Goal: Task Accomplishment & Management: Manage account settings

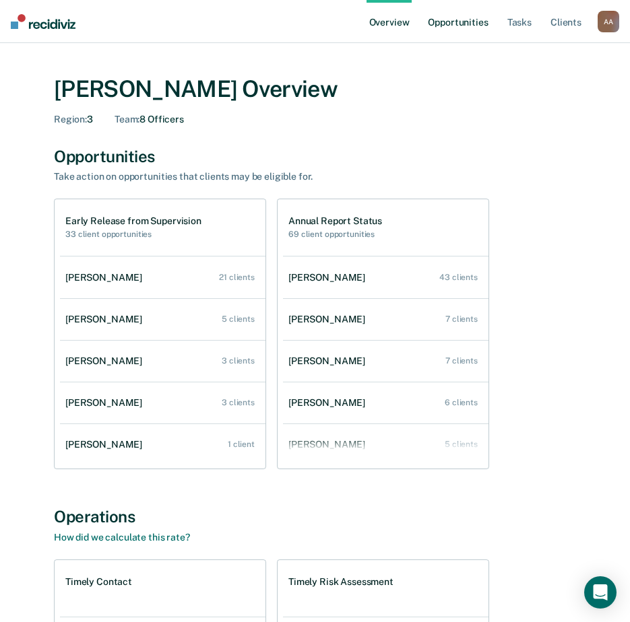
click at [470, 21] on link "Opportunities" at bounding box center [457, 21] width 65 height 43
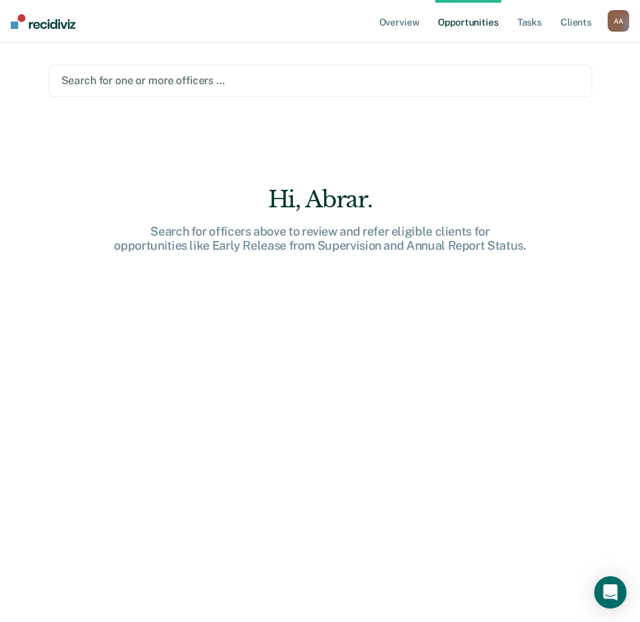
click at [370, 75] on div at bounding box center [320, 80] width 518 height 15
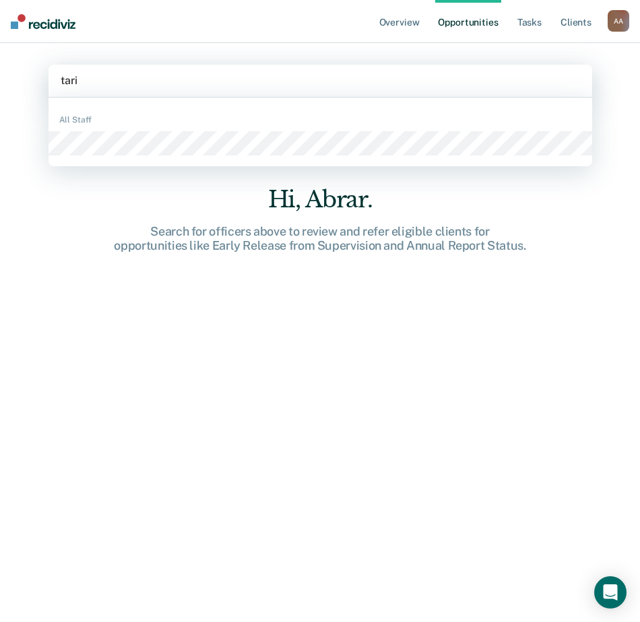
type input "tariq"
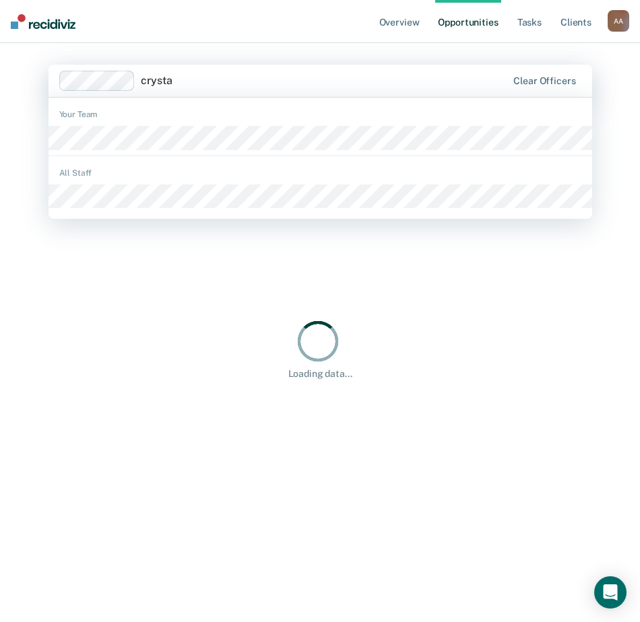
type input "crystal"
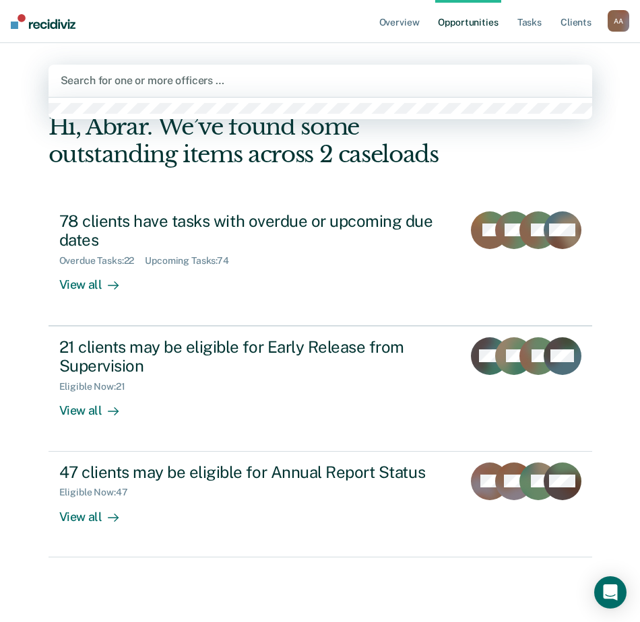
click at [290, 82] on div at bounding box center [320, 80] width 519 height 15
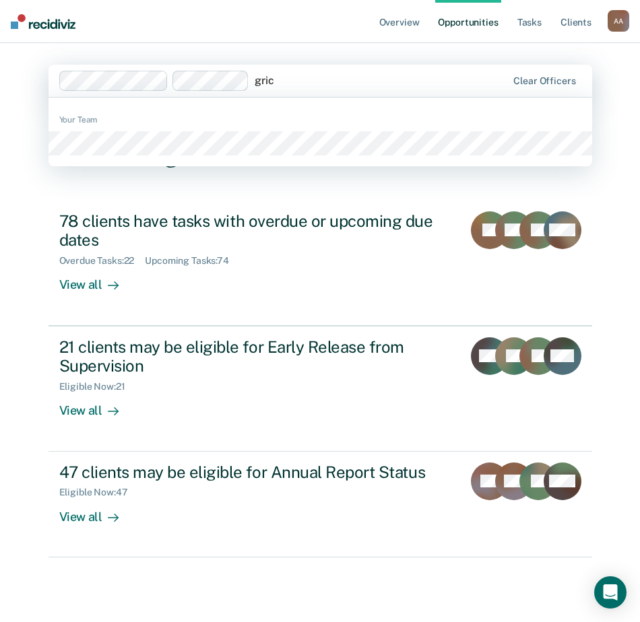
type input "[PERSON_NAME]"
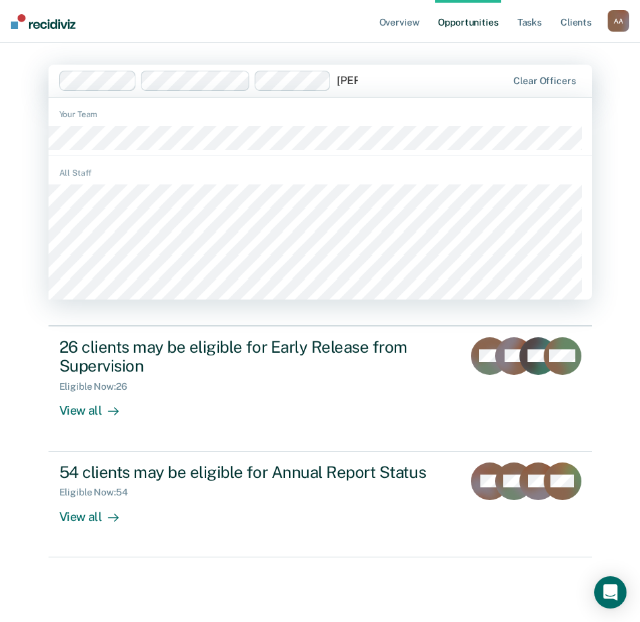
type input "[PERSON_NAME]"
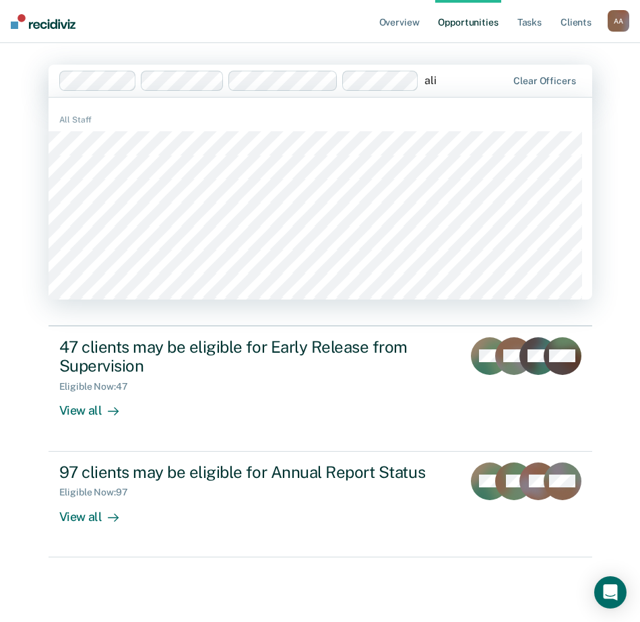
type input "alix"
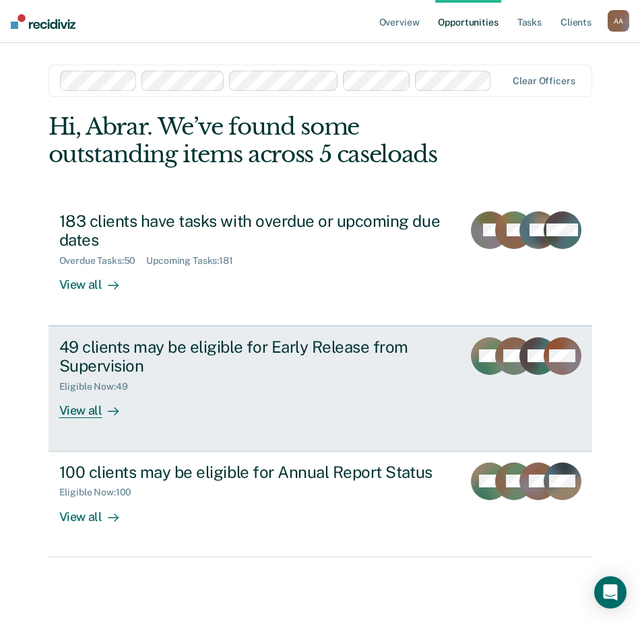
click at [70, 416] on div "View all" at bounding box center [96, 406] width 75 height 26
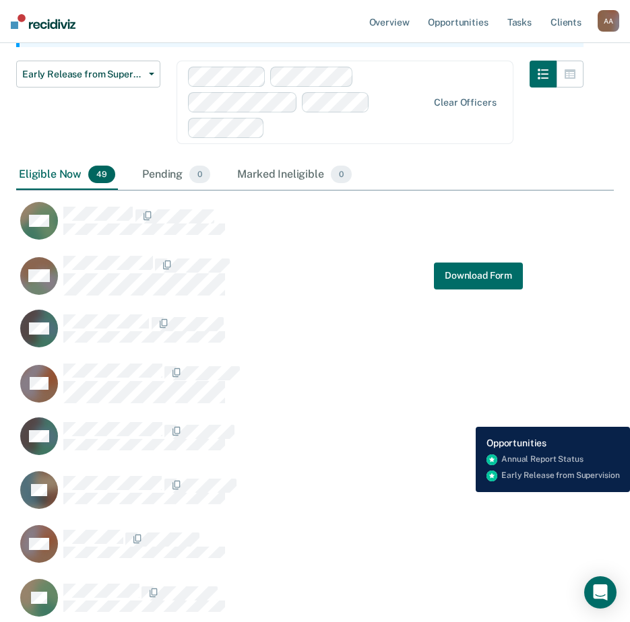
scroll to position [202, 0]
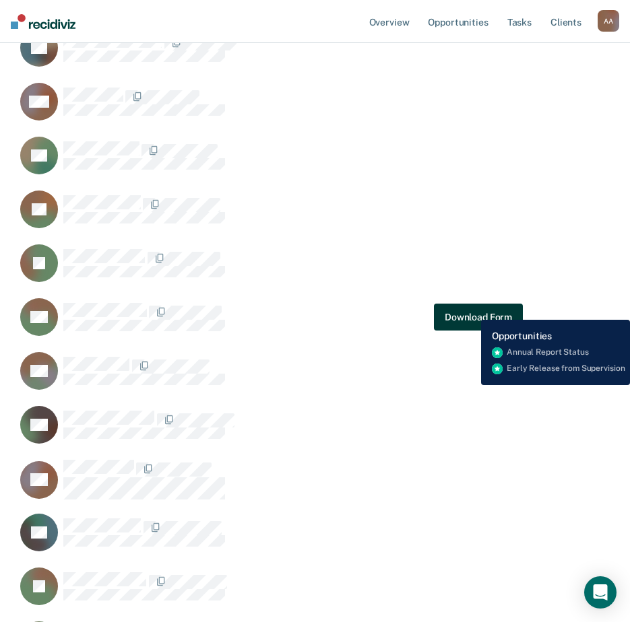
click at [471, 310] on button "Download Form" at bounding box center [478, 317] width 89 height 27
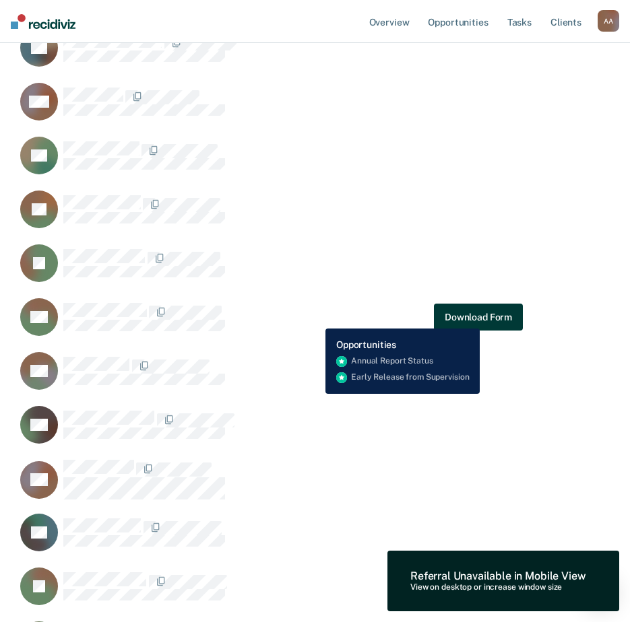
click at [480, 319] on button "Download Form" at bounding box center [478, 317] width 89 height 27
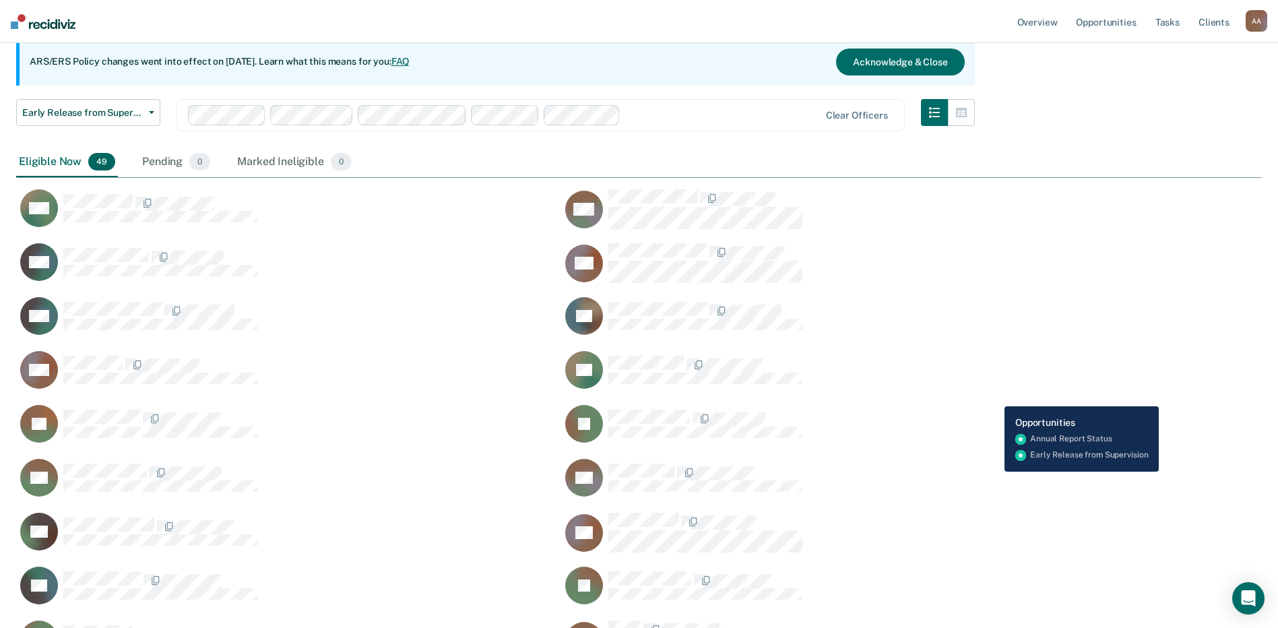
scroll to position [135, 0]
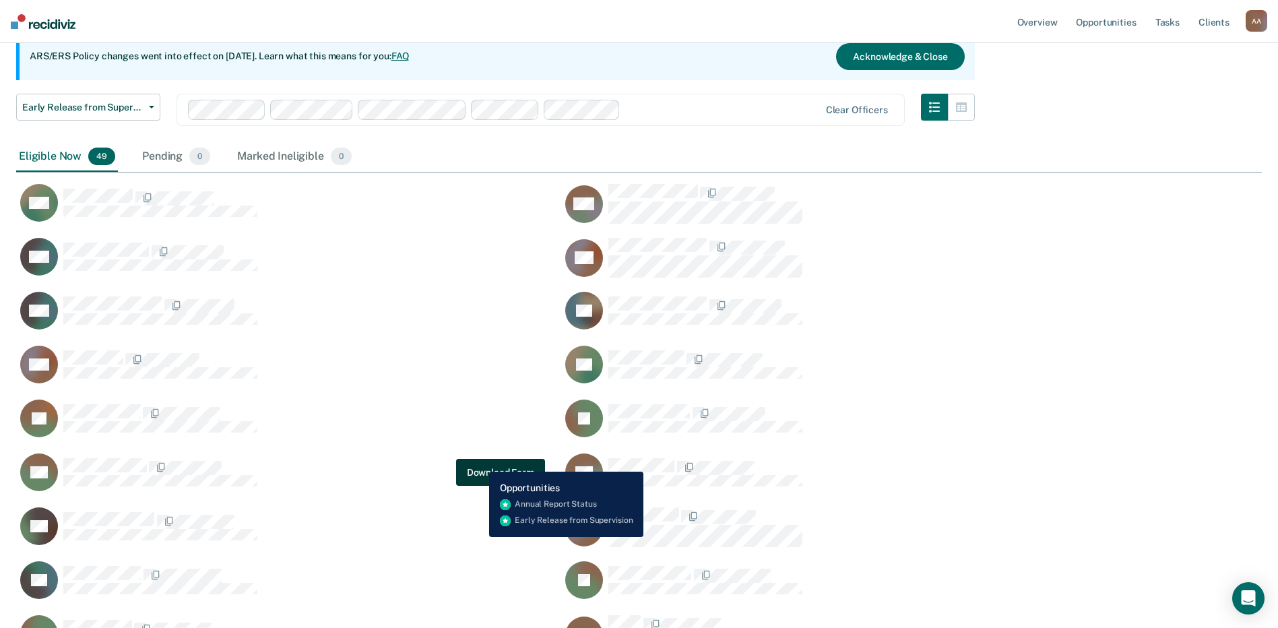
click at [479, 461] on button "Download Form" at bounding box center [500, 472] width 89 height 27
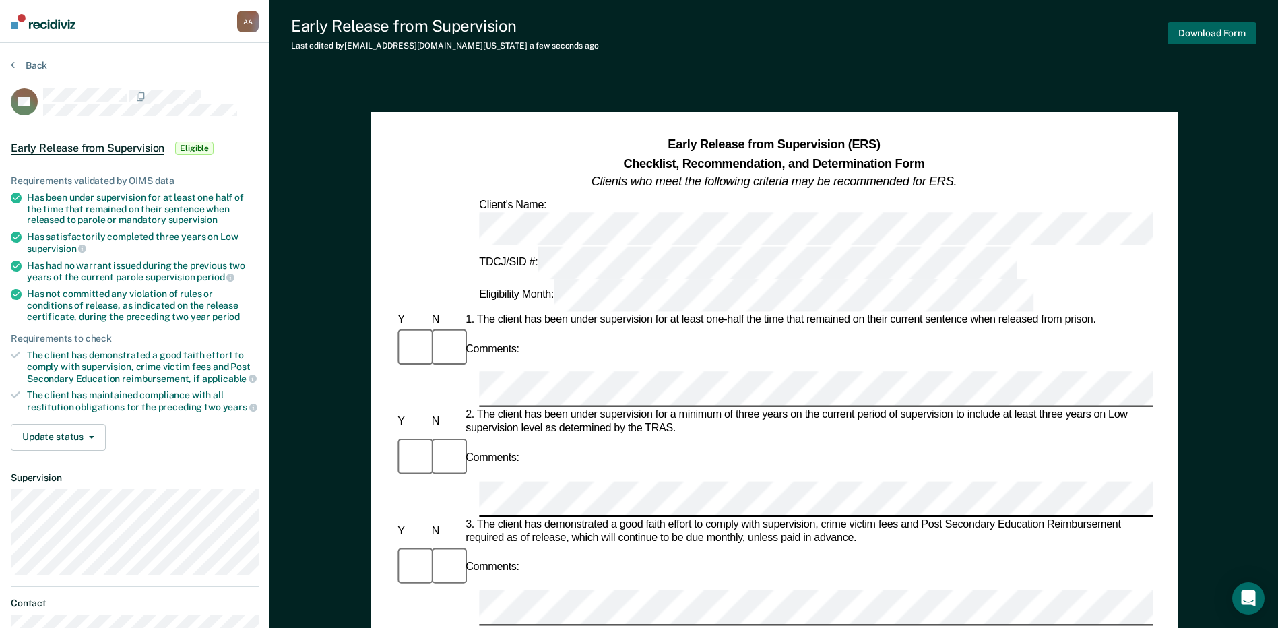
click at [639, 30] on button "Download Form" at bounding box center [1211, 33] width 89 height 22
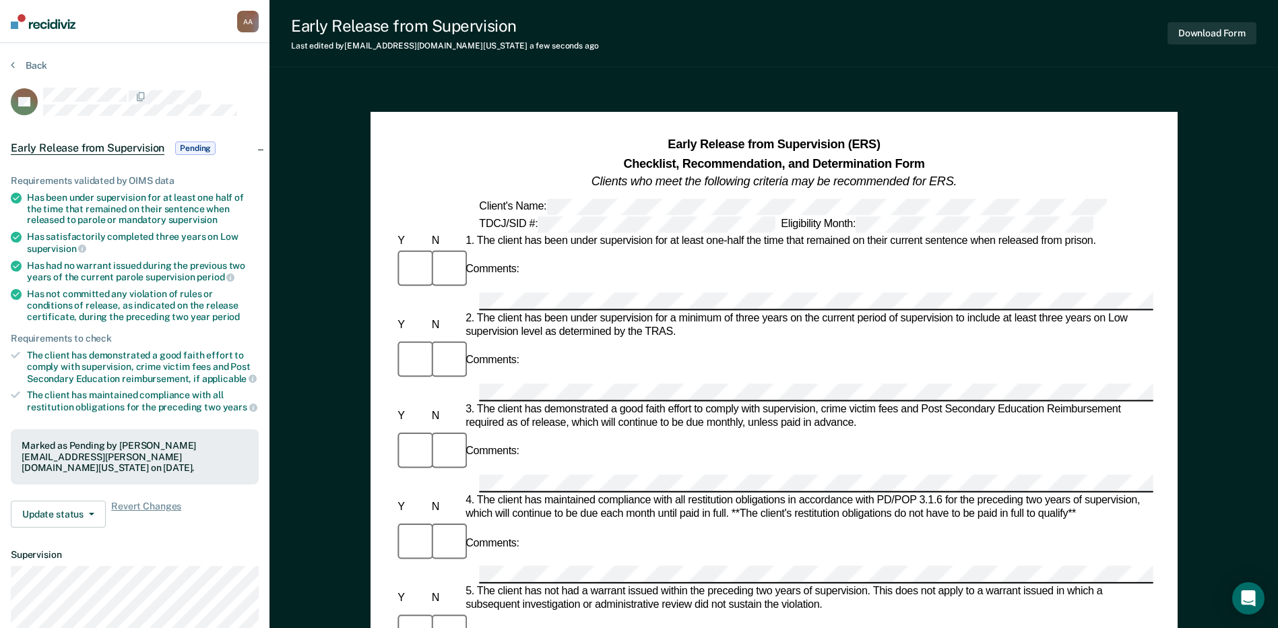
click at [8, 73] on section "Back DR Early Release from Supervision Pending Requirements validated by OIMS d…" at bounding box center [134, 408] width 269 height 731
click at [15, 70] on button "Back" at bounding box center [29, 65] width 36 height 12
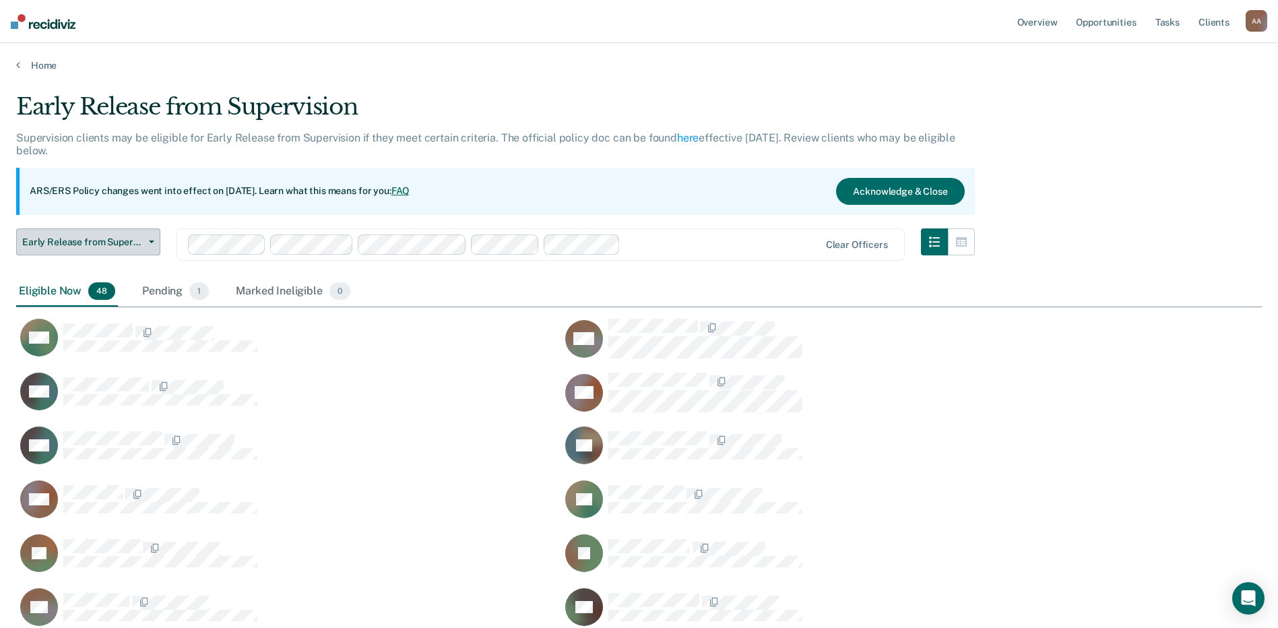
click at [130, 241] on span "Early Release from Supervision" at bounding box center [82, 241] width 121 height 11
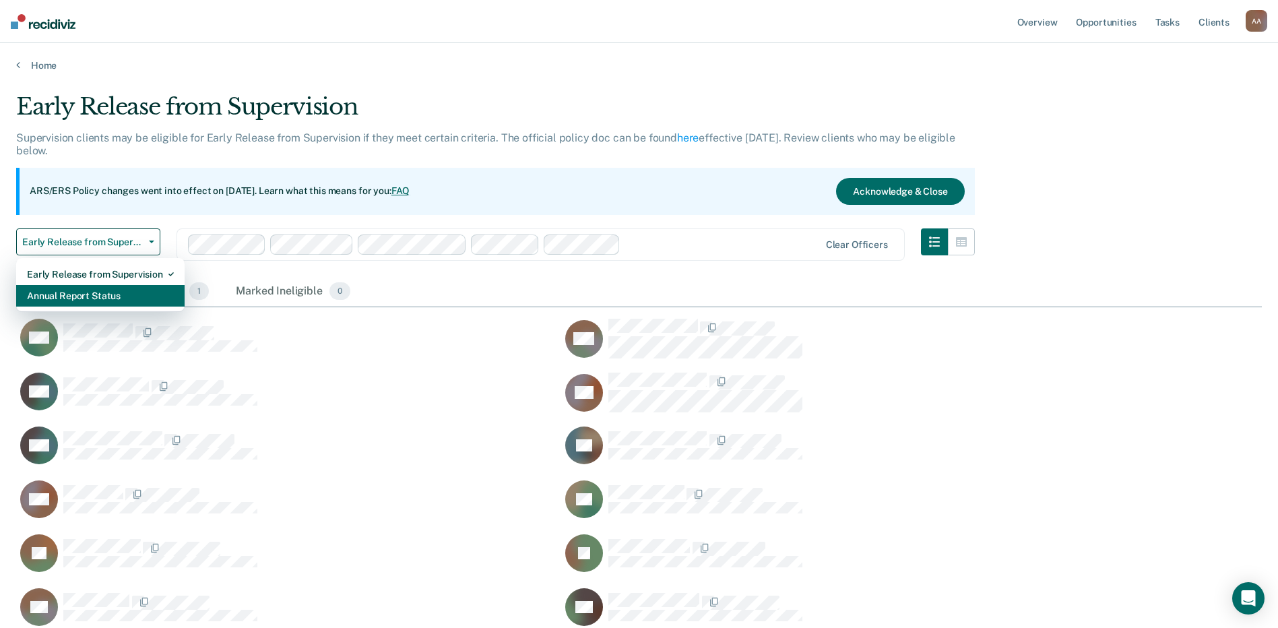
click at [121, 285] on div "Annual Report Status" at bounding box center [100, 296] width 147 height 22
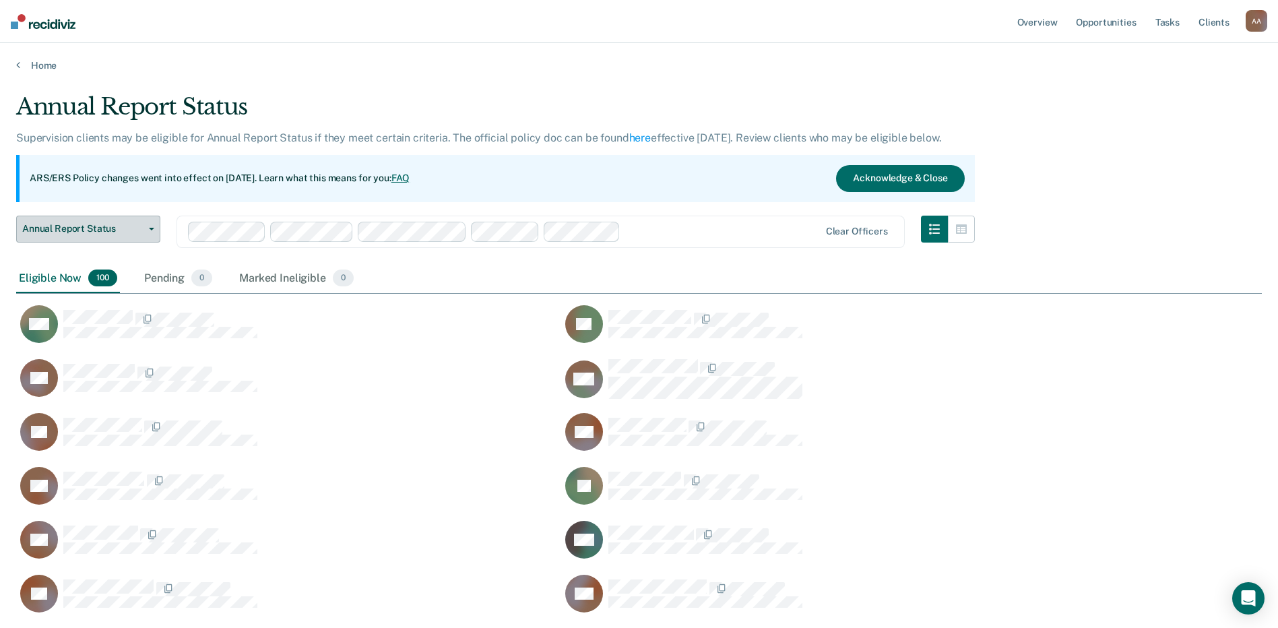
click at [84, 232] on span "Annual Report Status" at bounding box center [82, 228] width 121 height 11
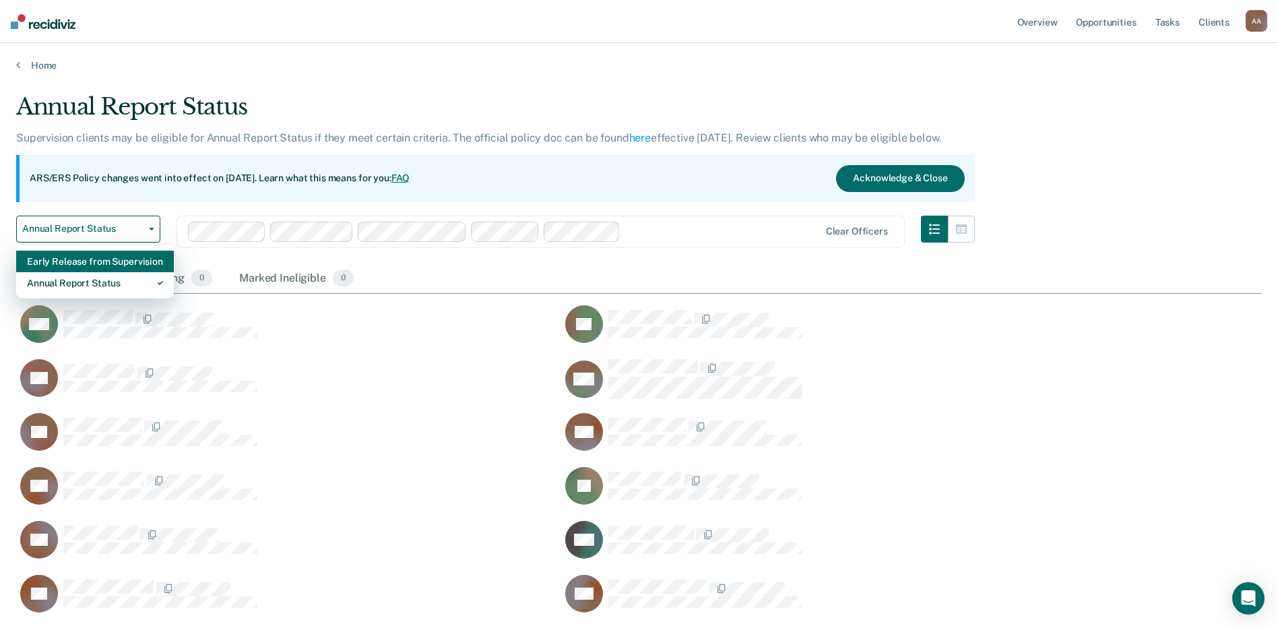
click at [90, 266] on div "Early Release from Supervision" at bounding box center [95, 262] width 136 height 22
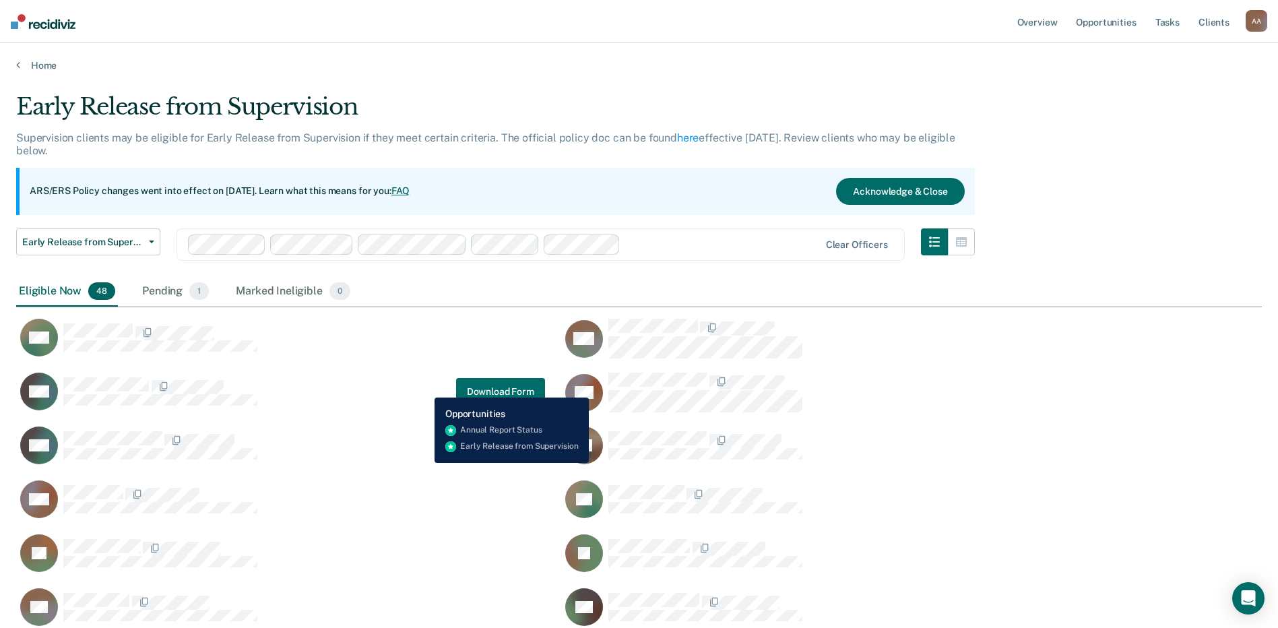
scroll to position [550, 0]
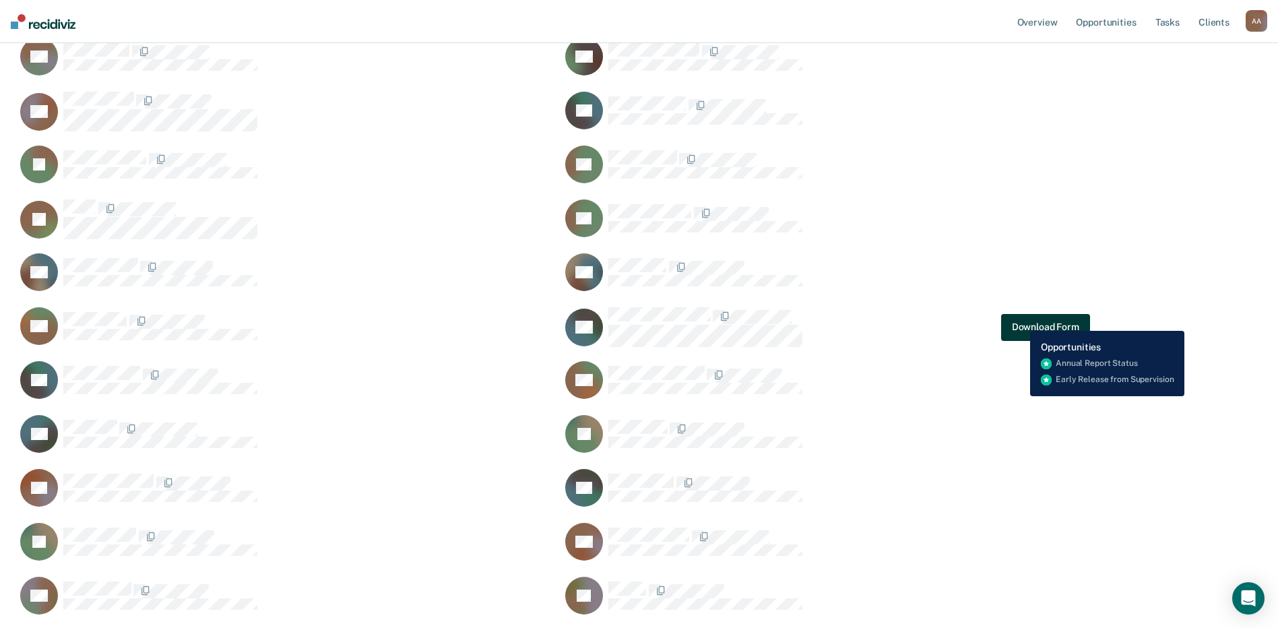
click at [639, 321] on button "Download Form" at bounding box center [1045, 326] width 89 height 27
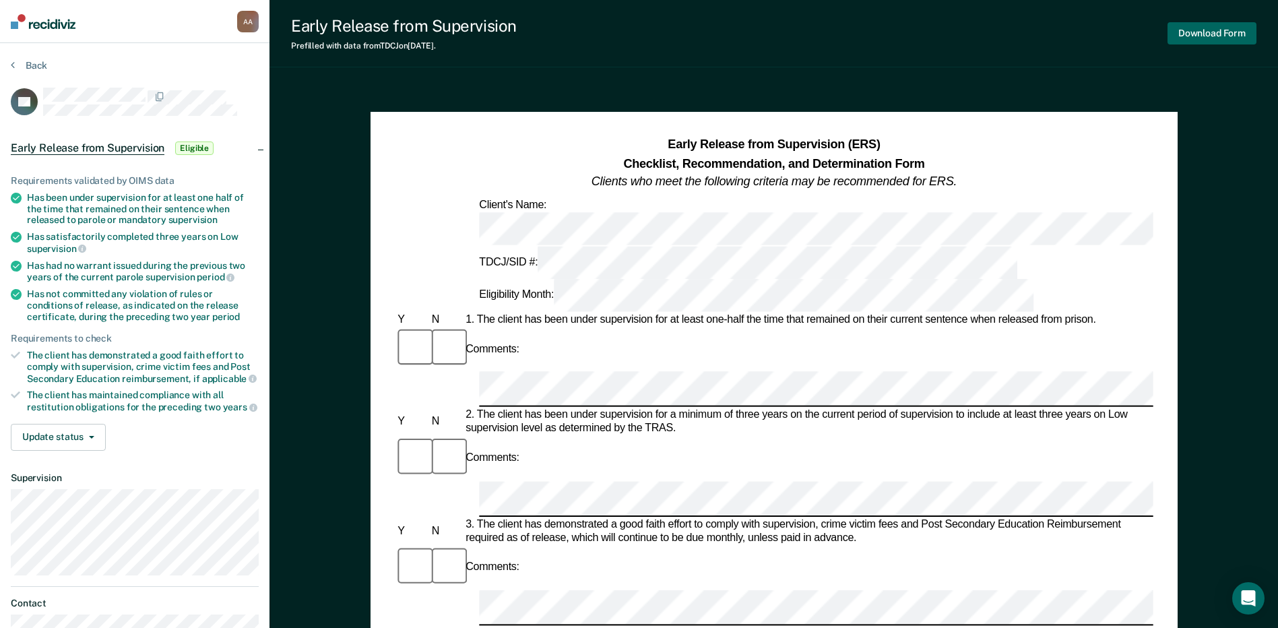
click at [639, 33] on button "Download Form" at bounding box center [1211, 33] width 89 height 22
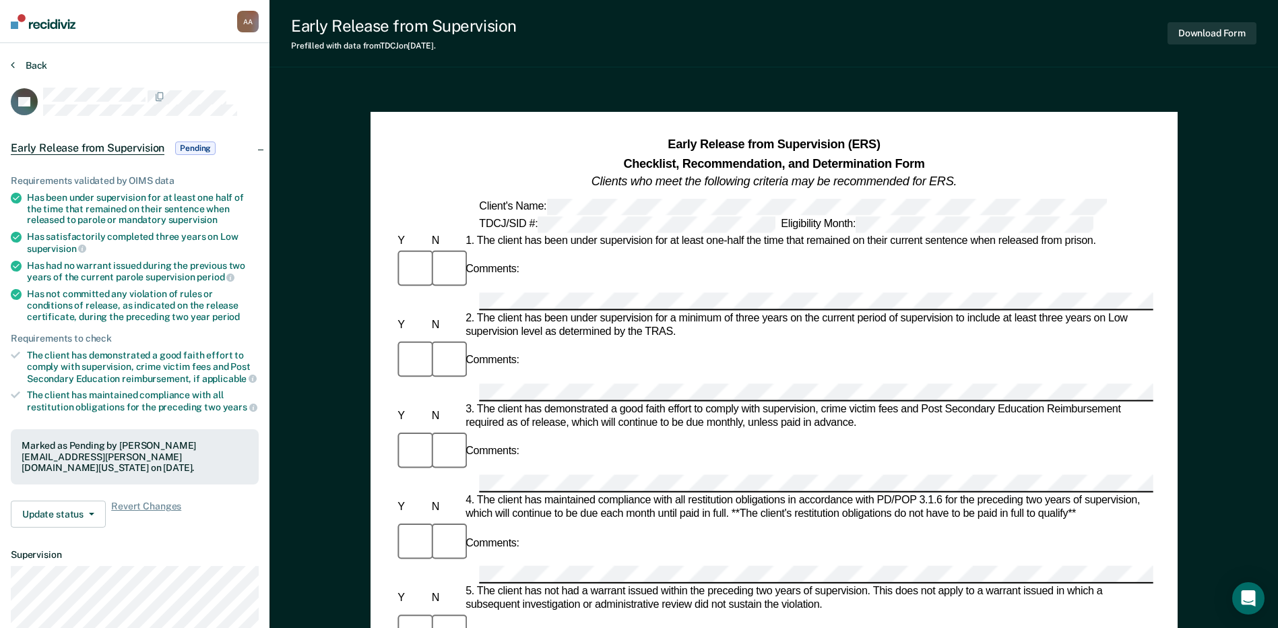
click at [34, 67] on button "Back" at bounding box center [29, 65] width 36 height 12
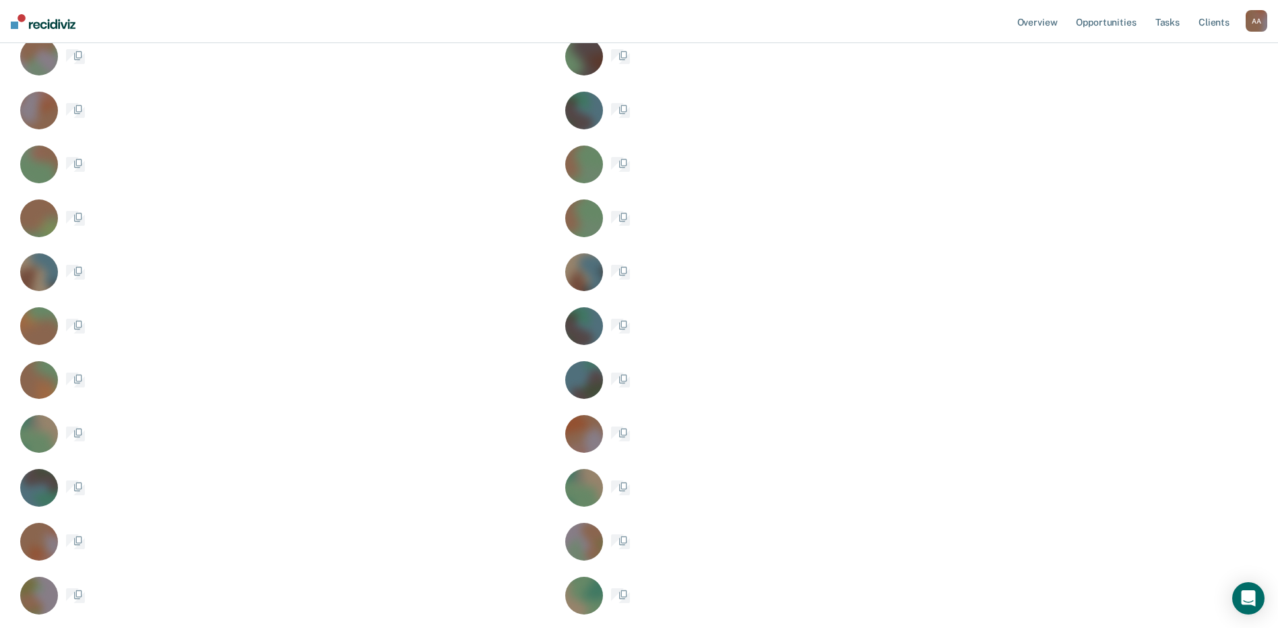
scroll to position [1503, 1235]
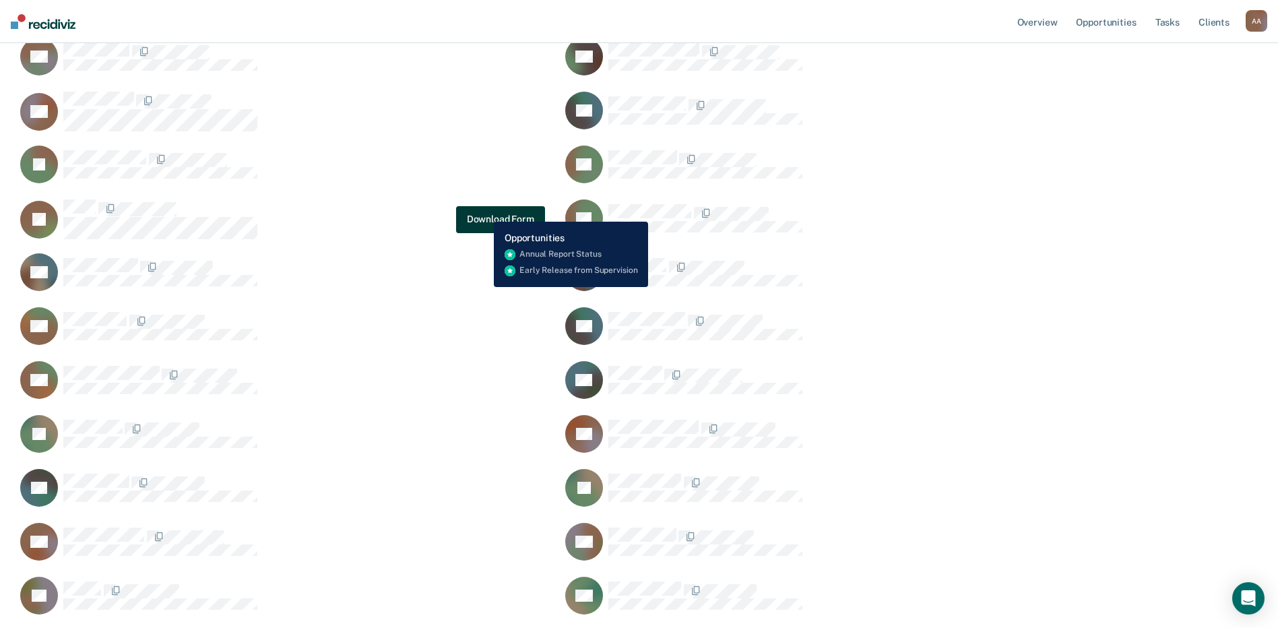
click at [484, 211] on button "Download Form" at bounding box center [500, 218] width 89 height 27
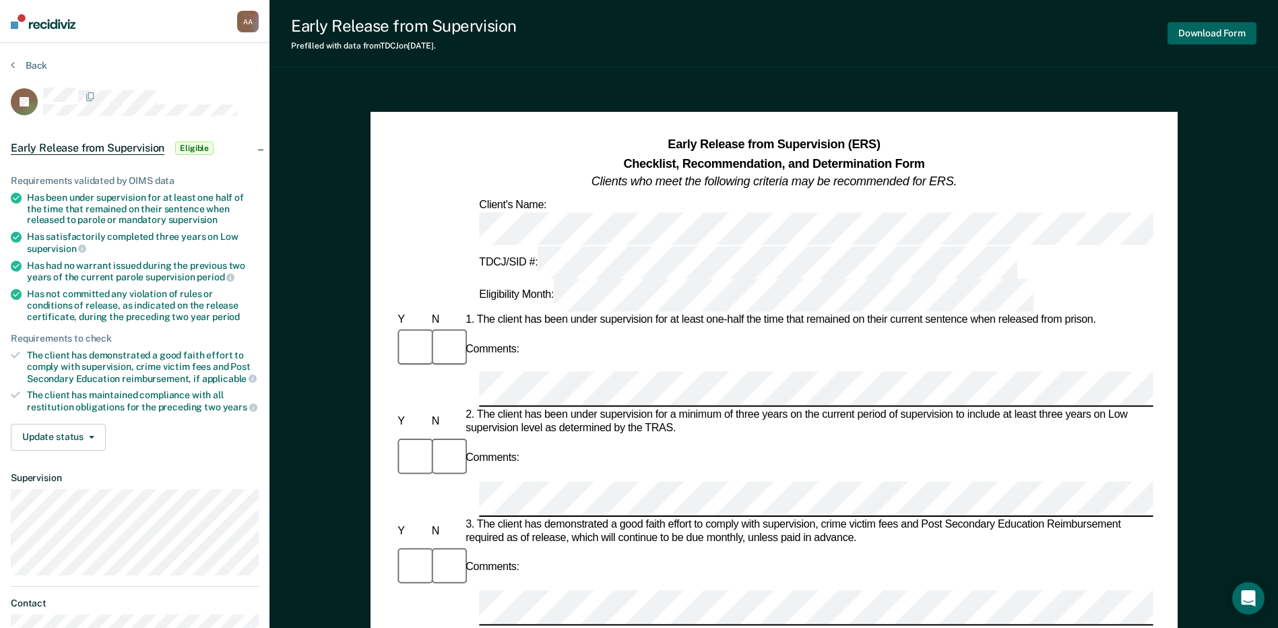
click at [639, 30] on button "Download Form" at bounding box center [1211, 33] width 89 height 22
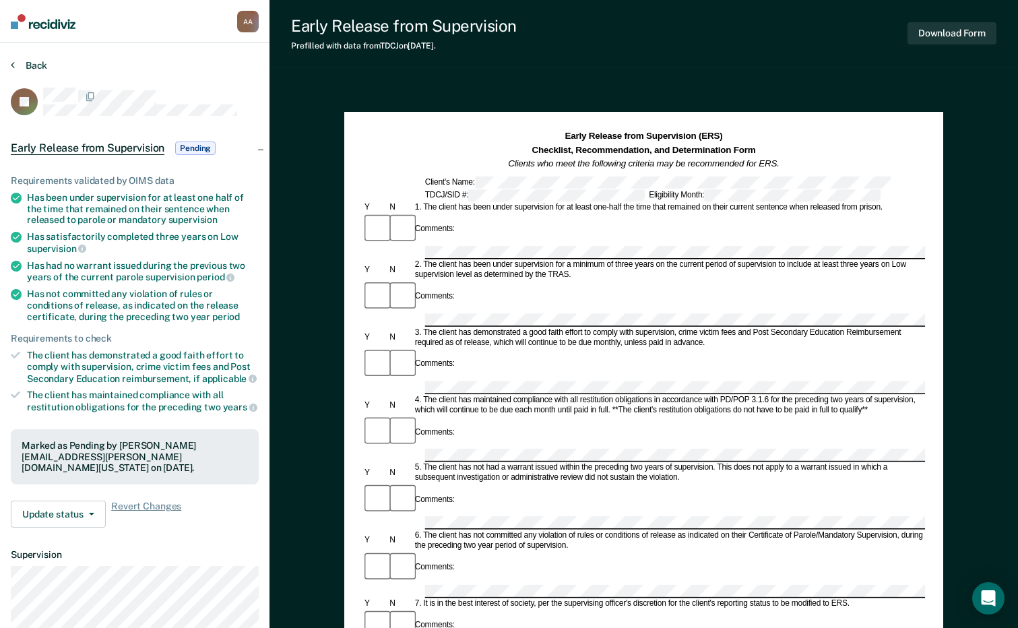
click at [29, 61] on button "Back" at bounding box center [29, 65] width 36 height 12
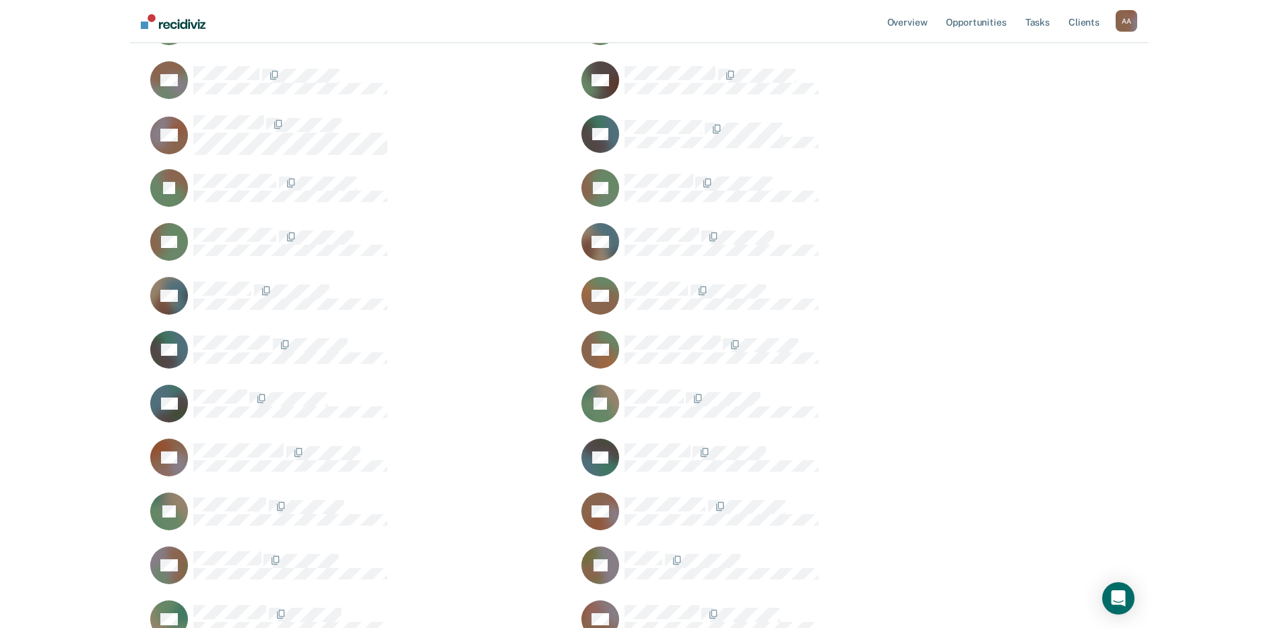
scroll to position [11, 11]
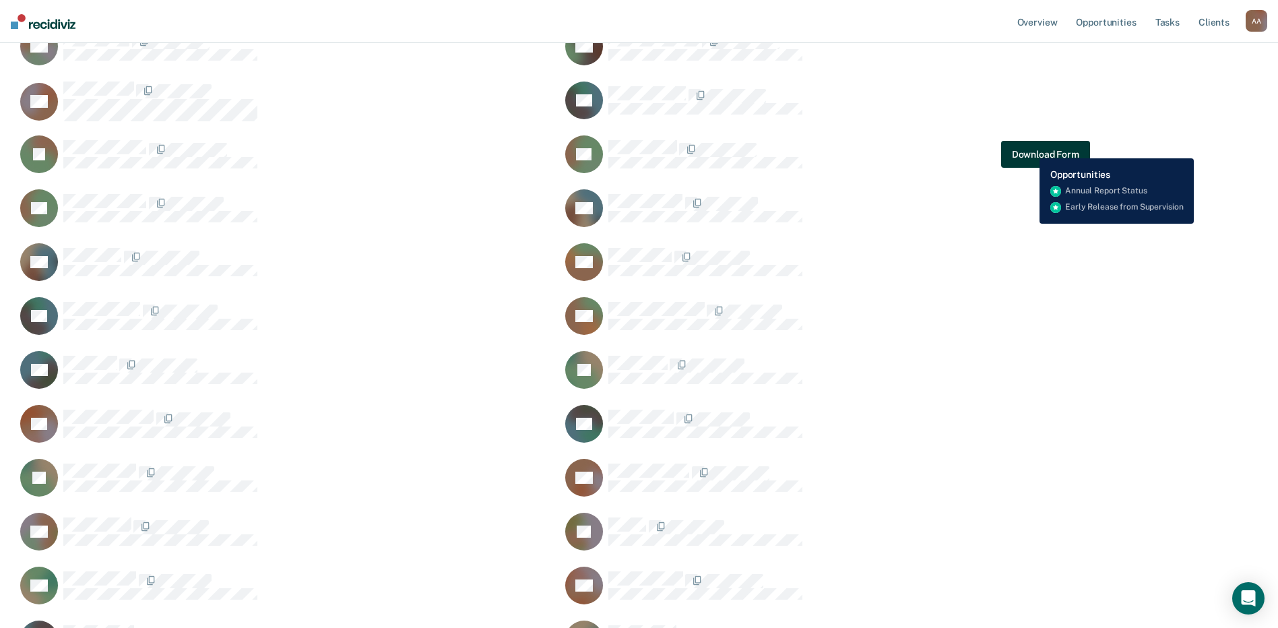
click at [639, 148] on button "Download Form" at bounding box center [1045, 154] width 89 height 27
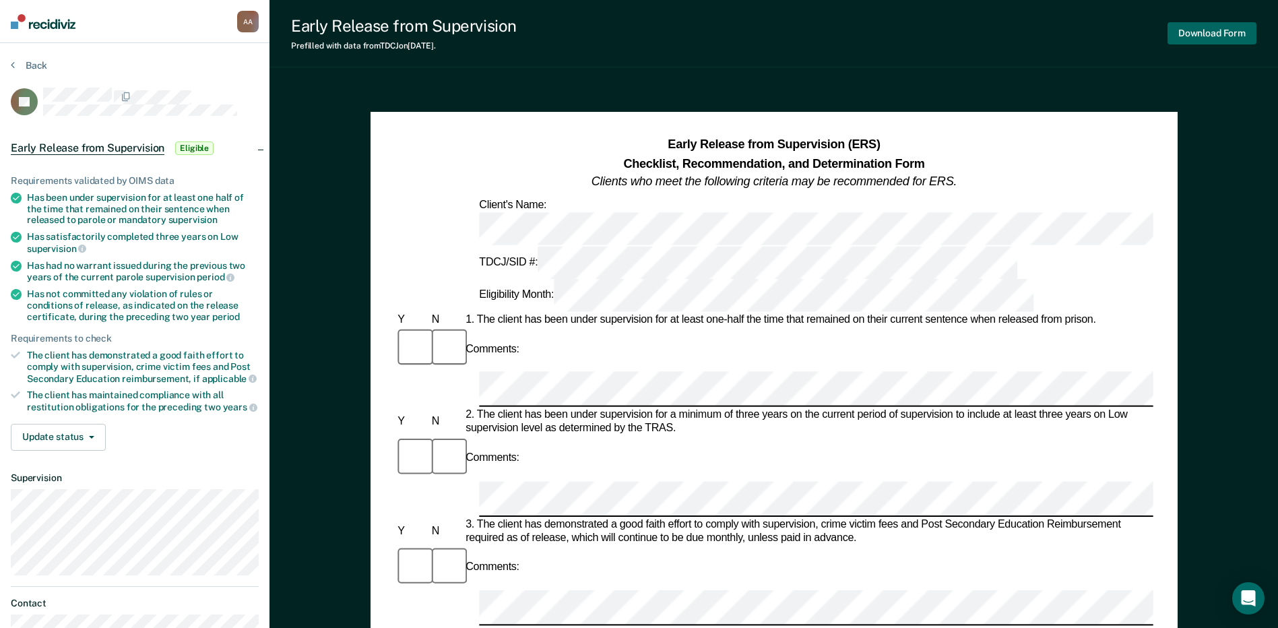
click at [639, 34] on button "Download Form" at bounding box center [1211, 33] width 89 height 22
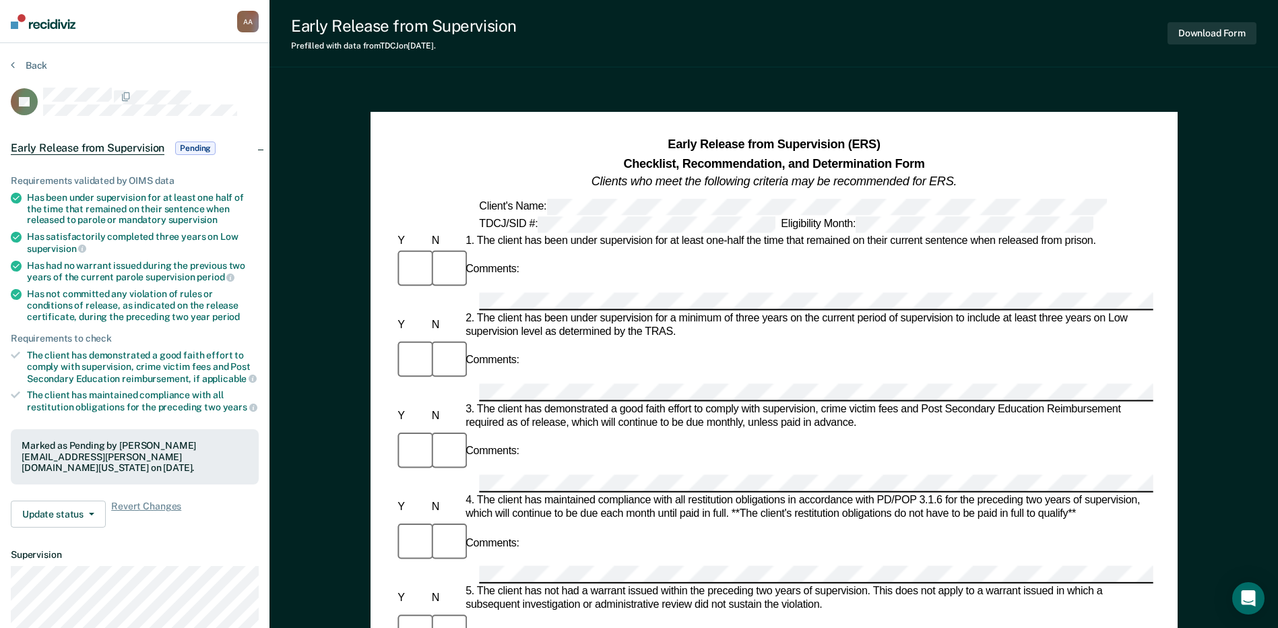
click at [25, 71] on div "Back" at bounding box center [135, 73] width 248 height 28
click at [25, 71] on button "Back" at bounding box center [29, 65] width 36 height 12
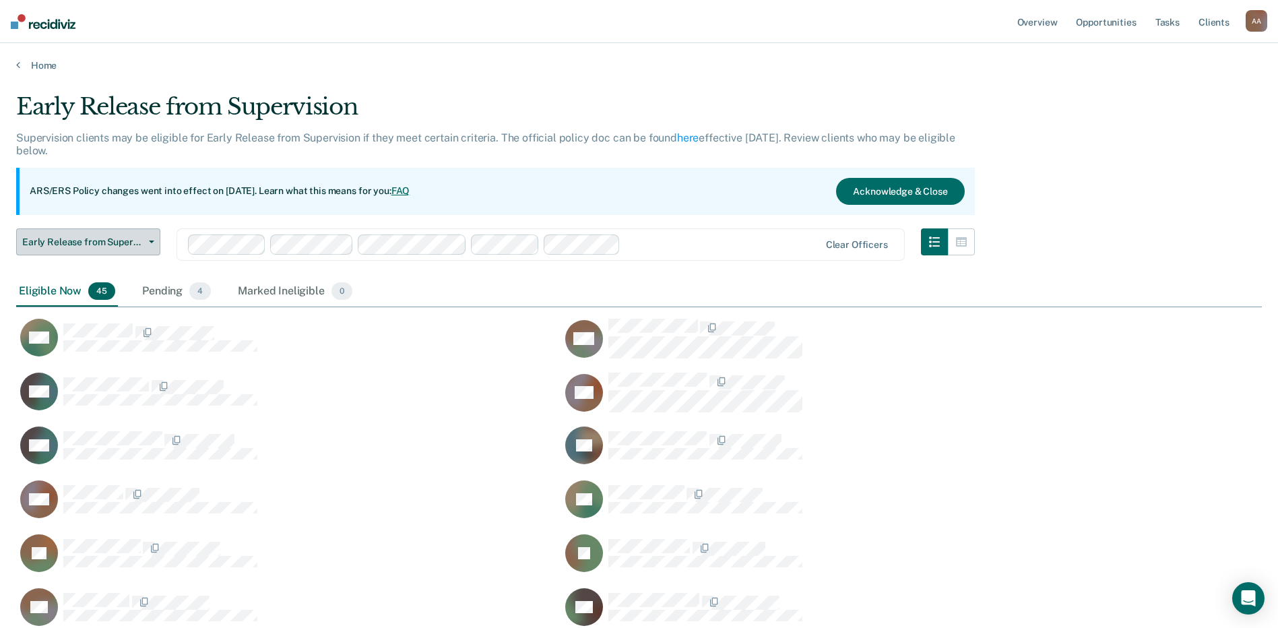
click at [127, 250] on button "Early Release from Supervision" at bounding box center [88, 241] width 144 height 27
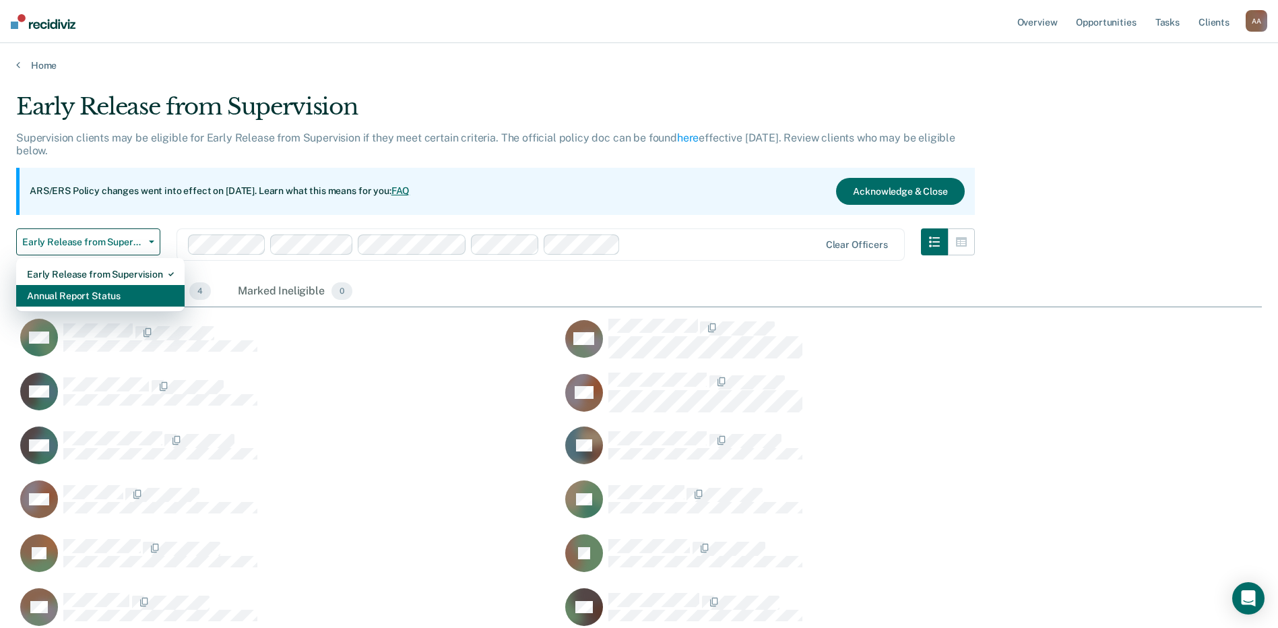
click at [115, 287] on div "Annual Report Status" at bounding box center [100, 296] width 147 height 22
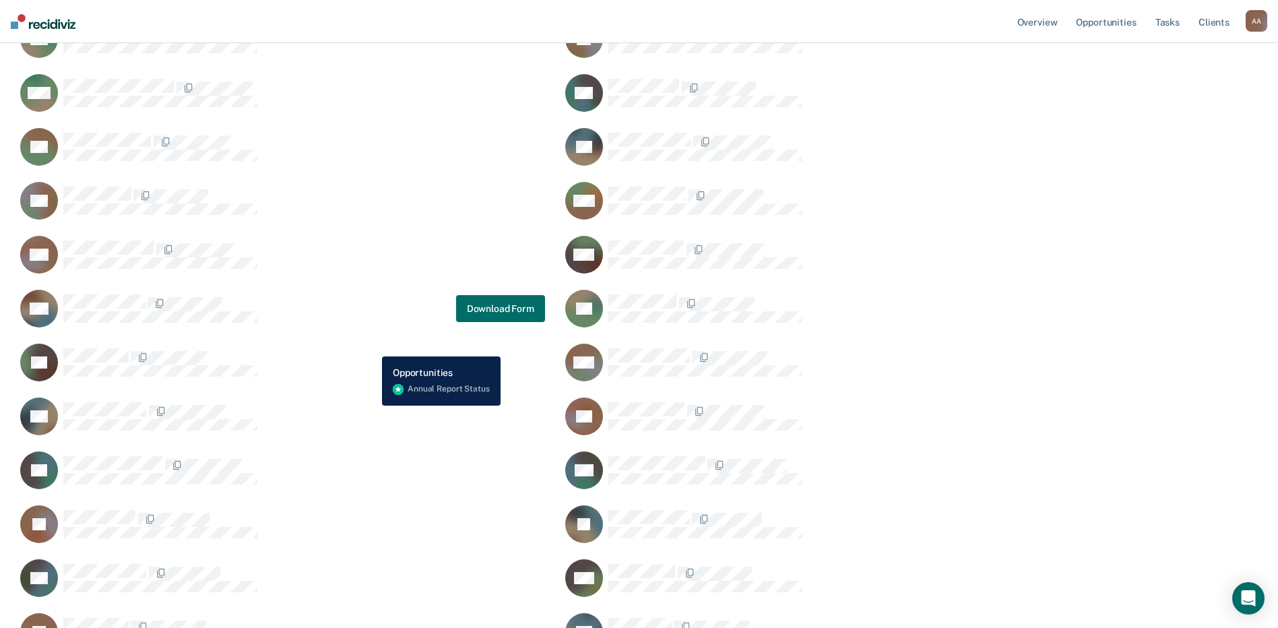
scroll to position [1985, 0]
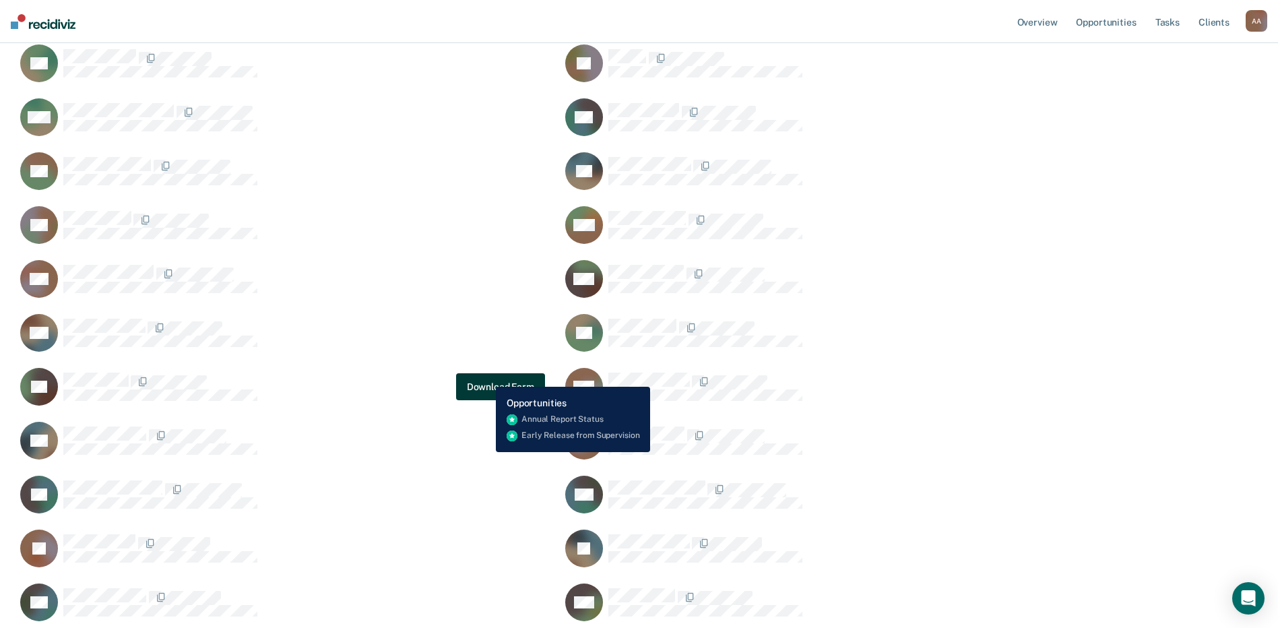
click at [488, 380] on button "Download Form" at bounding box center [500, 386] width 89 height 27
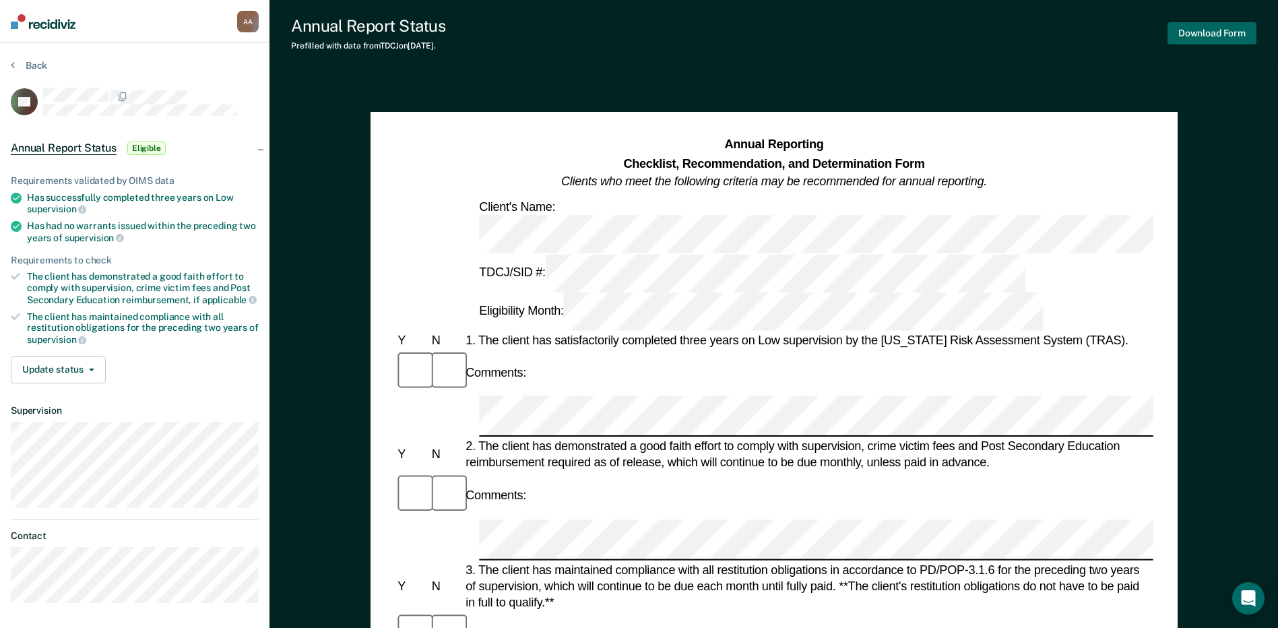
click at [639, 26] on button "Download Form" at bounding box center [1211, 33] width 89 height 22
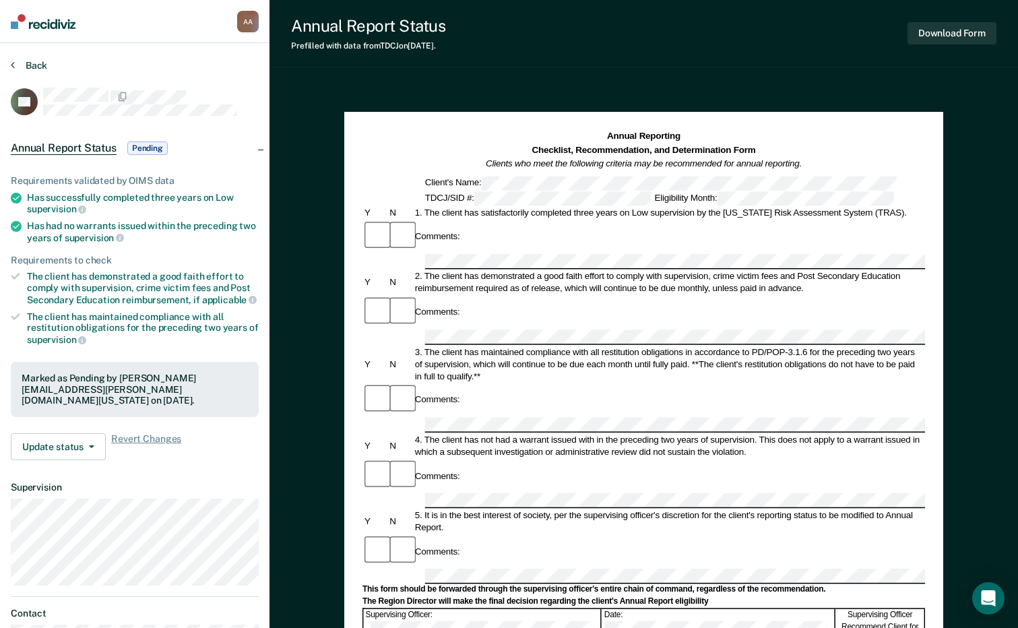
drag, startPoint x: 11, startPoint y: 65, endPoint x: 387, endPoint y: 215, distance: 405.4
click at [11, 65] on icon at bounding box center [13, 64] width 4 height 11
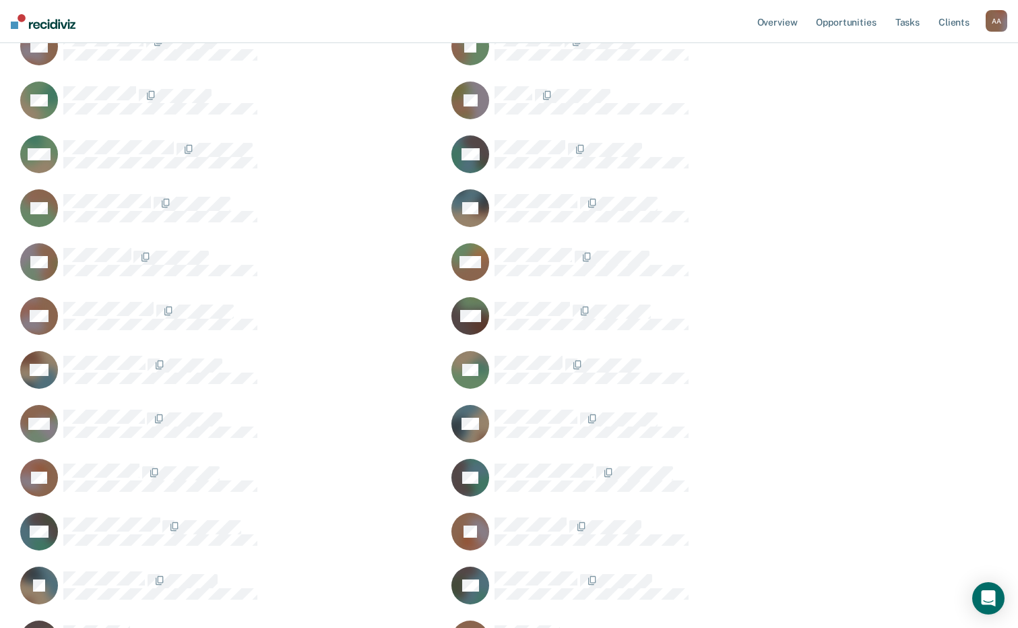
scroll to position [1526, 0]
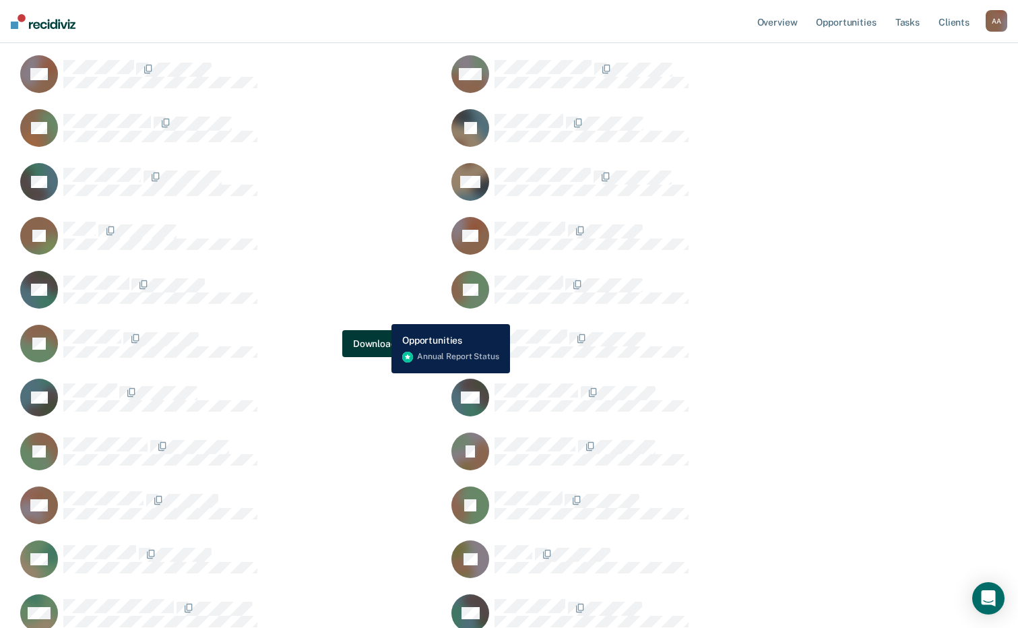
click at [381, 330] on button "Download Form" at bounding box center [386, 343] width 89 height 27
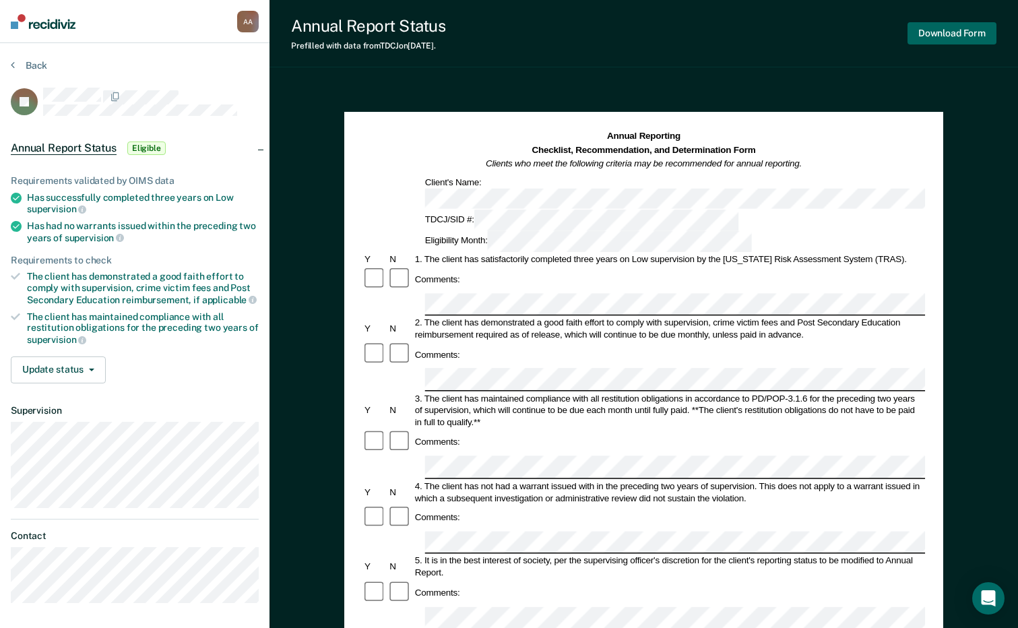
click at [639, 32] on button "Download Form" at bounding box center [951, 33] width 89 height 22
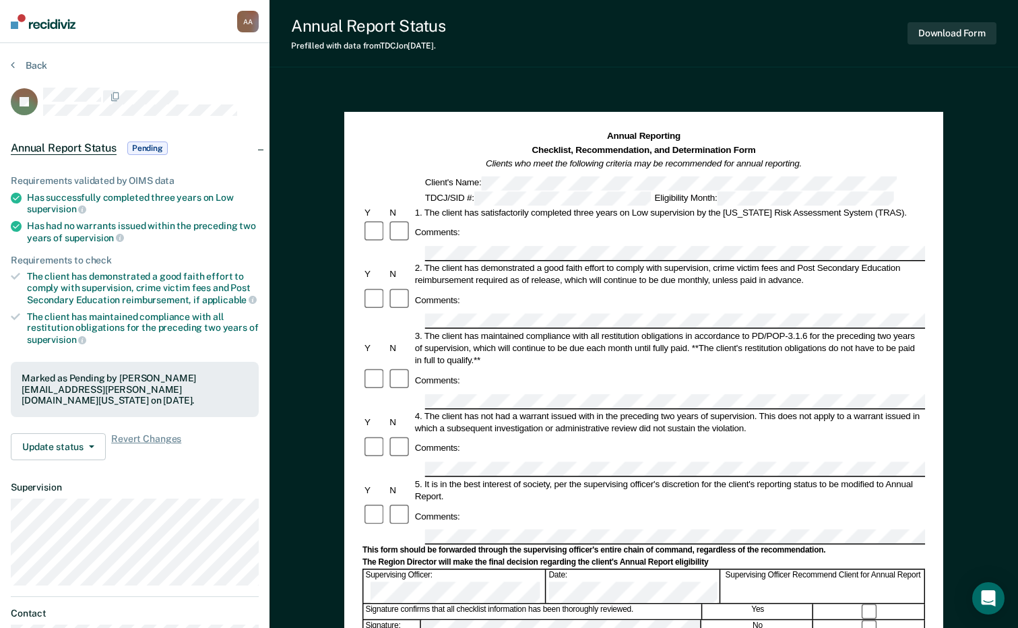
click at [16, 57] on section "Back JP Annual Report Status Pending Requirements validated by OIMS data Has su…" at bounding box center [134, 375] width 269 height 664
click at [29, 67] on button "Back" at bounding box center [29, 65] width 36 height 12
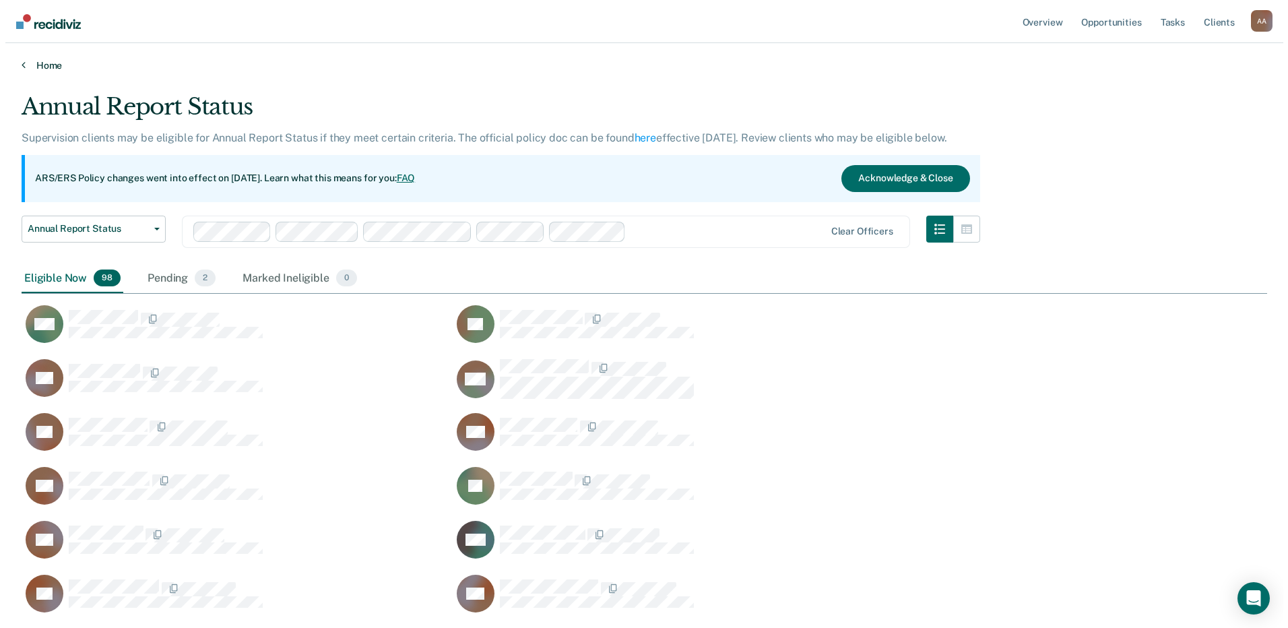
scroll to position [11, 11]
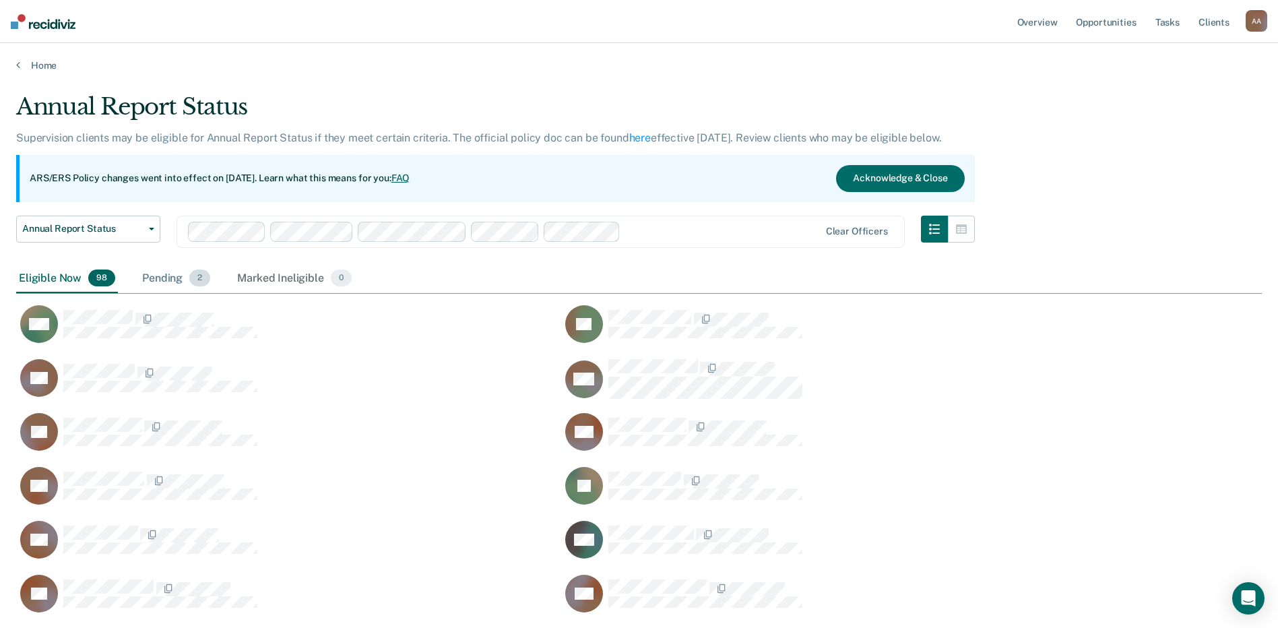
click at [169, 282] on div "Pending 2" at bounding box center [175, 279] width 73 height 30
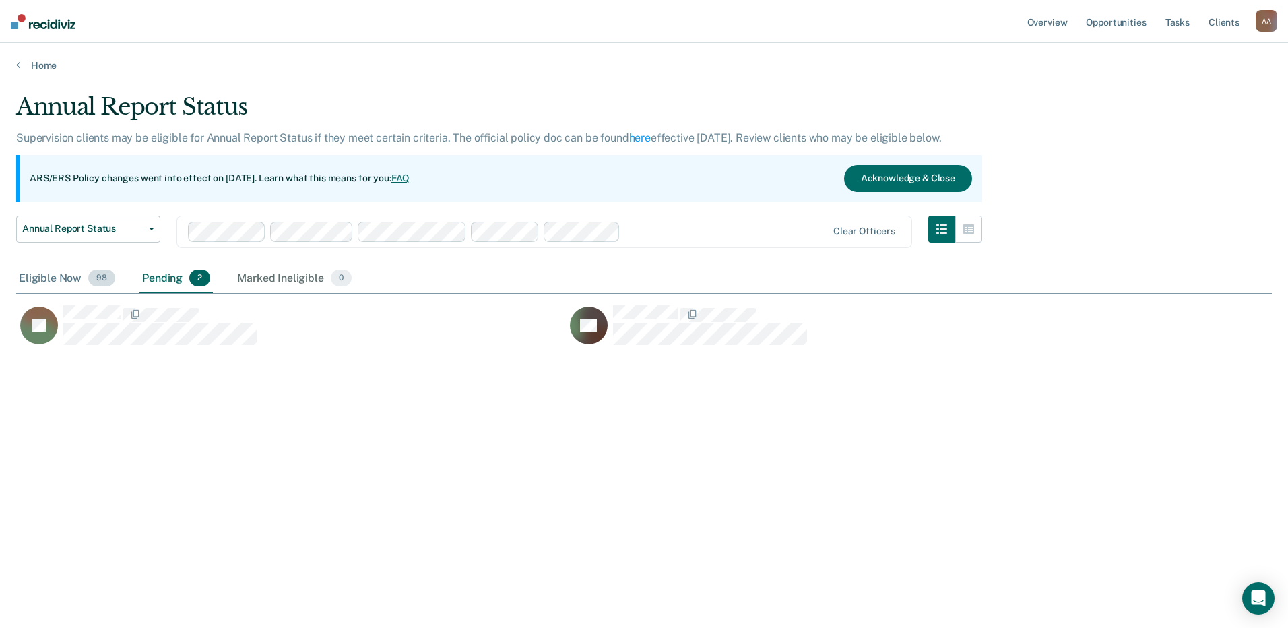
click at [68, 292] on div "Eligible Now 98" at bounding box center [67, 279] width 102 height 30
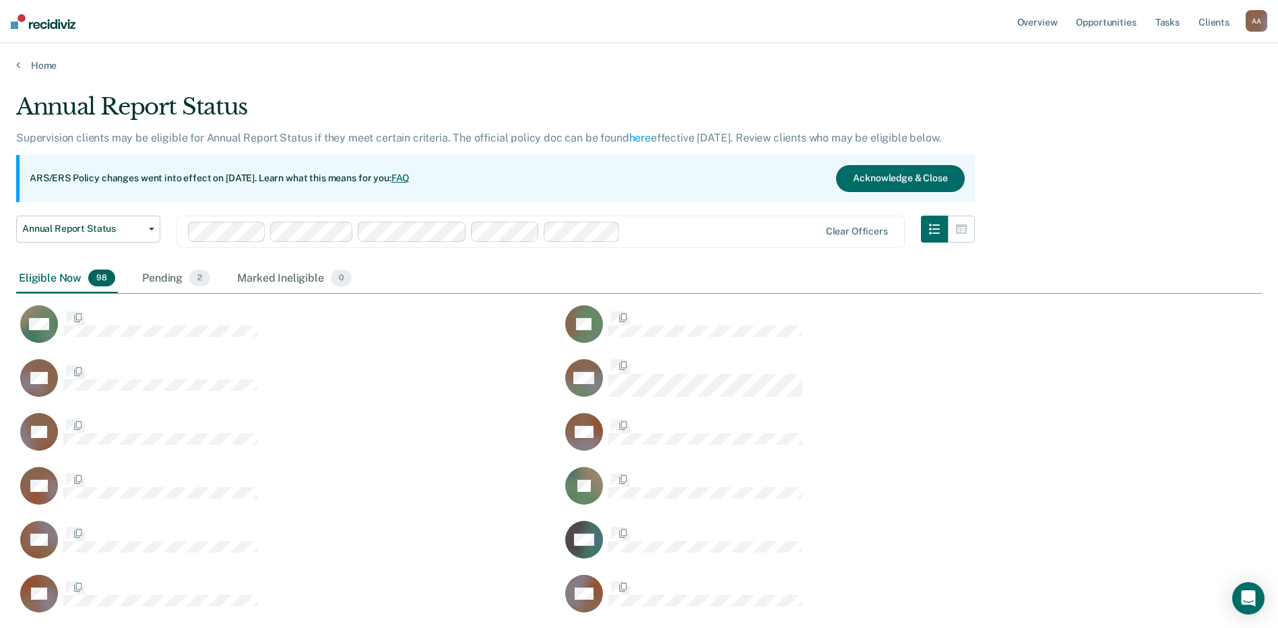
scroll to position [2838, 1235]
click at [74, 284] on div "Eligible Now 98" at bounding box center [67, 279] width 102 height 30
click at [639, 264] on div "Eligible Now 98 Pending 2 Marked Ineligible 0" at bounding box center [638, 279] width 1245 height 30
click at [639, 271] on div "Eligible Now 98 Pending 2 Marked Ineligible 0" at bounding box center [638, 279] width 1245 height 30
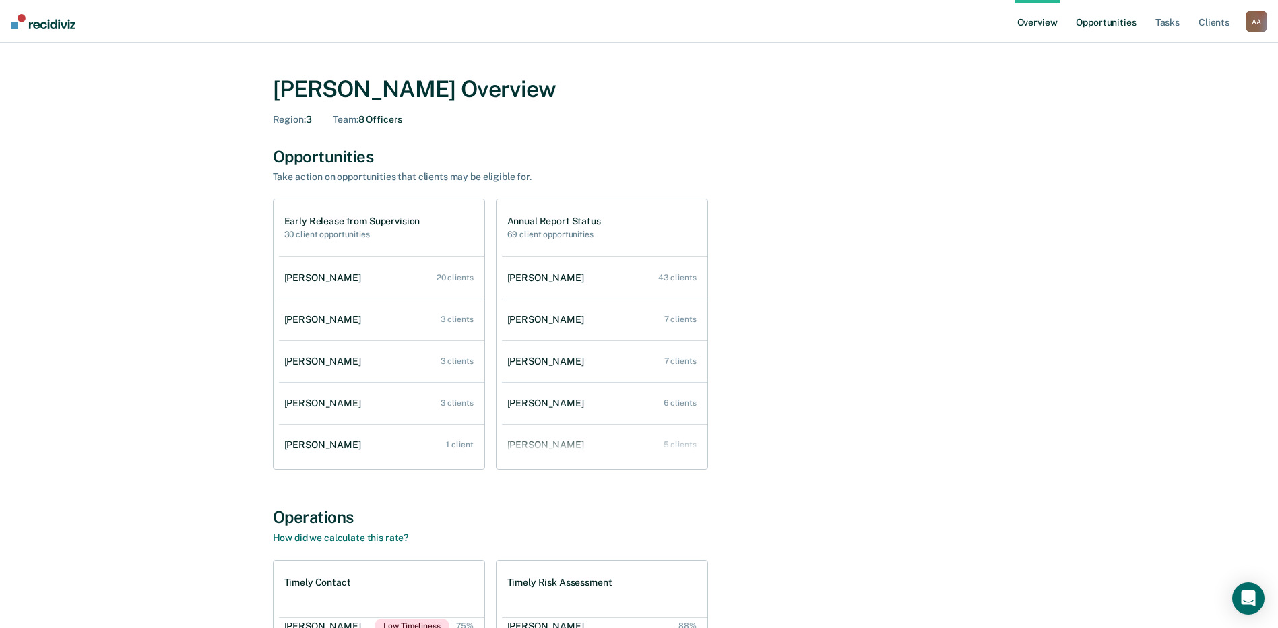
click at [639, 18] on link "Opportunities" at bounding box center [1105, 21] width 65 height 43
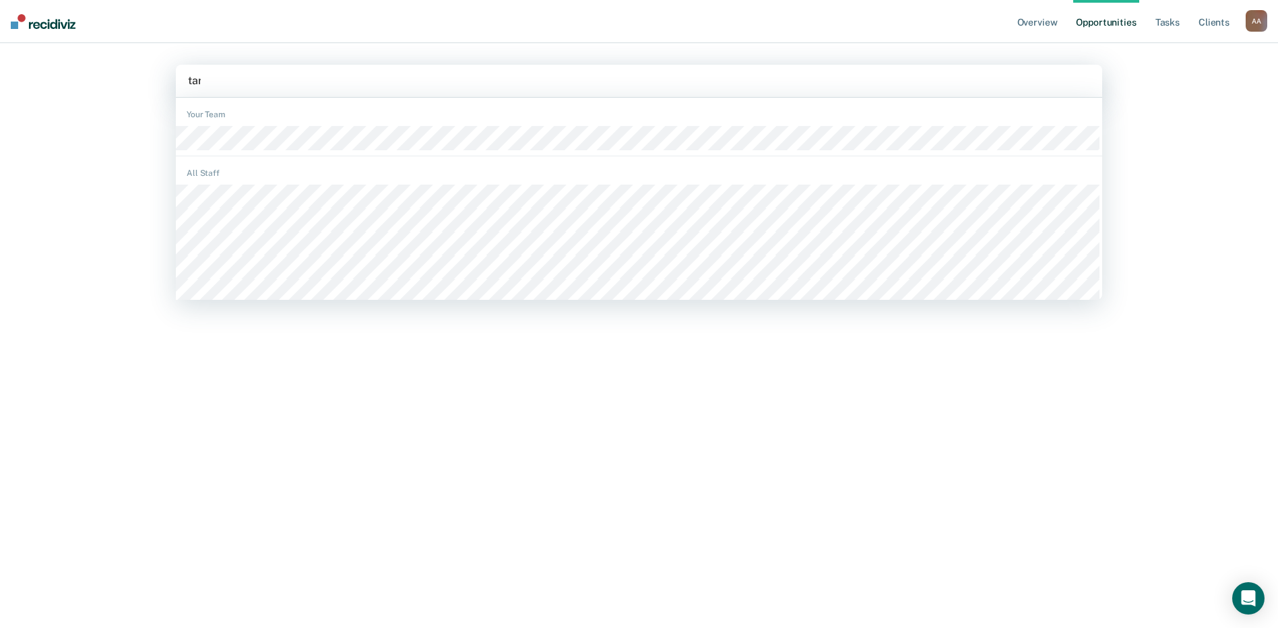
type input "tari"
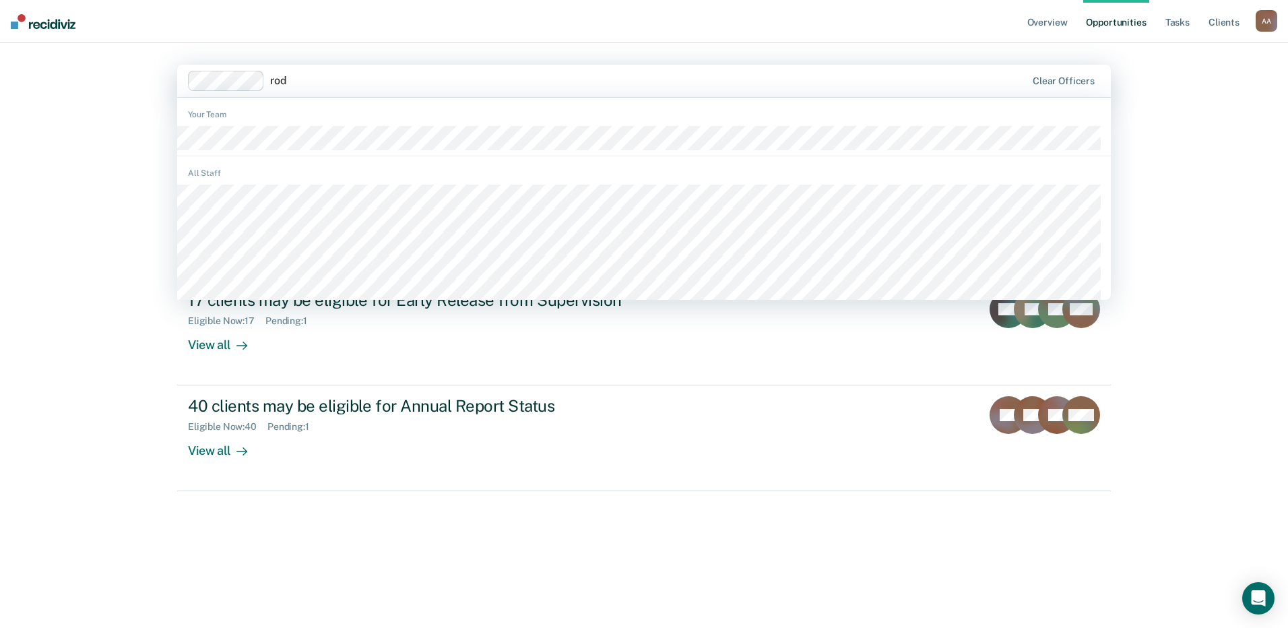
type input "rodr"
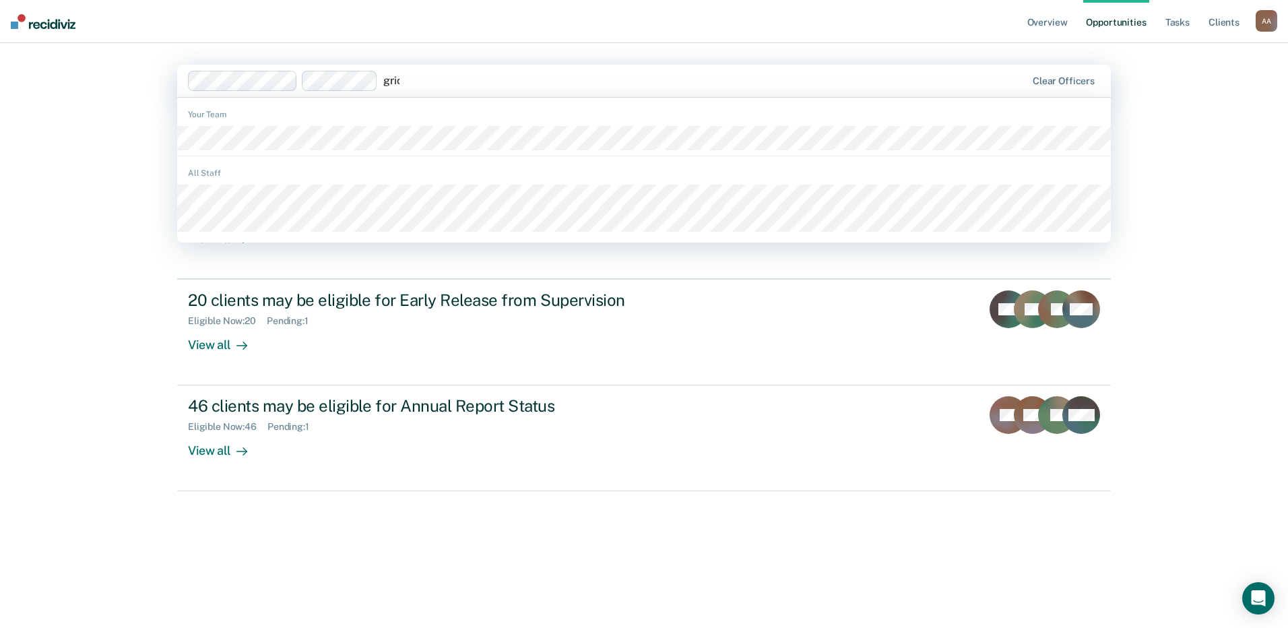
type input "[PERSON_NAME]"
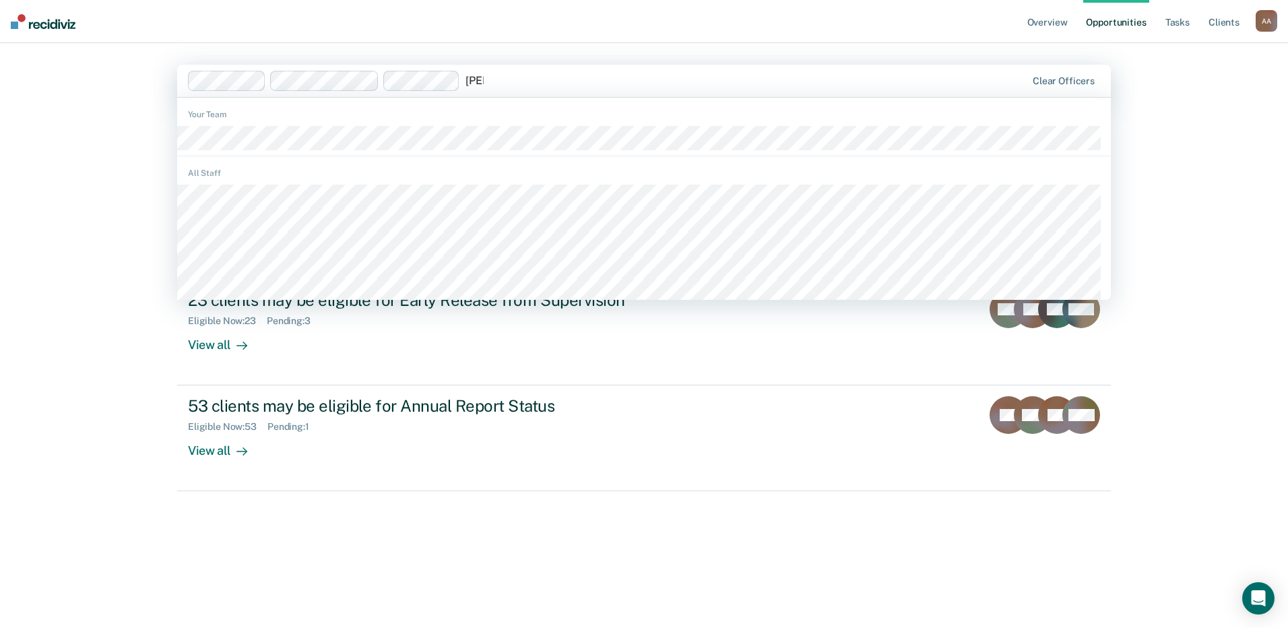
type input "[PERSON_NAME]"
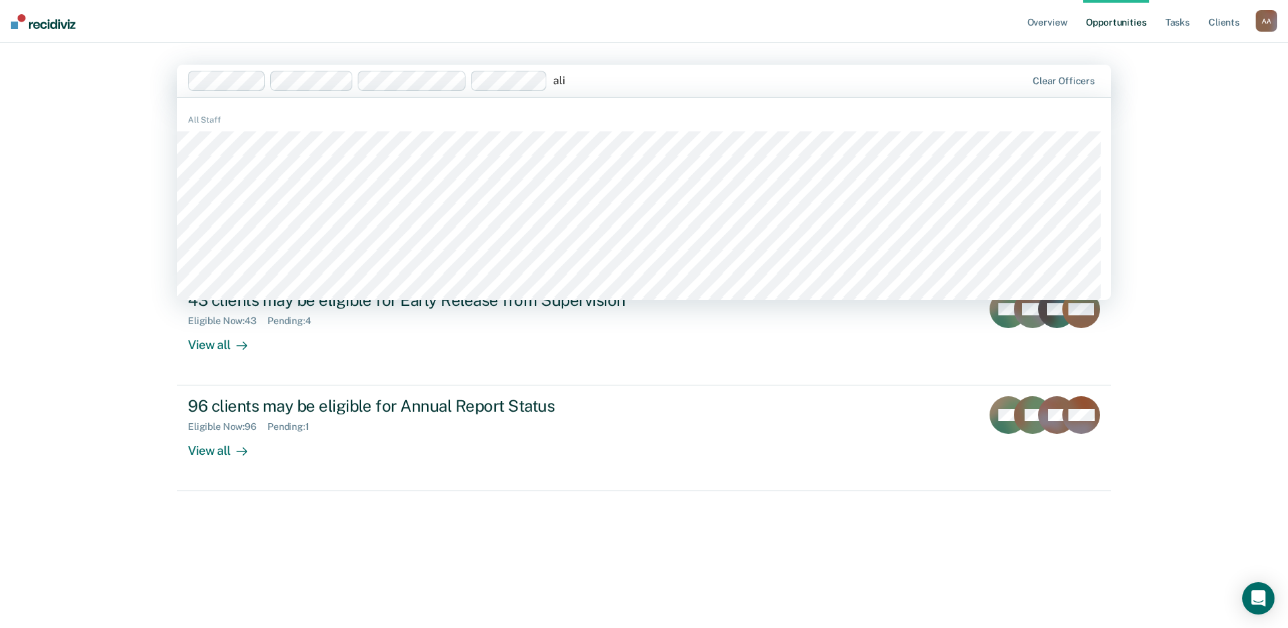
type input "alix"
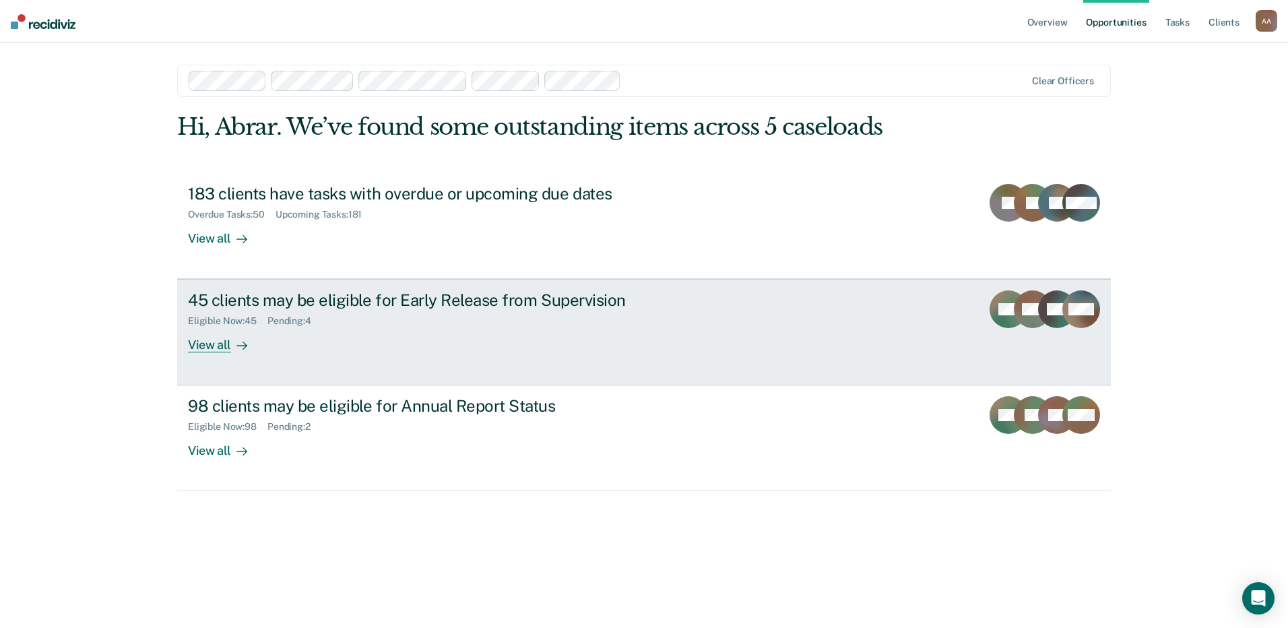
click at [203, 349] on div "View all" at bounding box center [225, 340] width 75 height 26
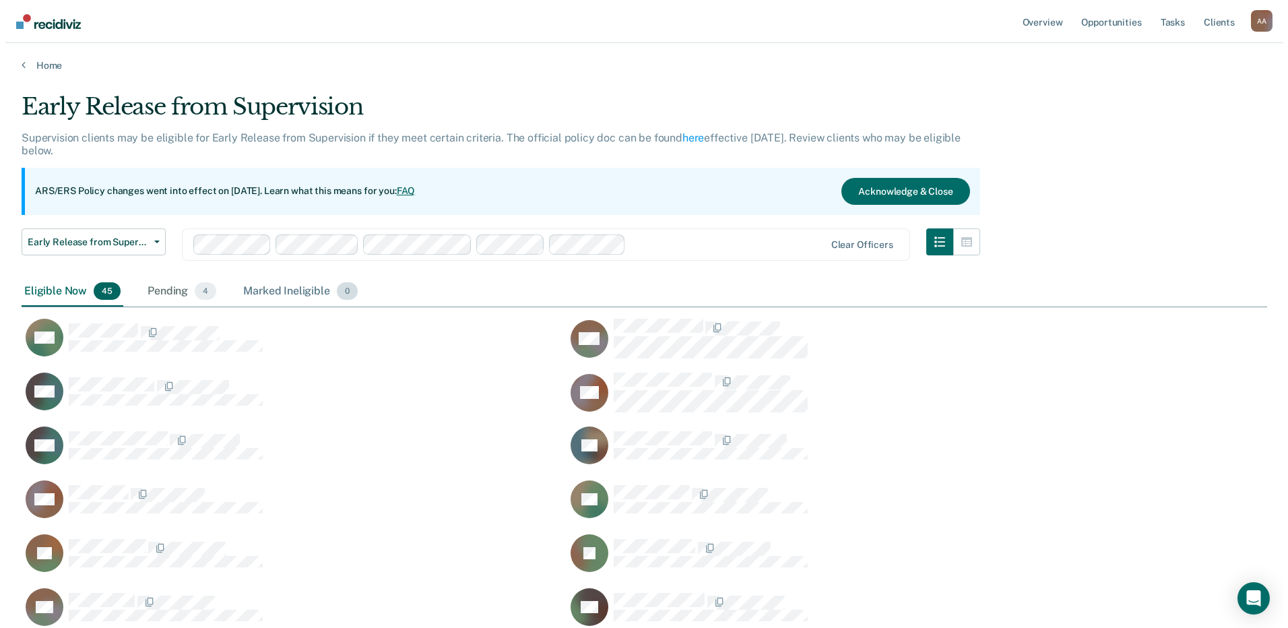
scroll to position [1449, 1235]
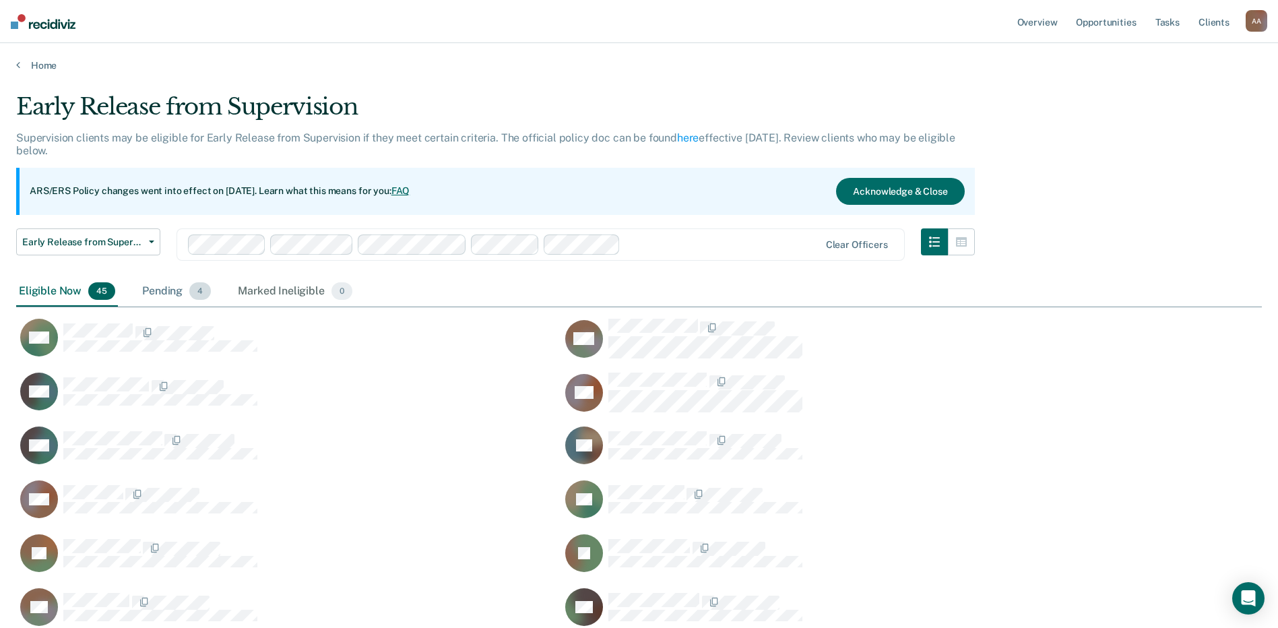
click at [150, 296] on div "Pending 4" at bounding box center [176, 292] width 74 height 30
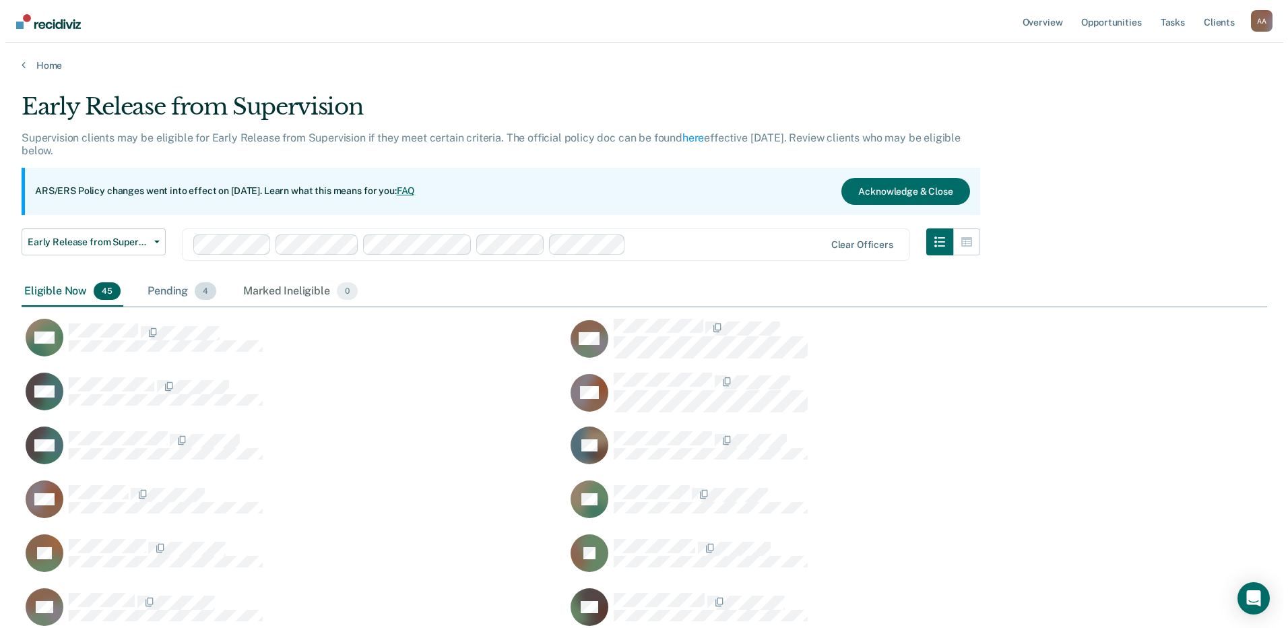
scroll to position [11, 11]
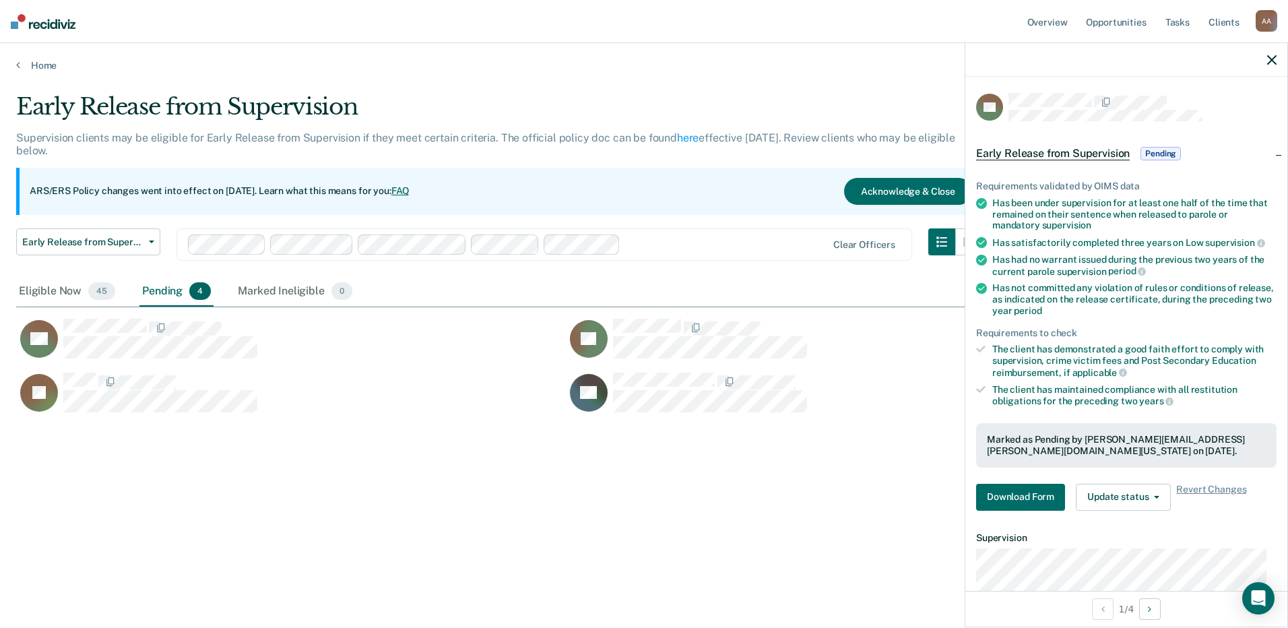
click at [639, 154] on span "Early Release from Supervision" at bounding box center [1053, 153] width 154 height 13
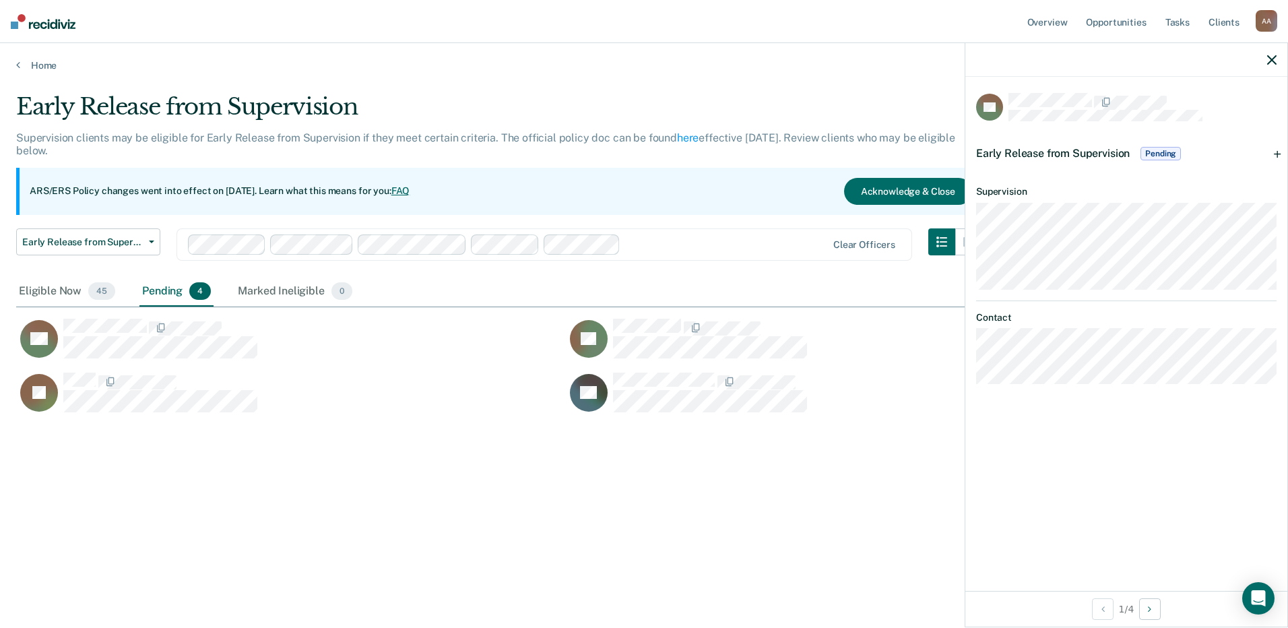
click at [639, 143] on div "Early Release from Supervision Pending" at bounding box center [1079, 154] width 207 height 22
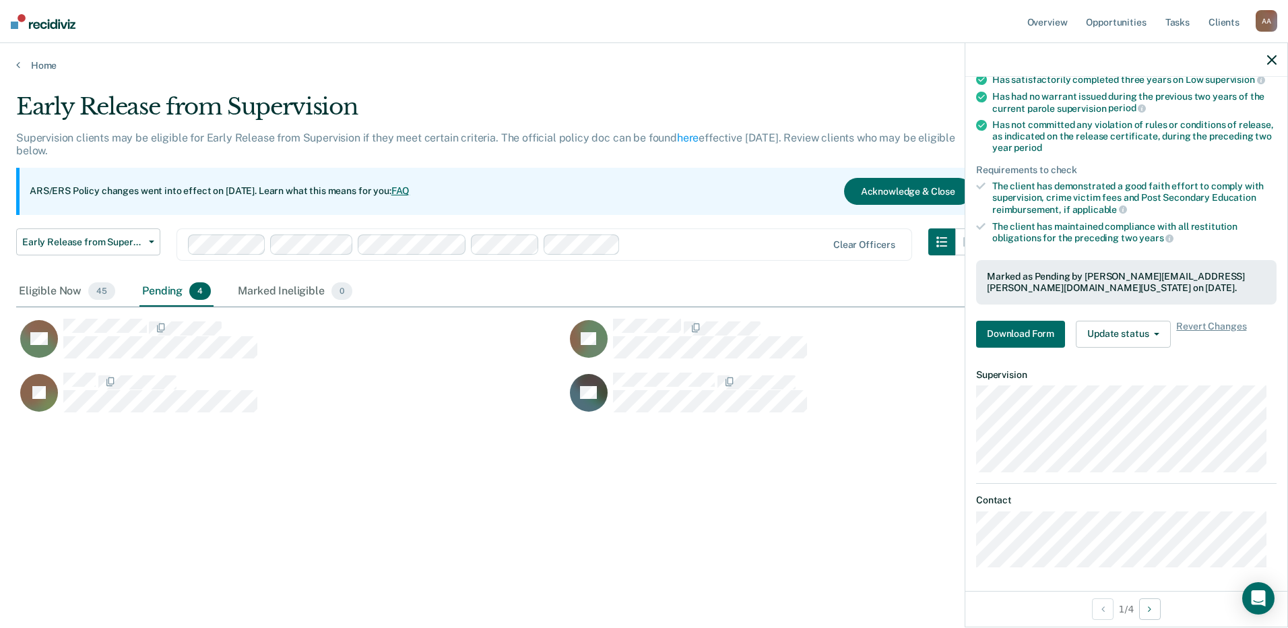
scroll to position [165, 0]
click at [639, 325] on span "Revert Changes" at bounding box center [1211, 332] width 70 height 27
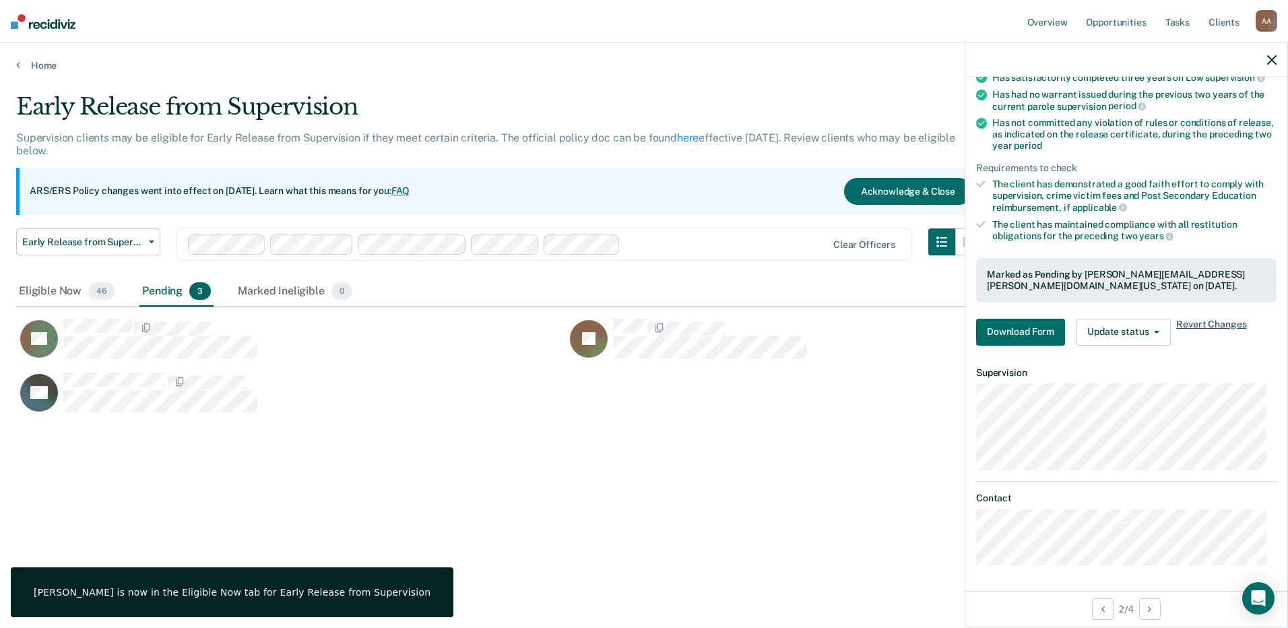
click at [639, 319] on span "Revert Changes" at bounding box center [1211, 332] width 70 height 27
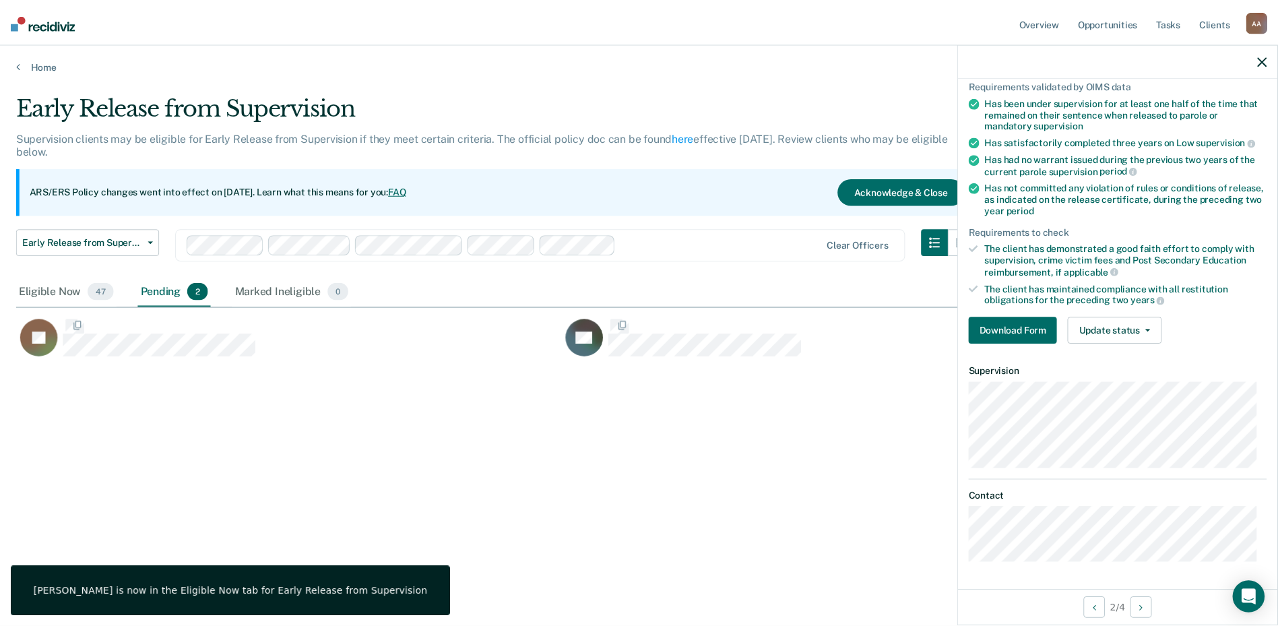
scroll to position [100, 0]
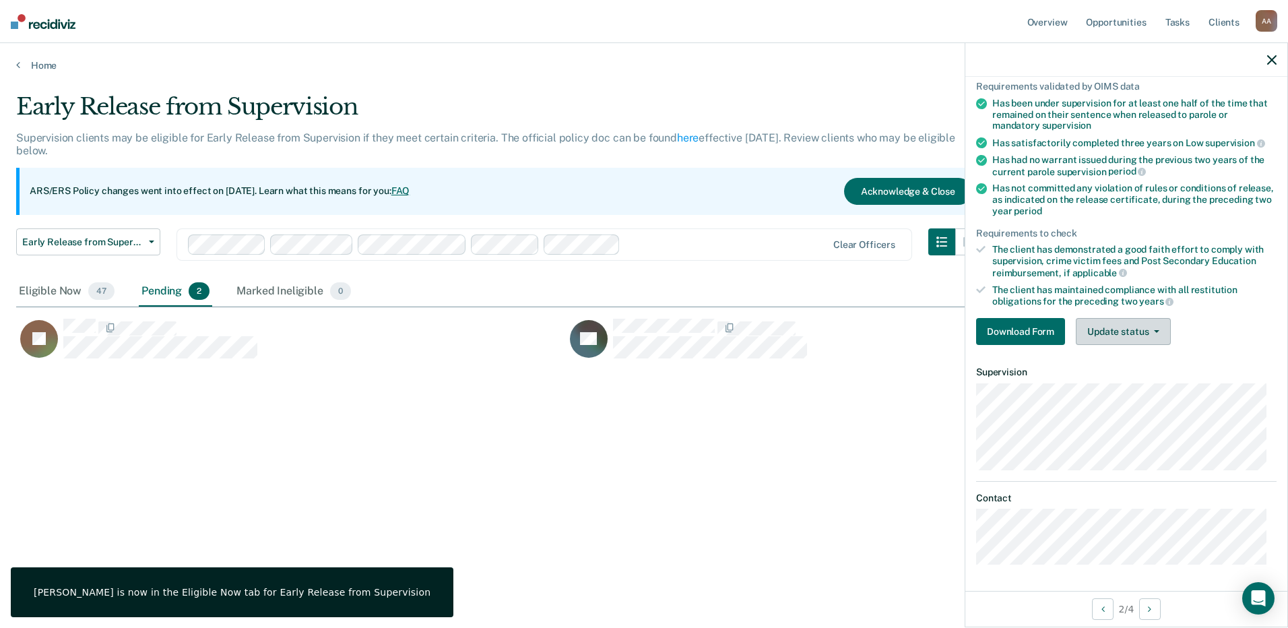
click at [639, 333] on button "Update status" at bounding box center [1123, 331] width 95 height 27
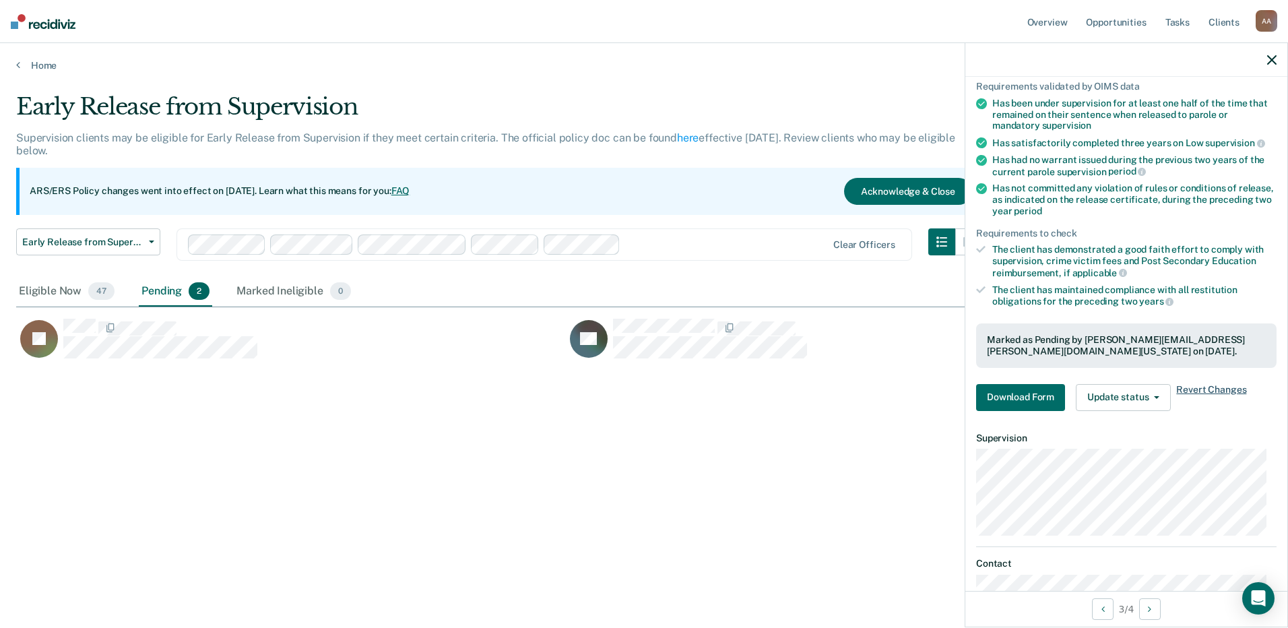
click at [639, 389] on span "Revert Changes" at bounding box center [1211, 397] width 70 height 27
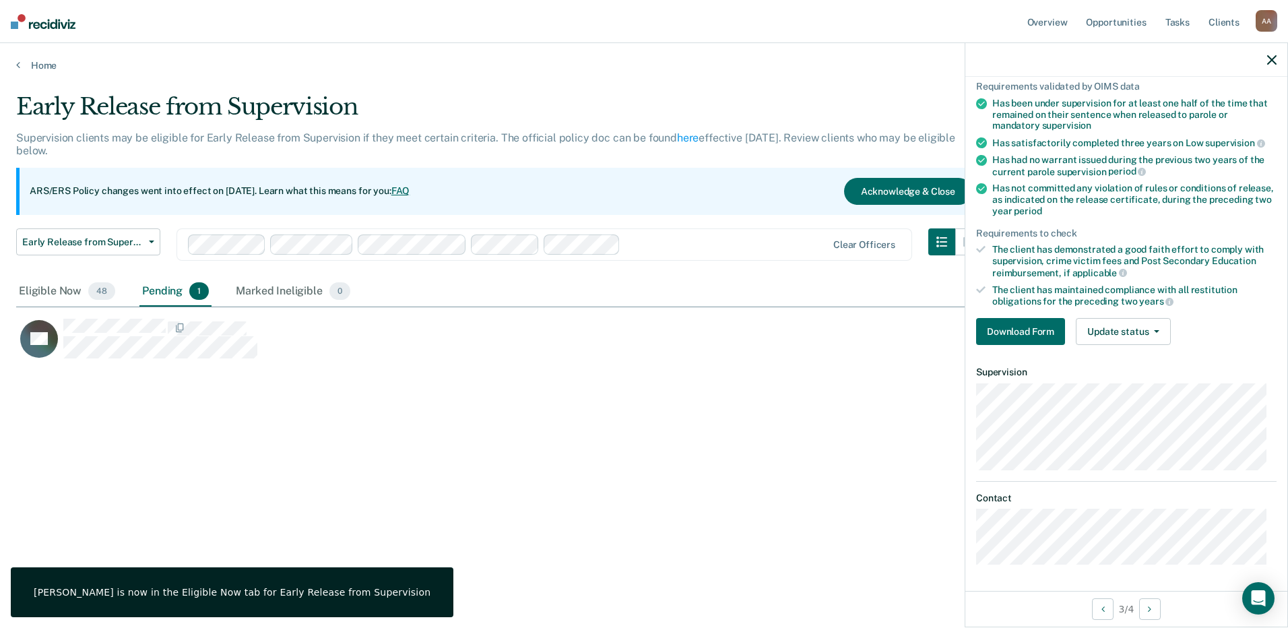
click at [158, 363] on div "TH" at bounding box center [565, 345] width 1099 height 54
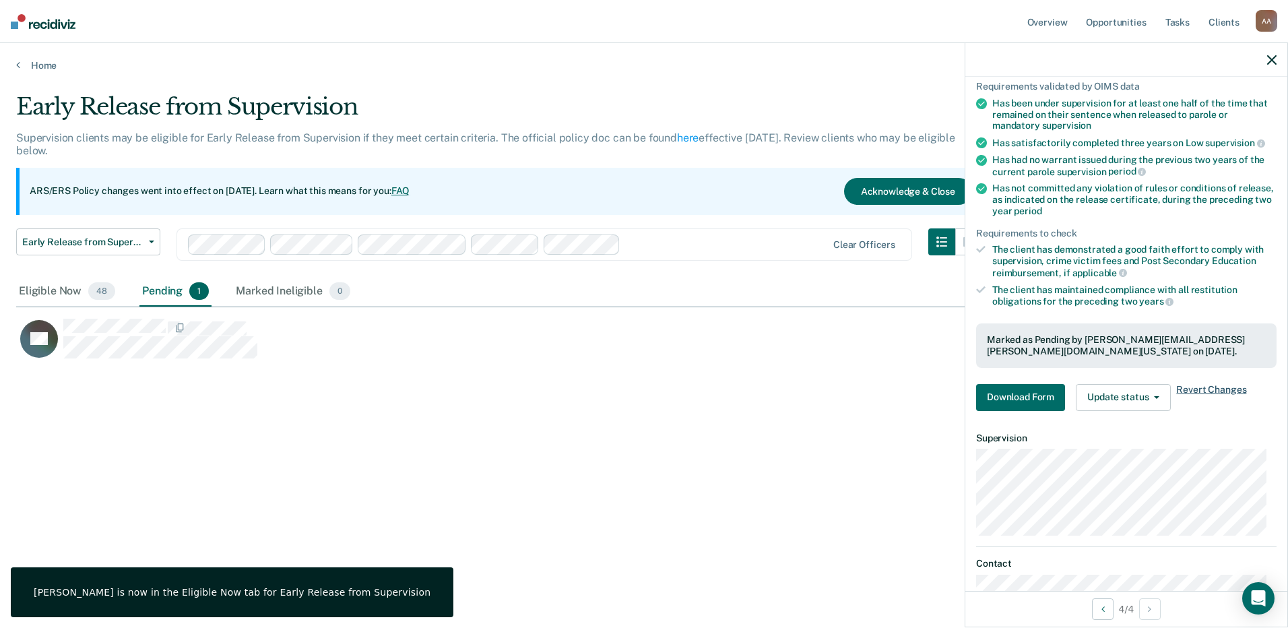
click at [639, 387] on span "Revert Changes" at bounding box center [1211, 397] width 70 height 27
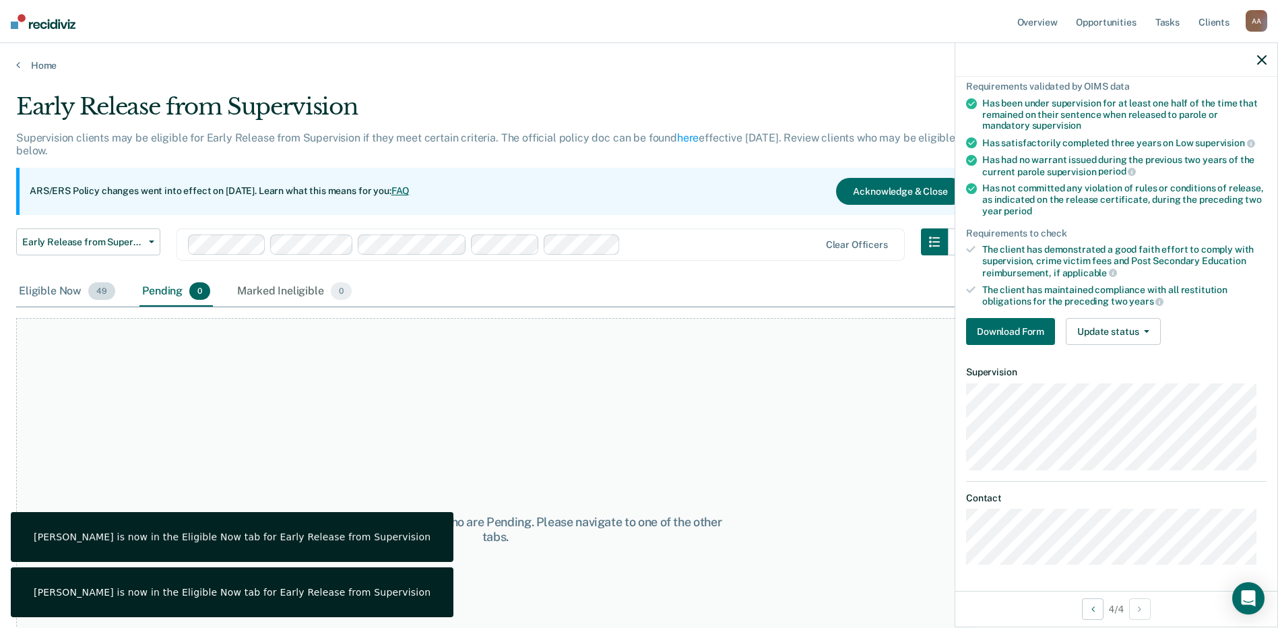
click at [46, 288] on div "Eligible Now 49" at bounding box center [67, 292] width 102 height 30
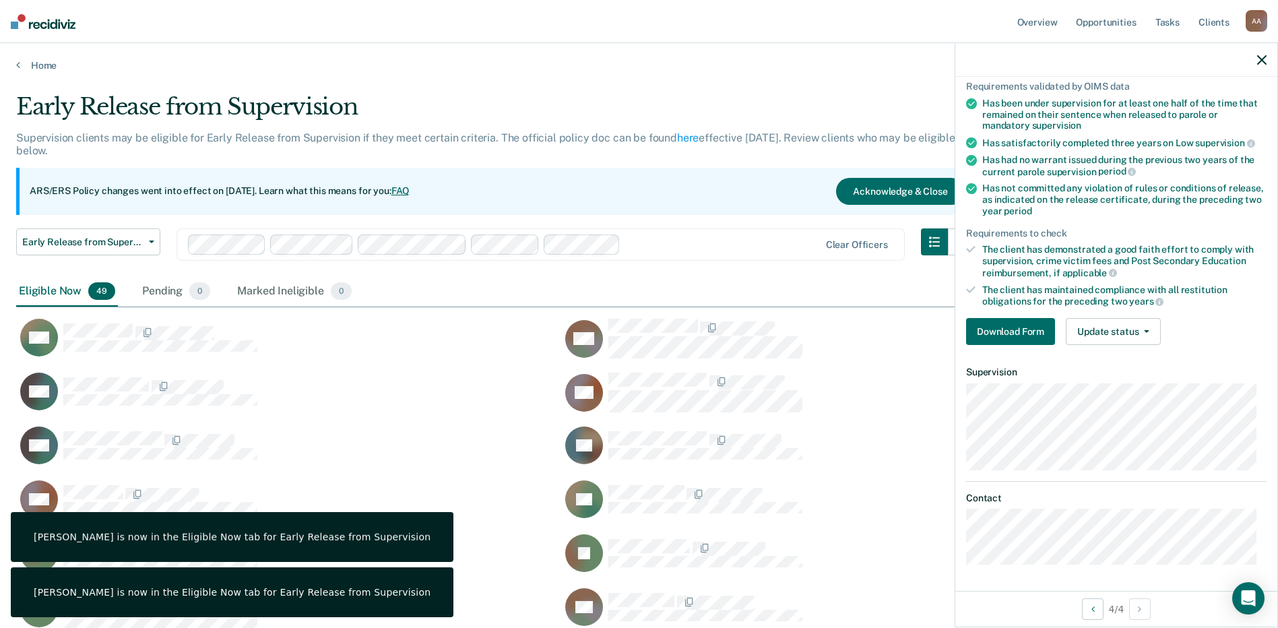
scroll to position [1557, 1235]
click at [639, 284] on div "Eligible Now 49 Pending 0 Marked Ineligible 0" at bounding box center [638, 292] width 1245 height 30
click at [639, 63] on icon "button" at bounding box center [1261, 59] width 9 height 9
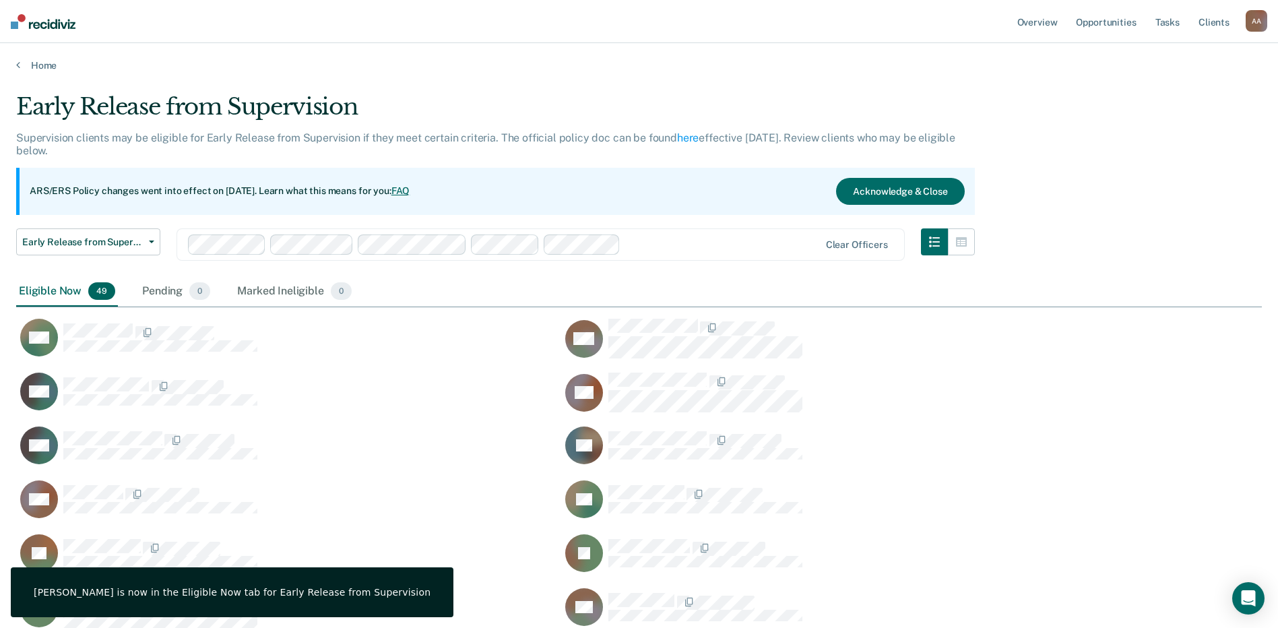
click at [540, 288] on div "Eligible Now 49 Pending 0 Marked Ineligible 0" at bounding box center [638, 292] width 1245 height 30
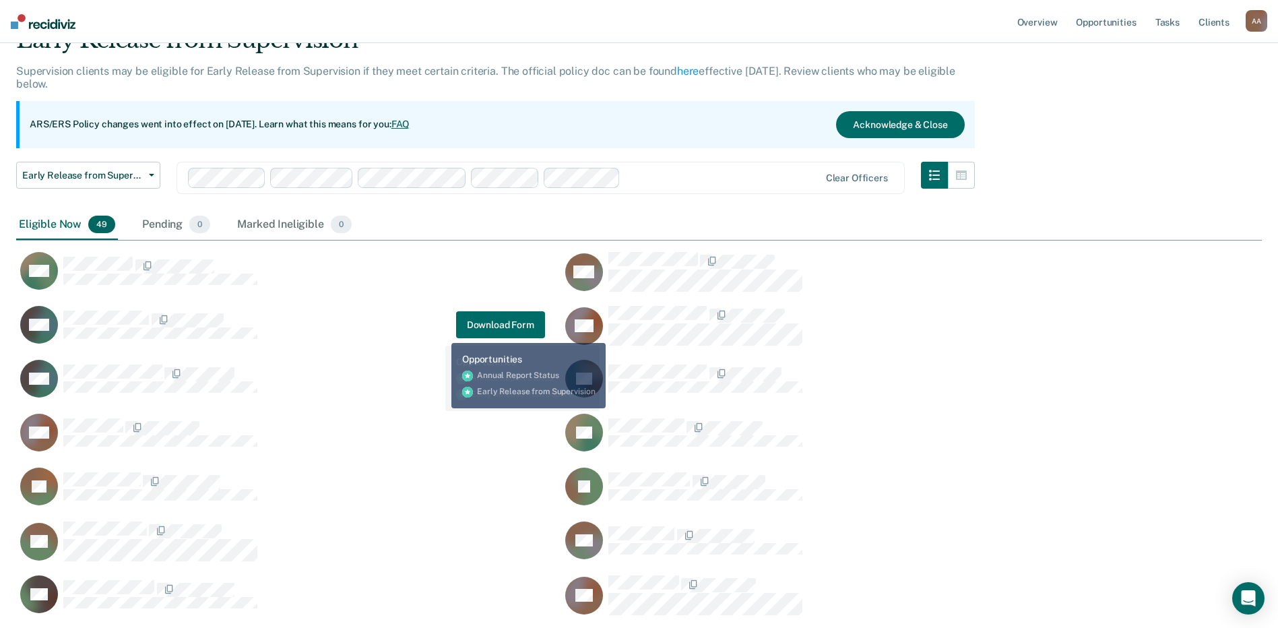
scroll to position [67, 0]
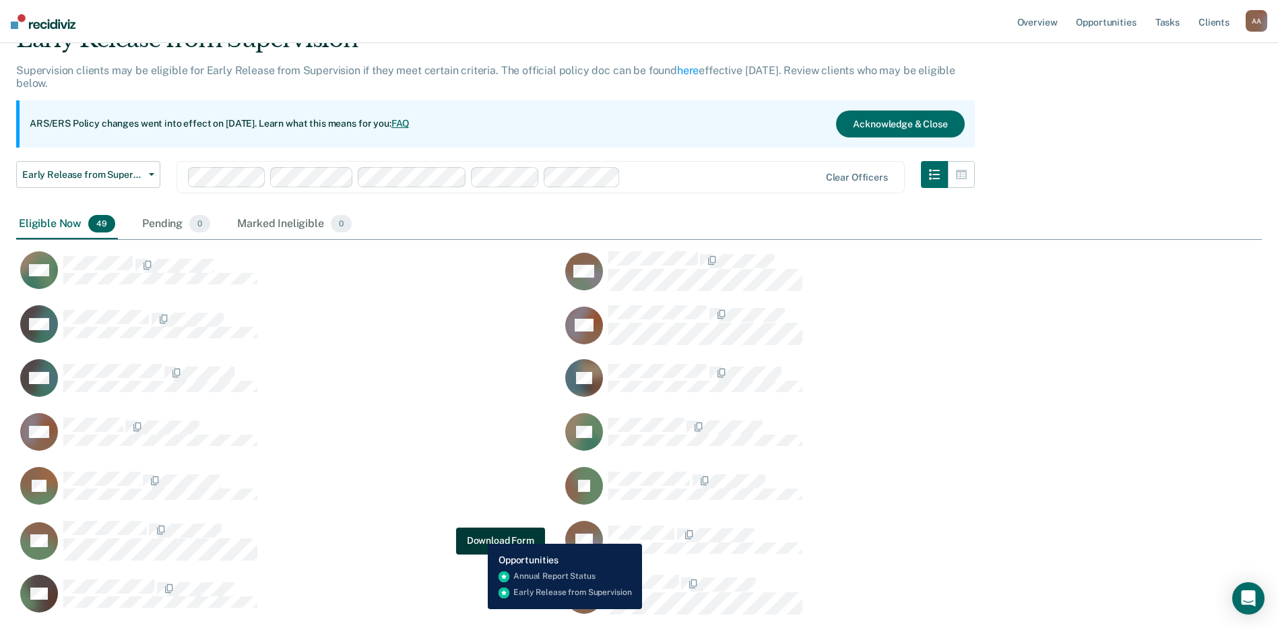
click at [478, 533] on button "Download Form" at bounding box center [500, 540] width 89 height 27
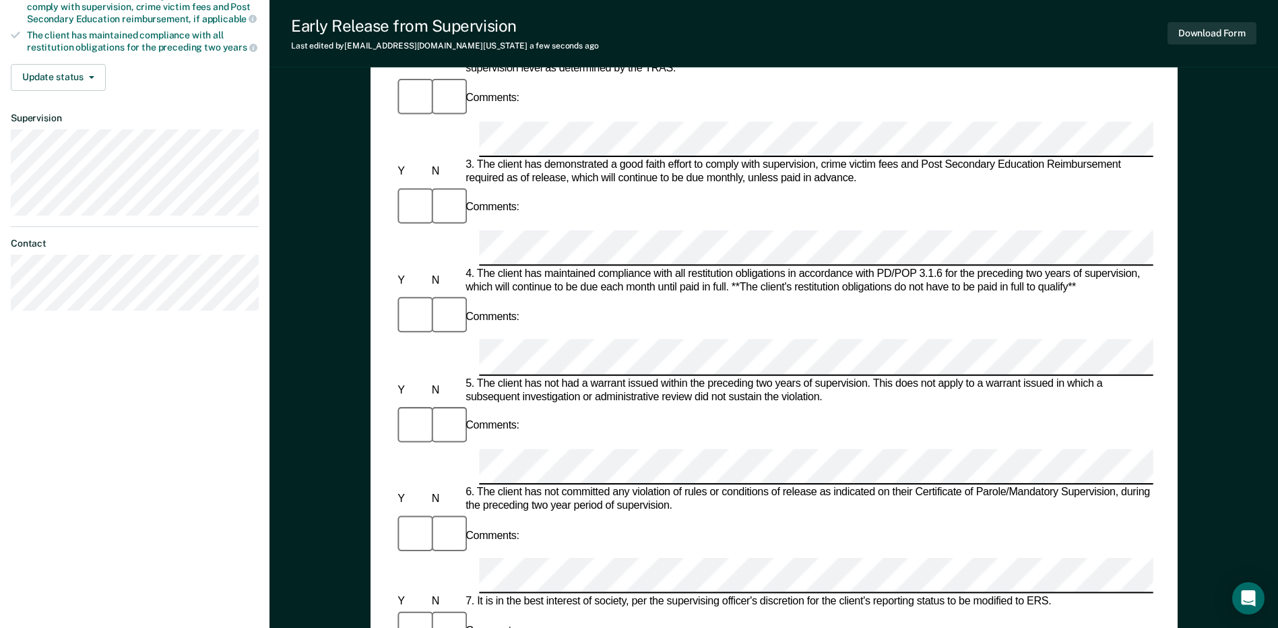
scroll to position [34, 0]
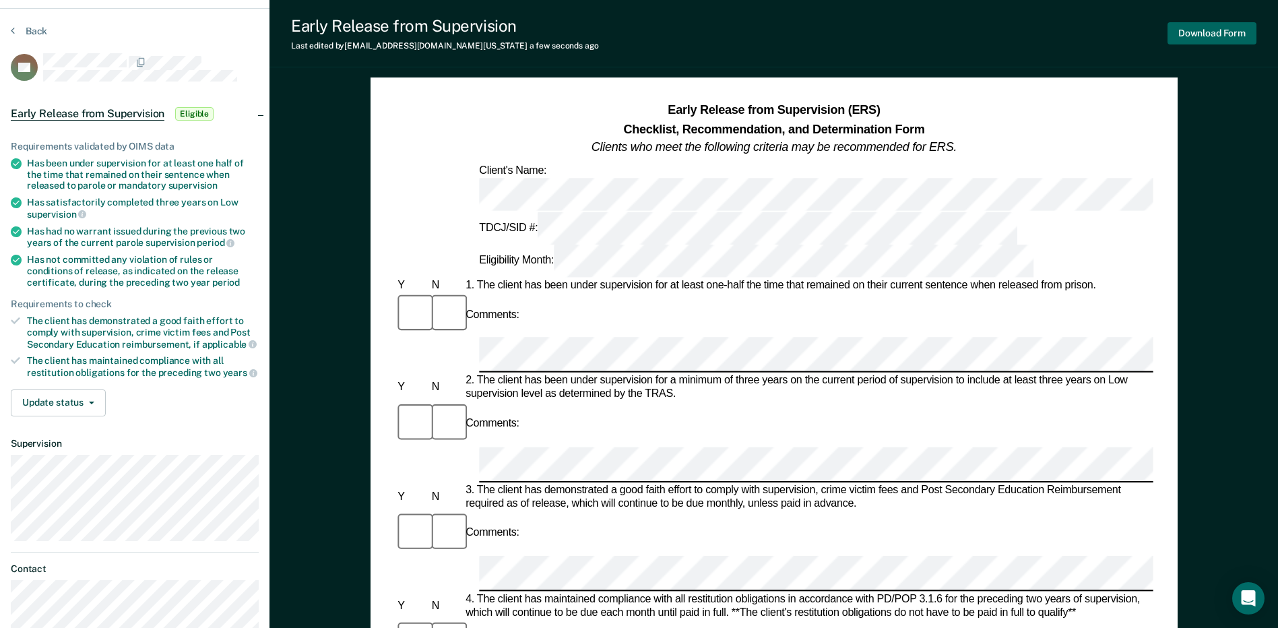
click at [639, 37] on button "Download Form" at bounding box center [1211, 33] width 89 height 22
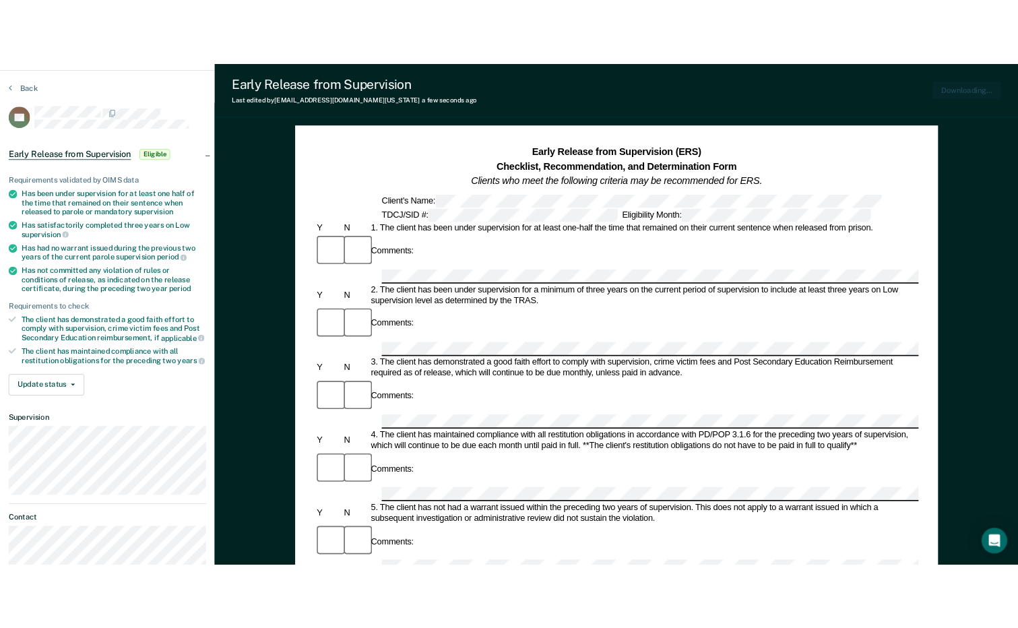
scroll to position [0, 0]
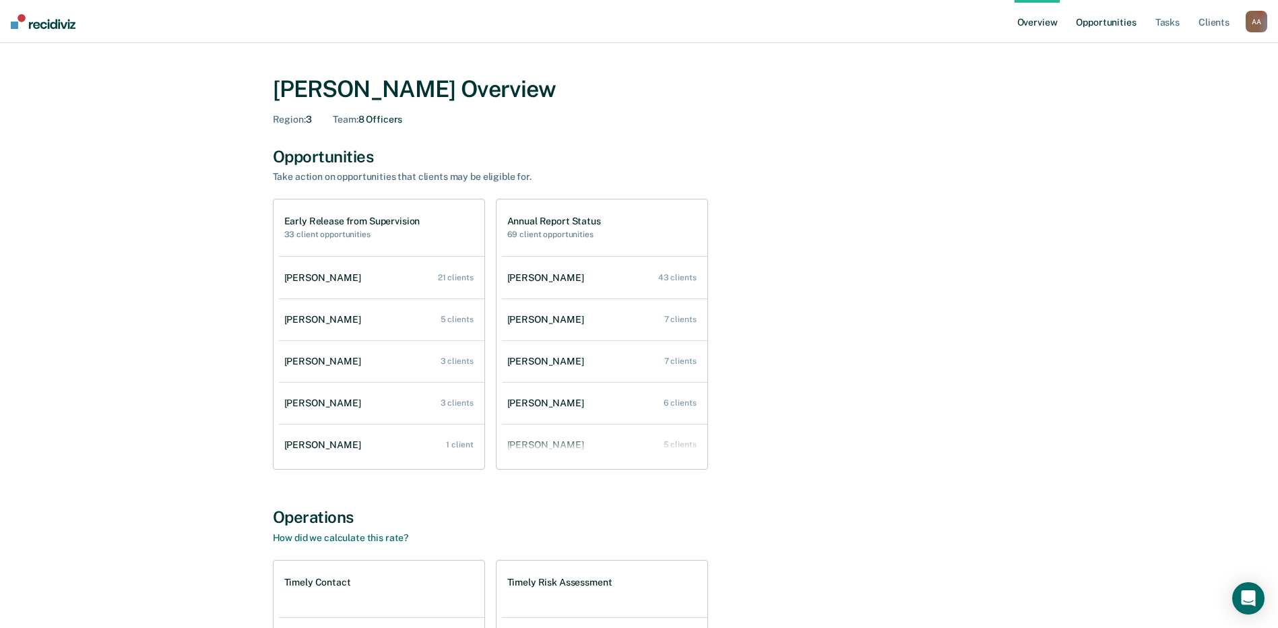
click at [1138, 22] on link "Opportunities" at bounding box center [1105, 21] width 65 height 43
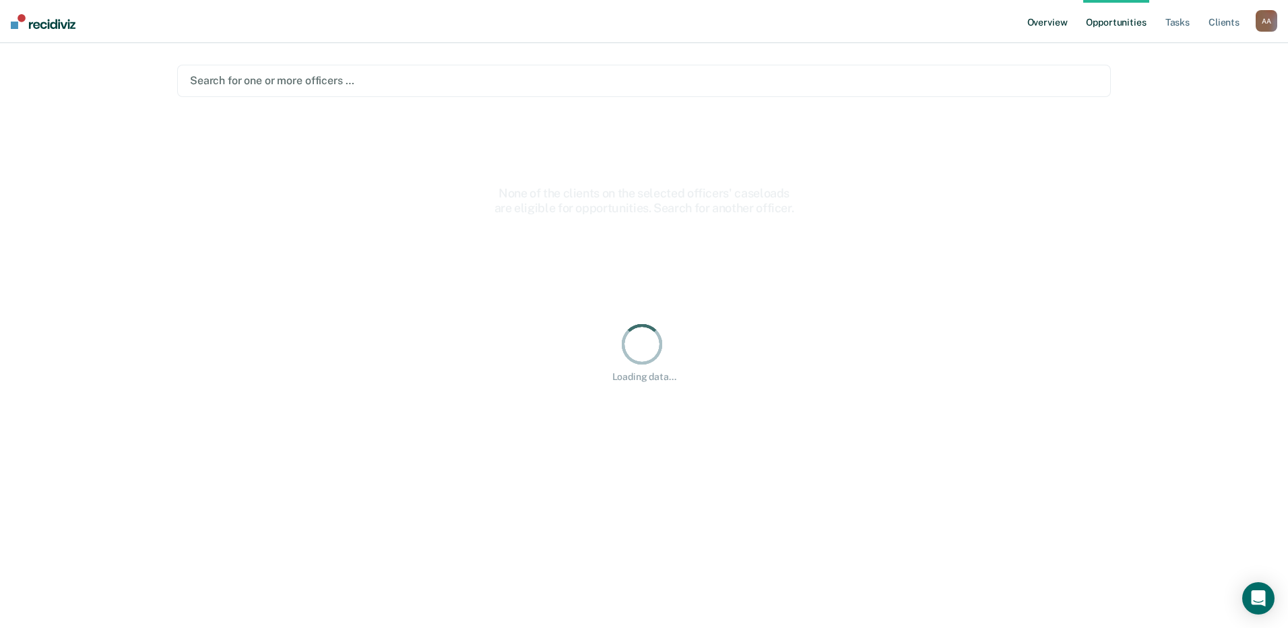
click at [1047, 28] on link "Overview" at bounding box center [1047, 21] width 46 height 43
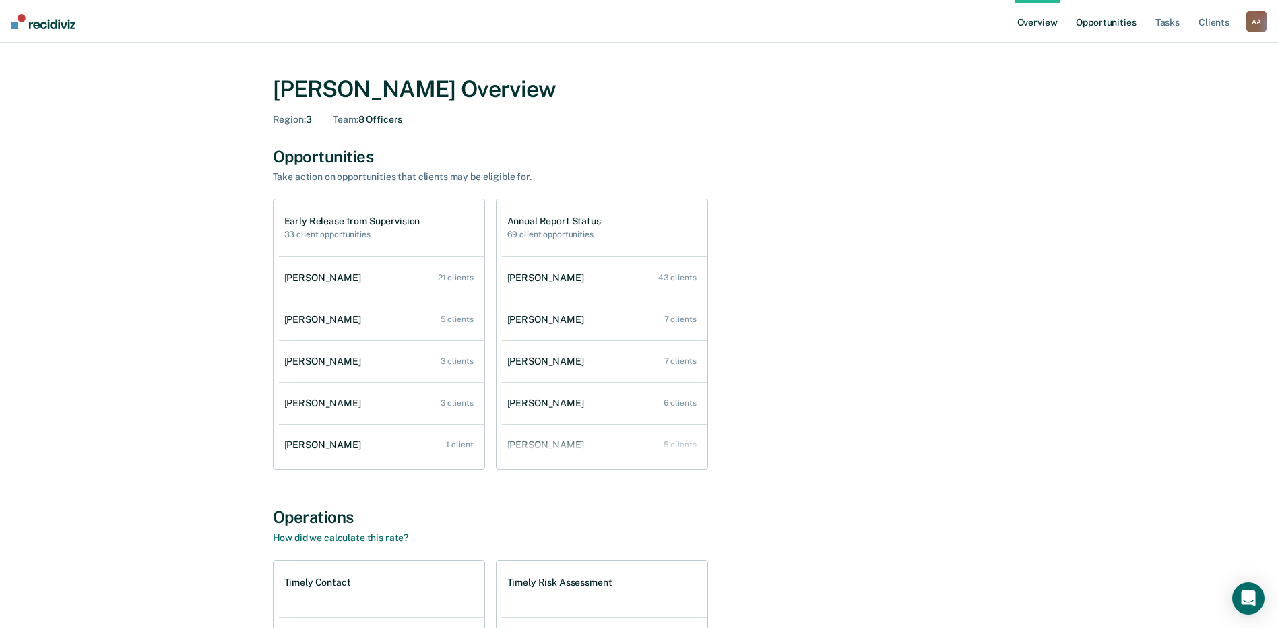
click at [1101, 13] on link "Opportunities" at bounding box center [1105, 21] width 65 height 43
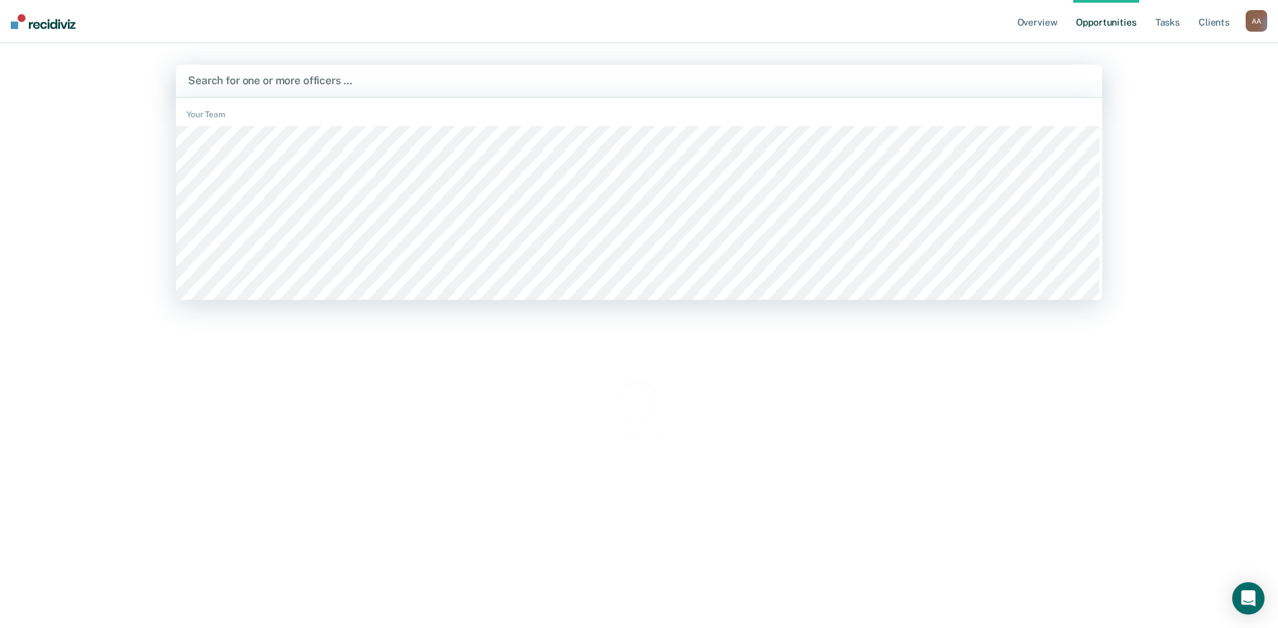
click at [411, 72] on div "Search for one or more officers …" at bounding box center [639, 80] width 905 height 18
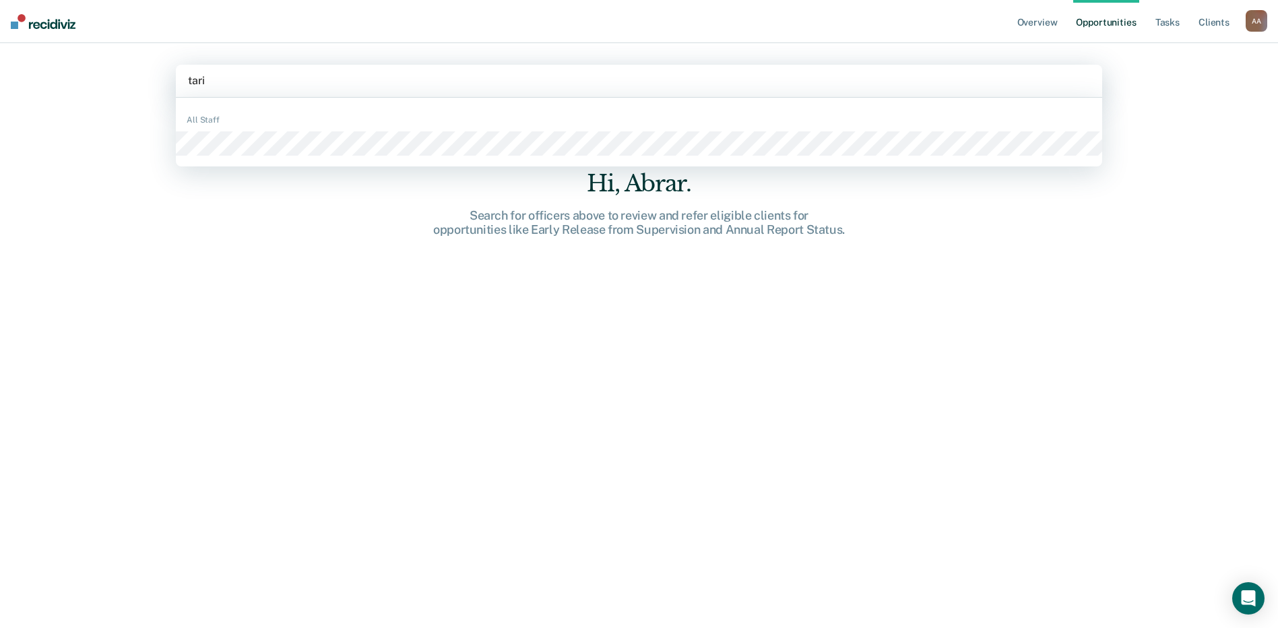
type input "tariq"
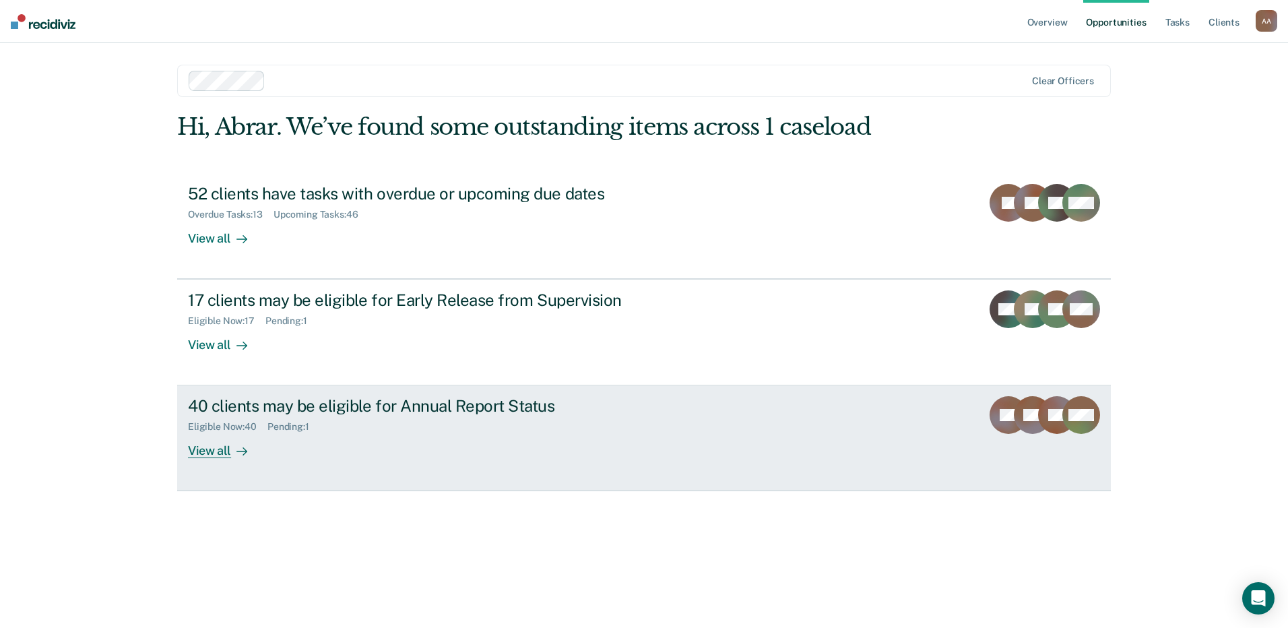
click at [212, 450] on div "View all" at bounding box center [225, 445] width 75 height 26
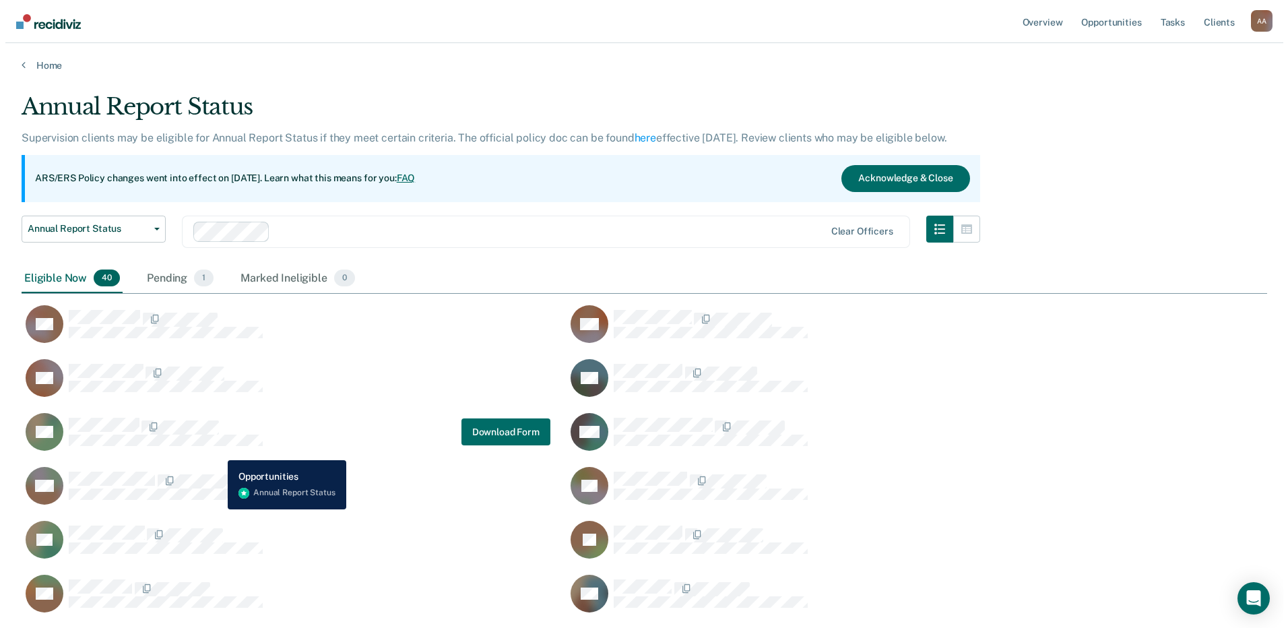
scroll to position [1276, 1235]
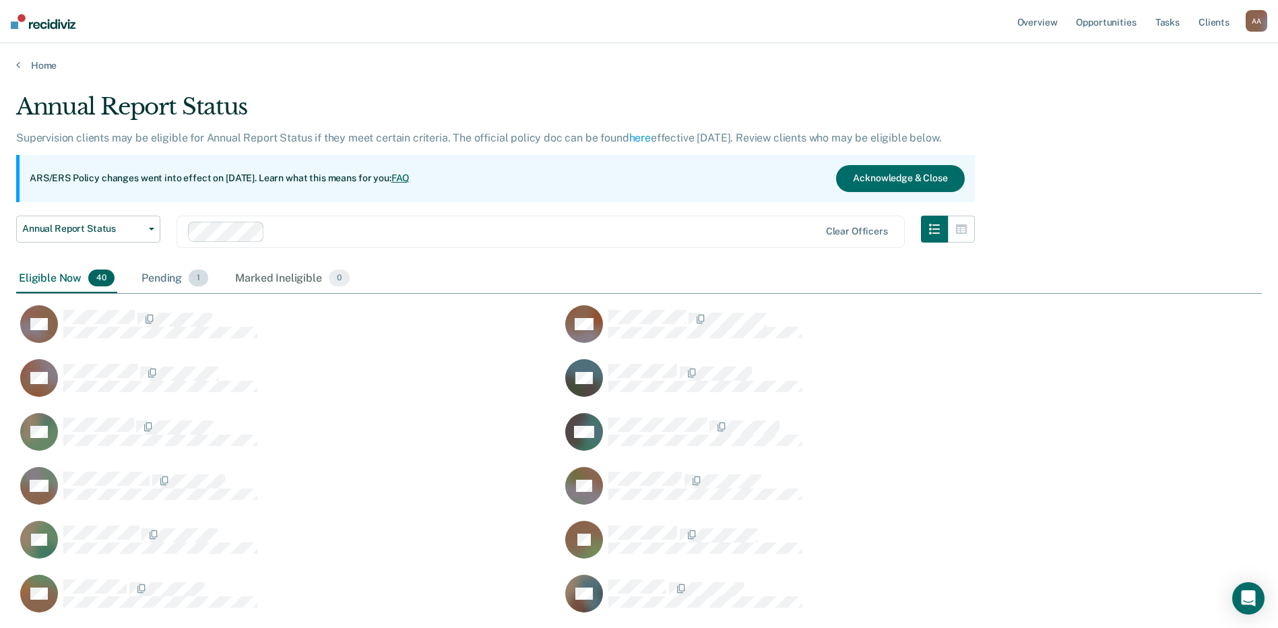
click at [174, 292] on div "Pending 1" at bounding box center [175, 279] width 72 height 30
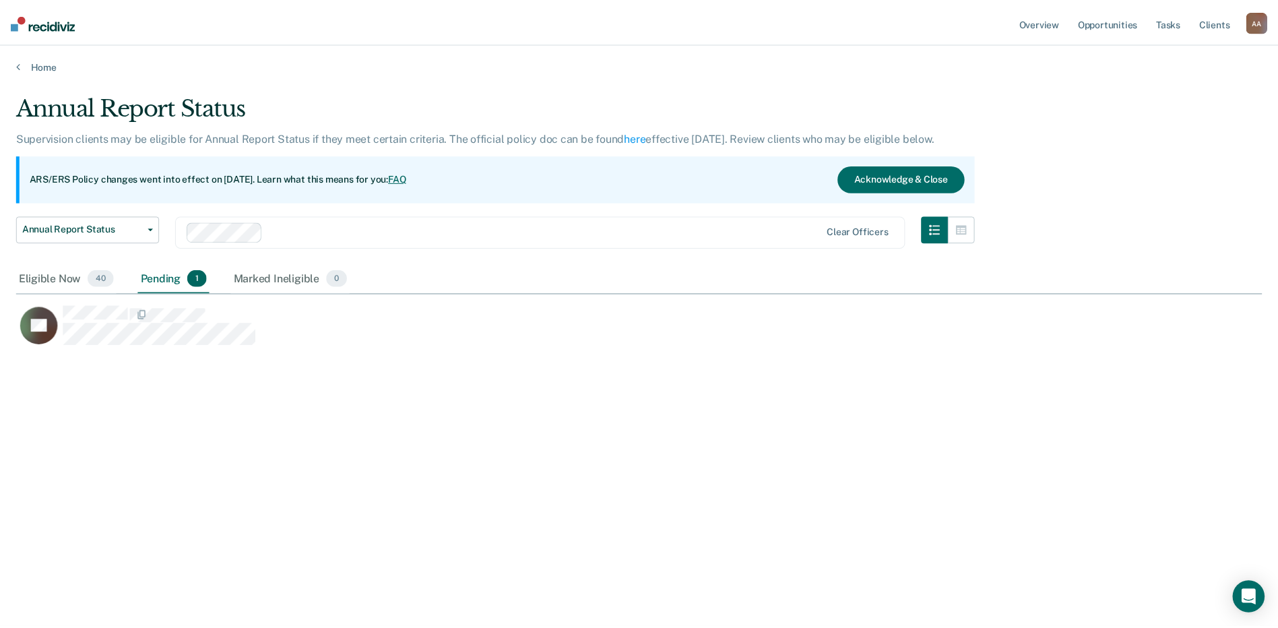
scroll to position [11, 11]
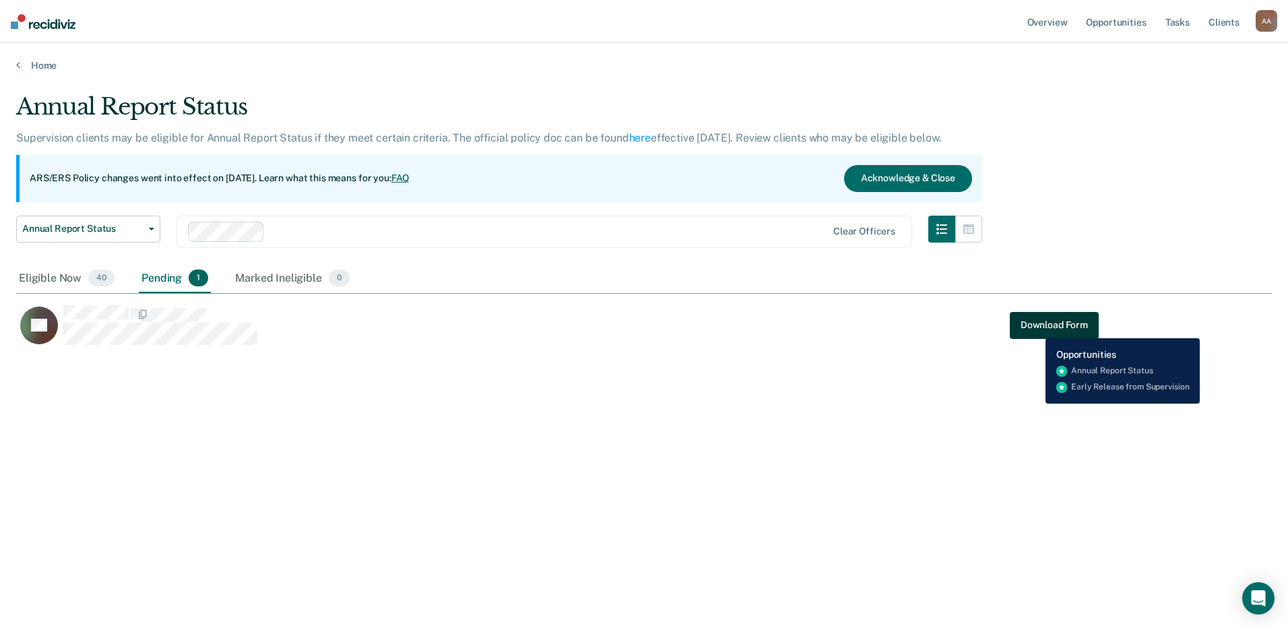
click at [1035, 328] on button "Download Form" at bounding box center [1054, 325] width 89 height 27
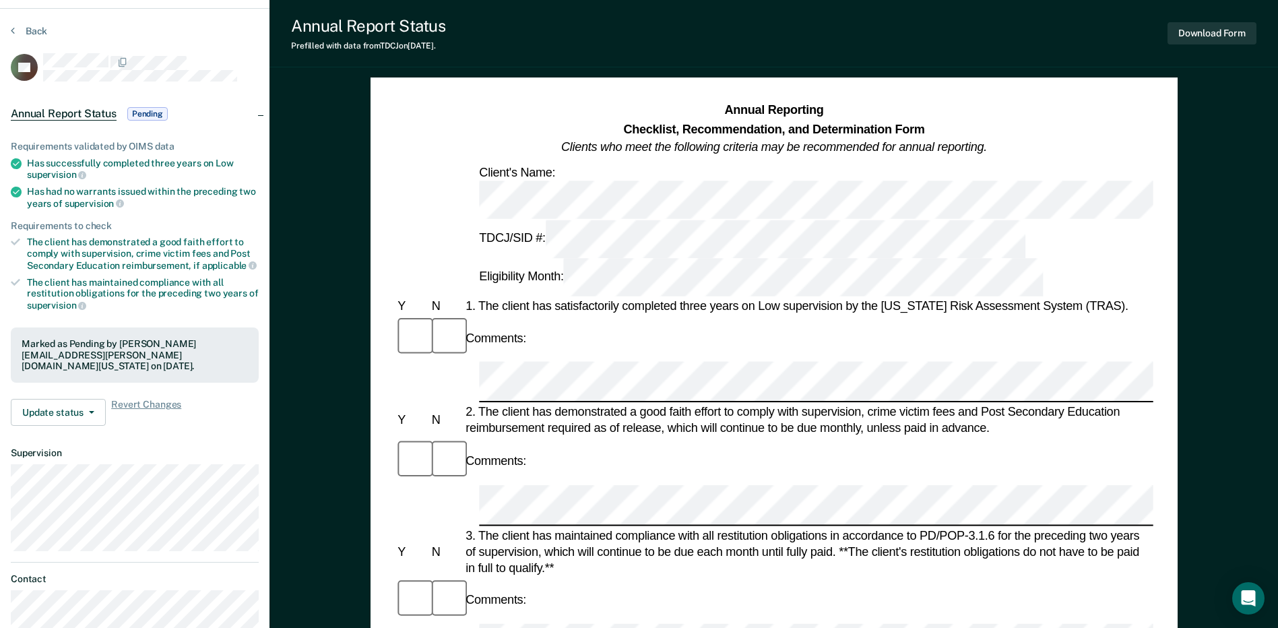
scroll to position [67, 0]
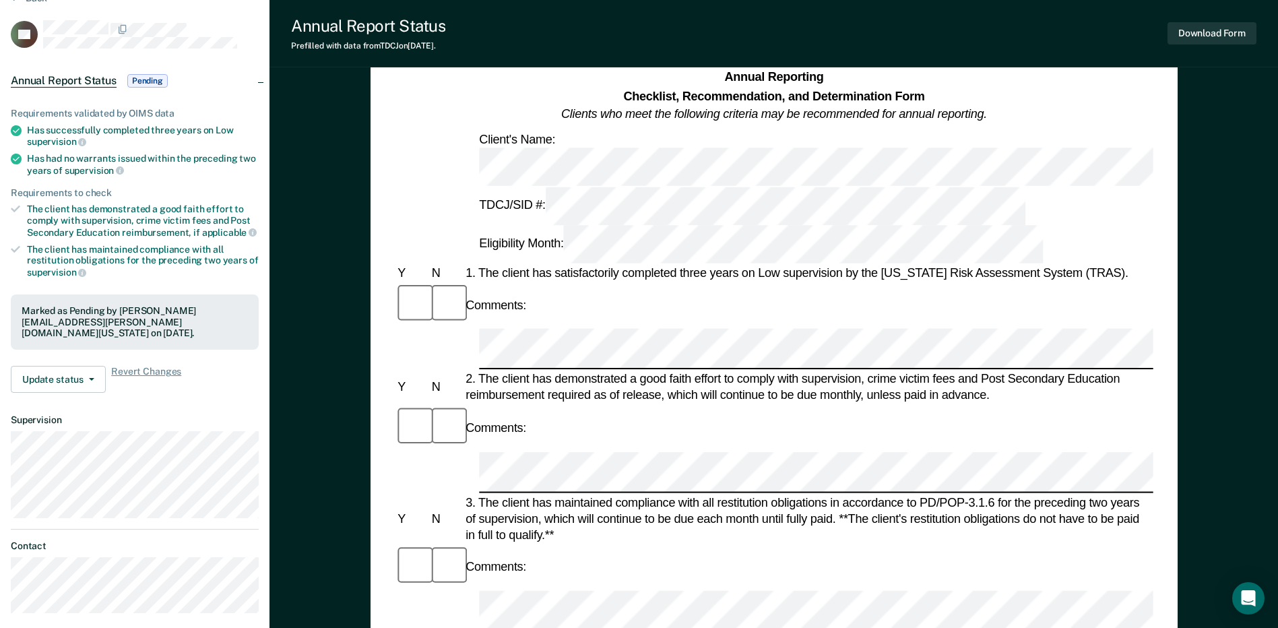
click at [748, 371] on div "2. The client has demonstrated a good faith effort to comply with supervision, …" at bounding box center [808, 387] width 690 height 32
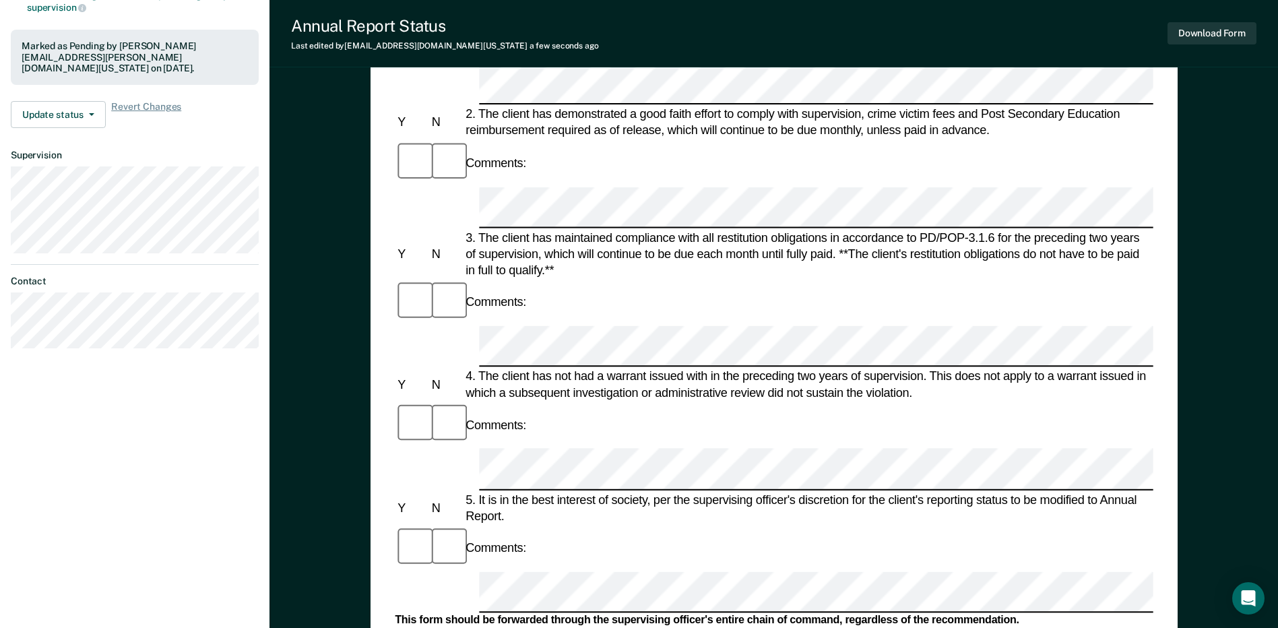
scroll to position [0, 0]
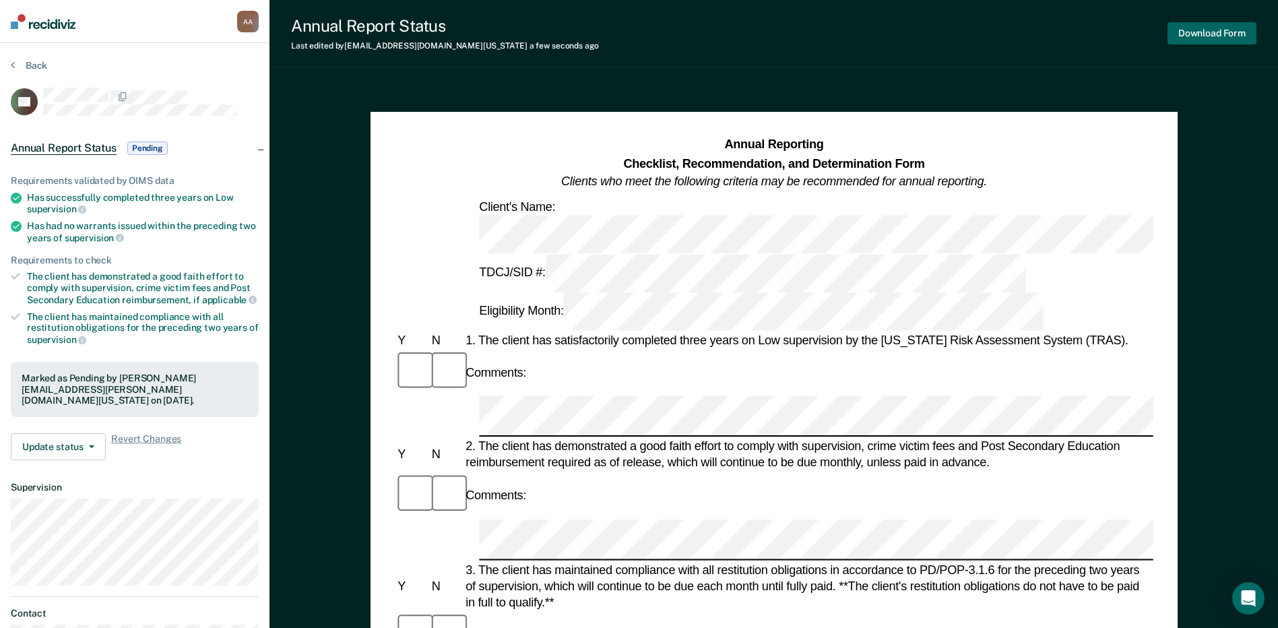
click at [1213, 34] on button "Download Form" at bounding box center [1211, 33] width 89 height 22
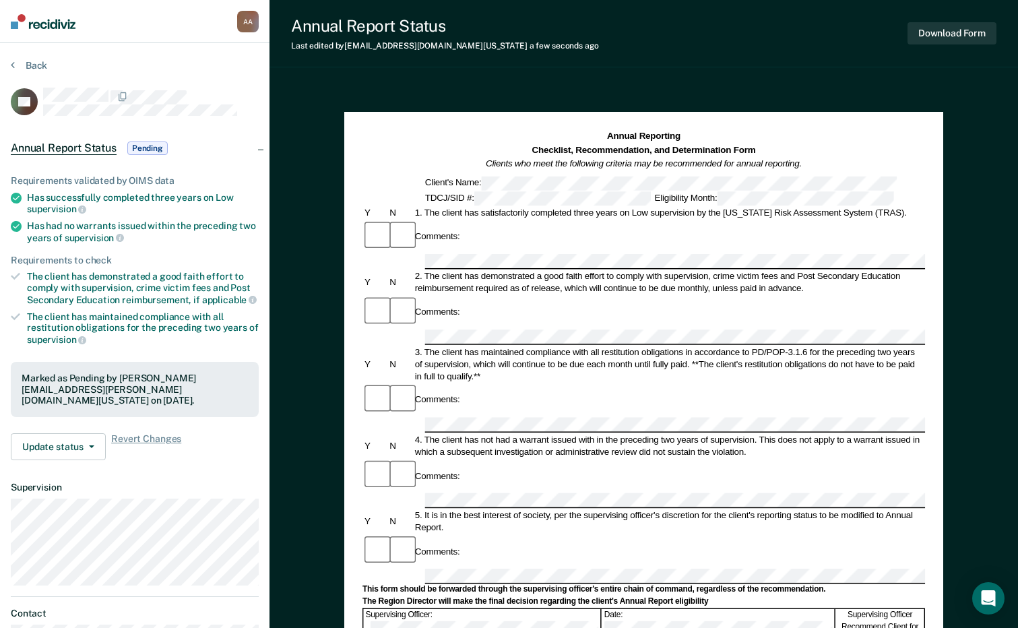
click at [24, 54] on section "Back LA Annual Report Status Pending Requirements validated by OIMS data Has su…" at bounding box center [134, 375] width 269 height 664
click at [30, 68] on button "Back" at bounding box center [29, 65] width 36 height 12
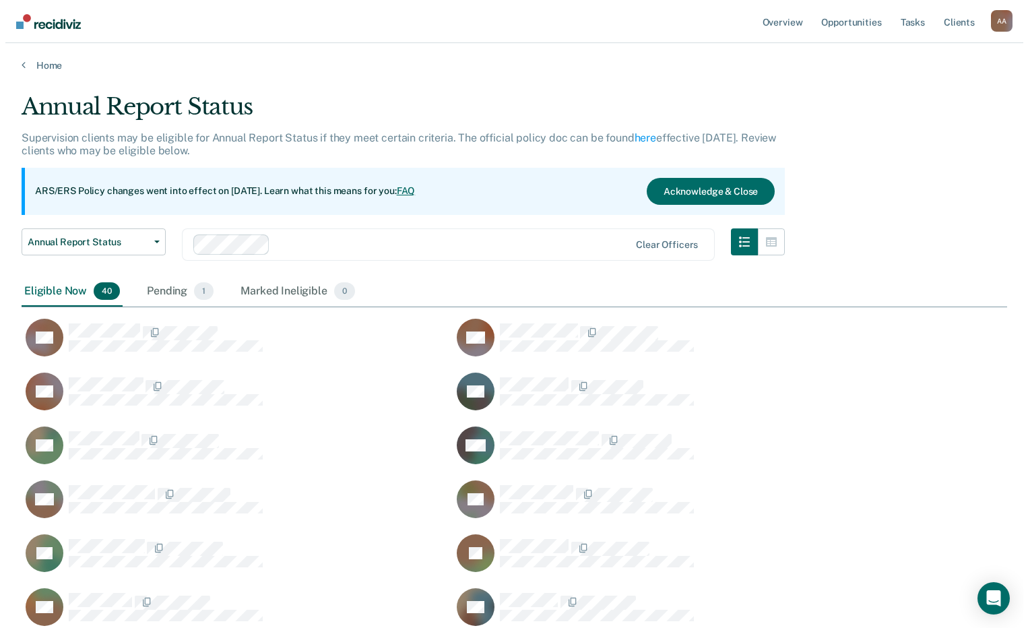
scroll to position [1288, 975]
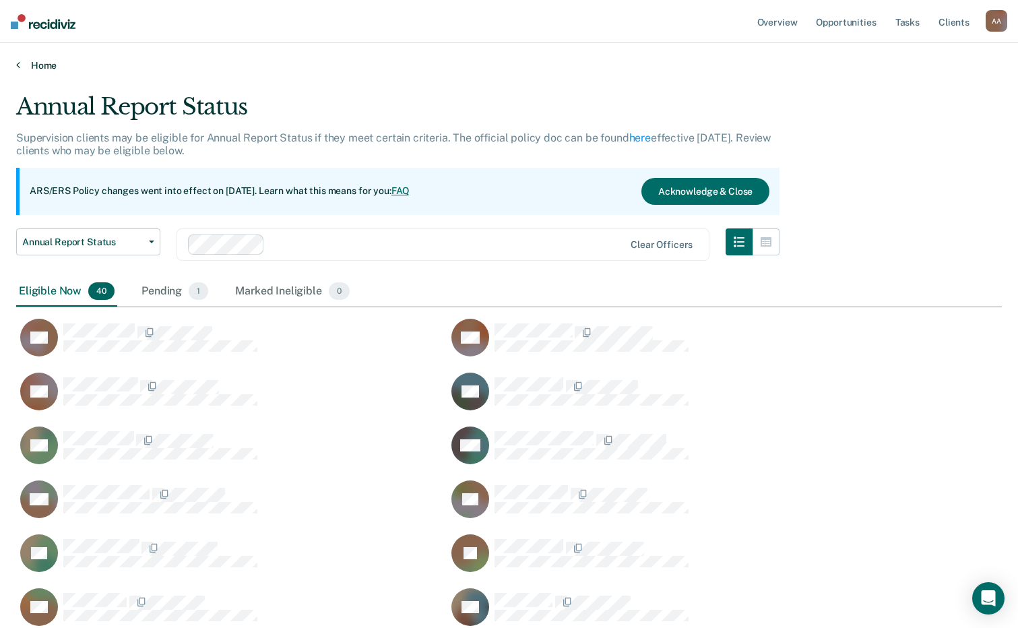
click at [16, 69] on icon at bounding box center [18, 64] width 4 height 11
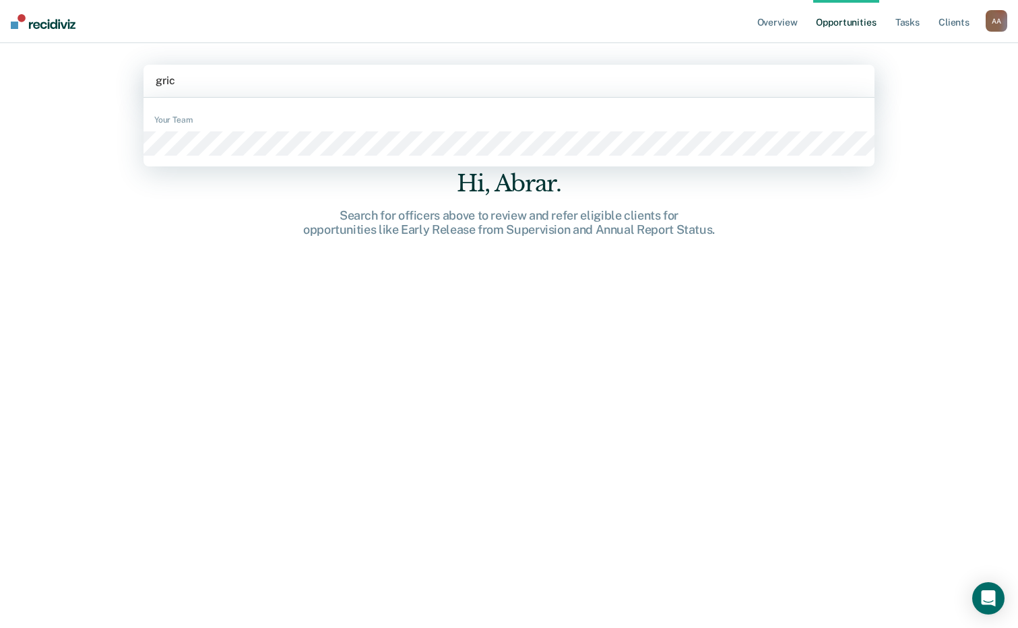
type input "[PERSON_NAME]"
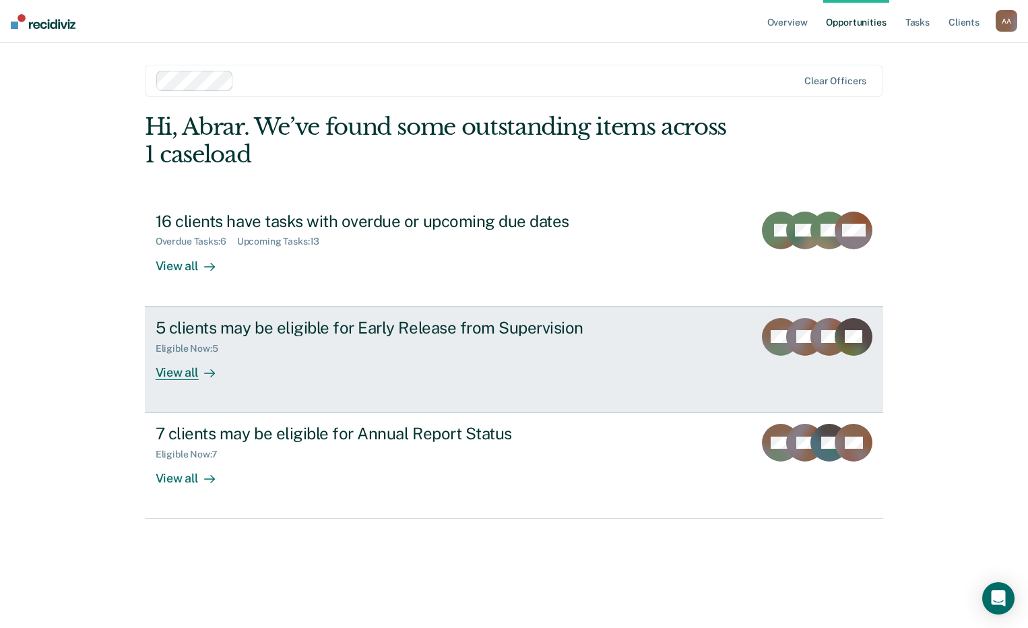
click at [189, 381] on link "5 clients may be eligible for Early Release from Supervision Eligible Now : 5 V…" at bounding box center [514, 359] width 739 height 106
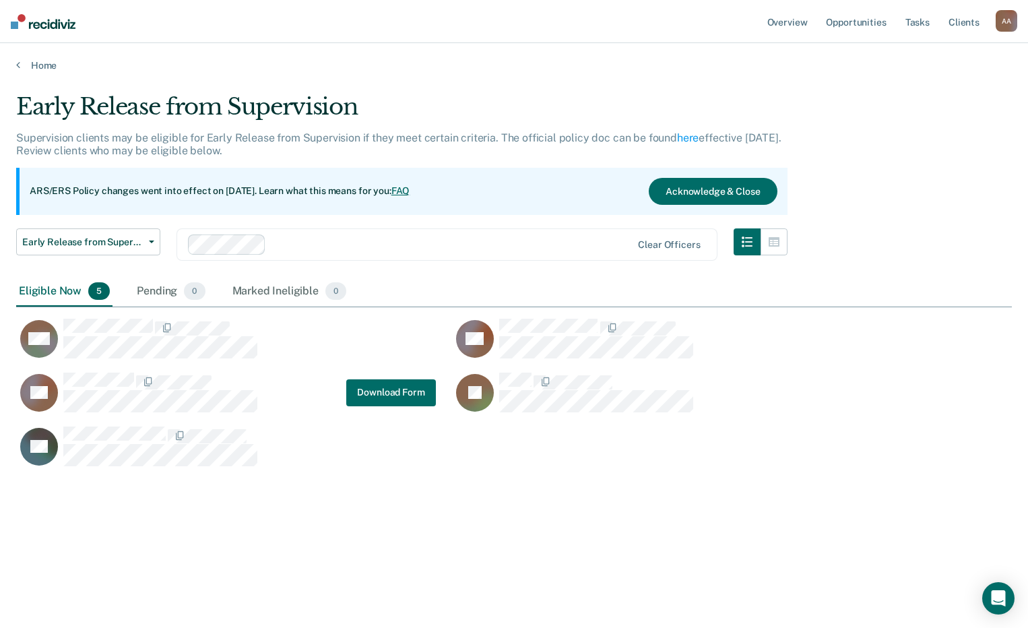
scroll to position [424, 985]
click at [164, 292] on div "Pending 0" at bounding box center [170, 292] width 73 height 30
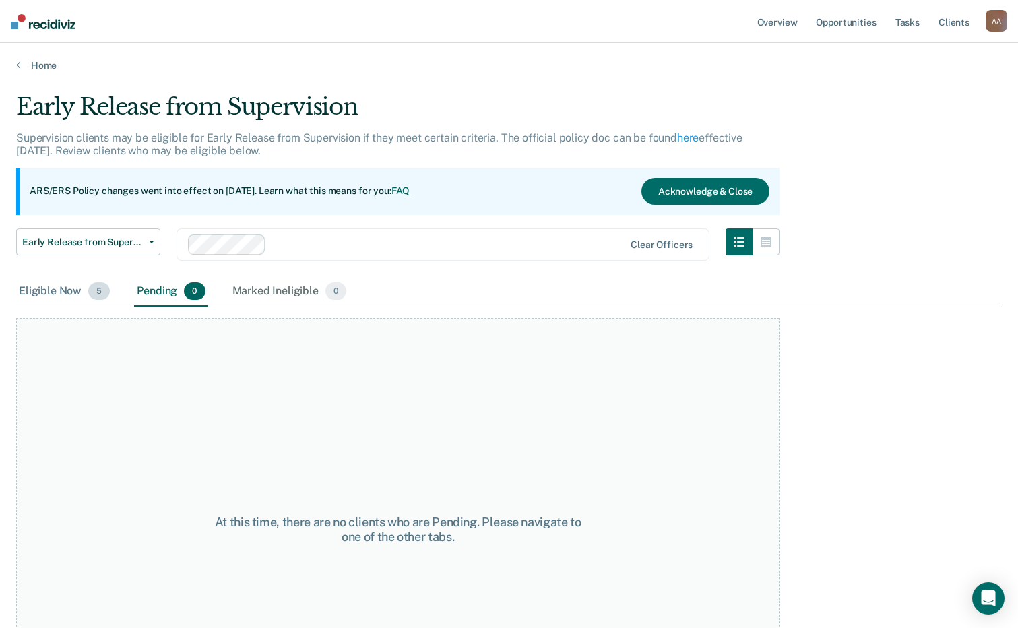
click at [61, 300] on div "Eligible Now 5" at bounding box center [64, 292] width 96 height 30
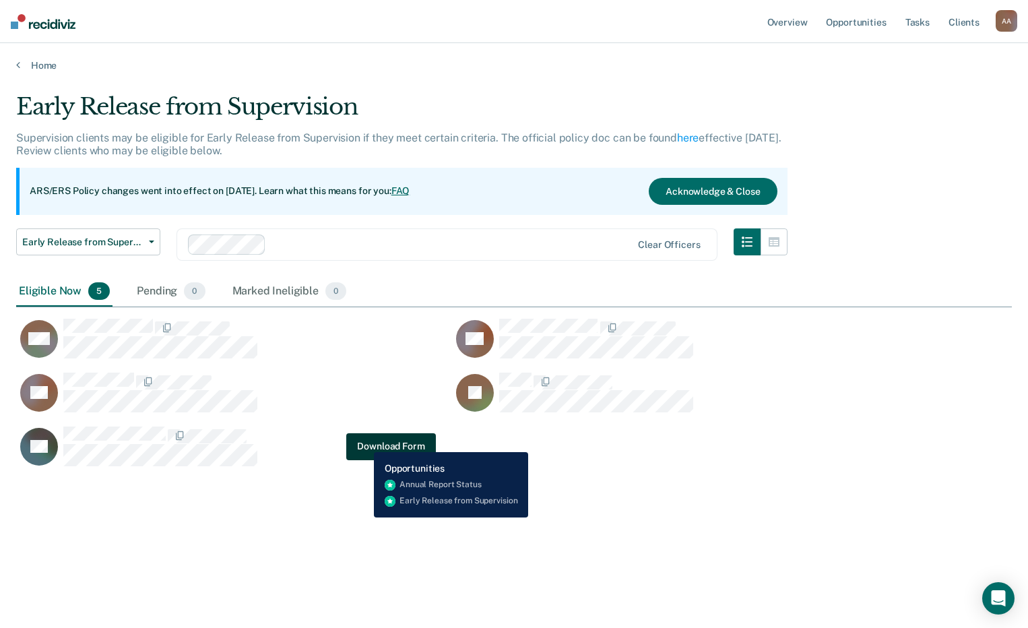
click at [364, 442] on button "Download Form" at bounding box center [390, 445] width 89 height 27
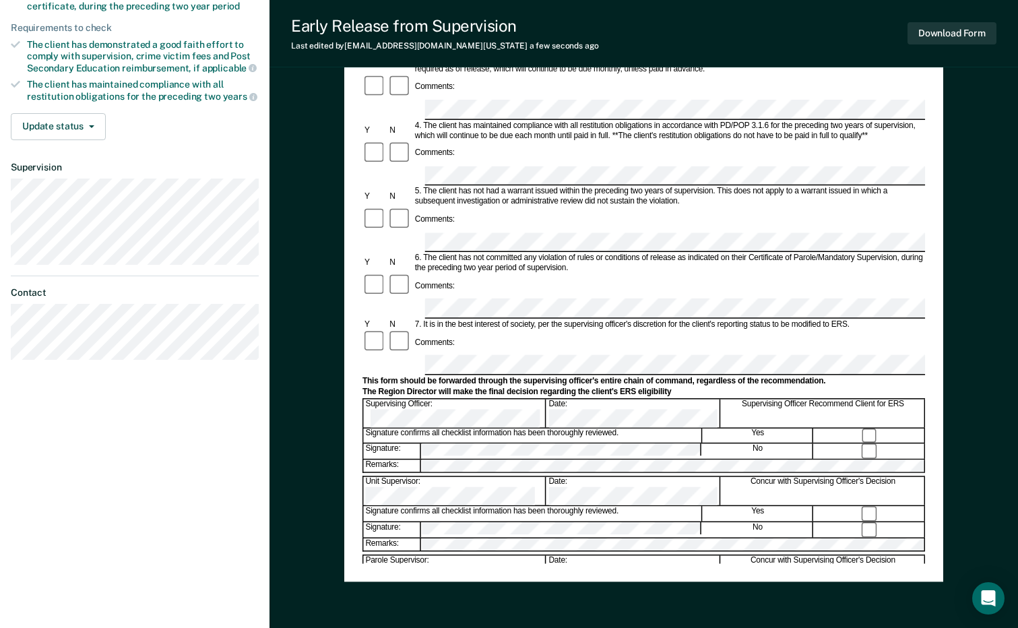
scroll to position [337, 0]
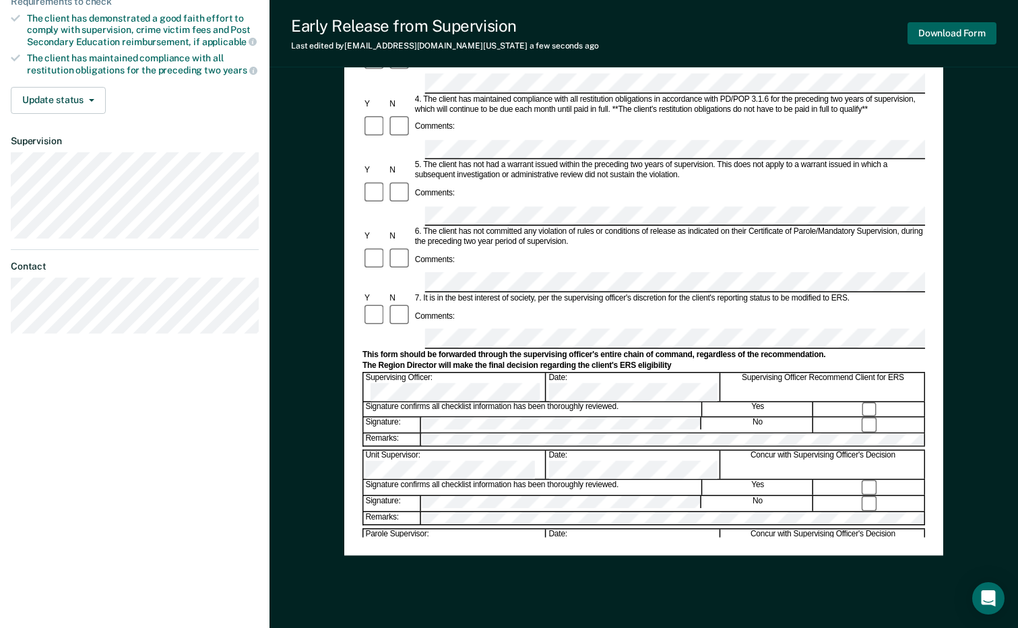
click at [960, 30] on button "Download Form" at bounding box center [951, 33] width 89 height 22
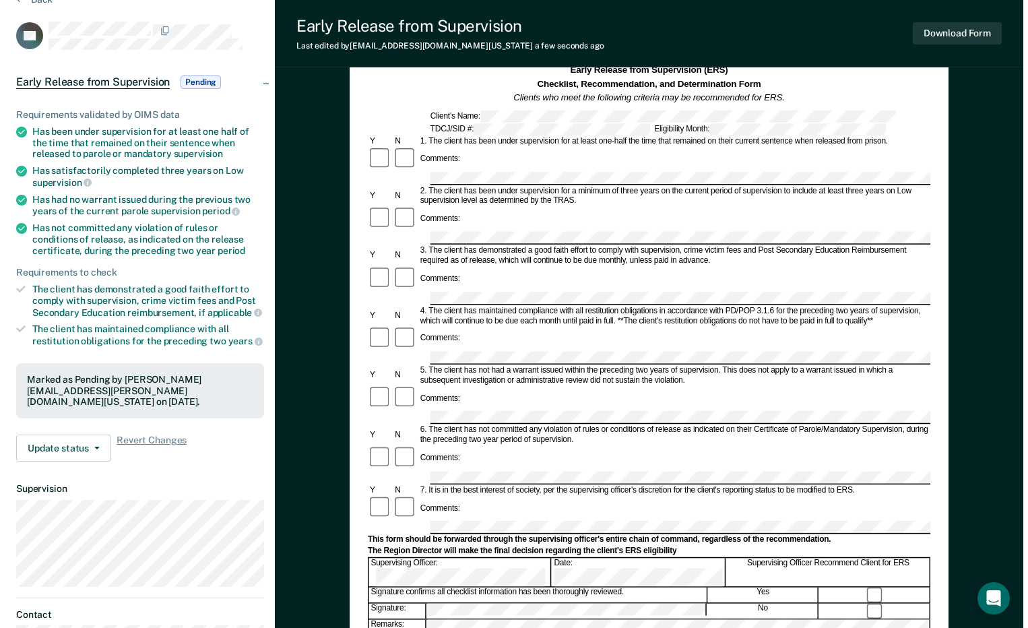
scroll to position [0, 0]
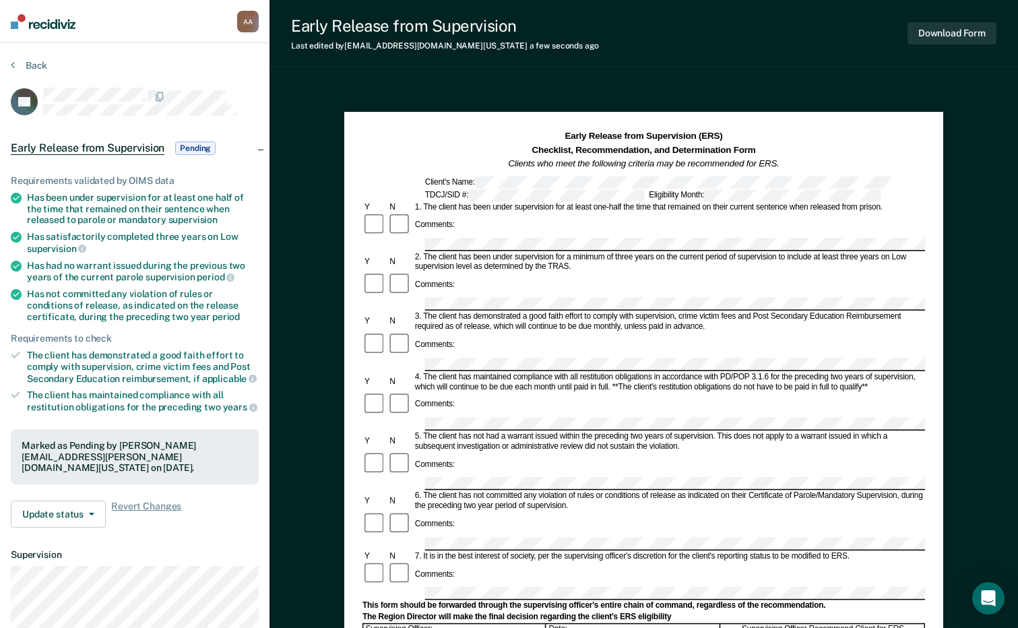
click at [28, 57] on section "Back TH Early Release from Supervision Pending Requirements validated by OIMS d…" at bounding box center [134, 408] width 269 height 731
click at [36, 67] on button "Back" at bounding box center [29, 65] width 36 height 12
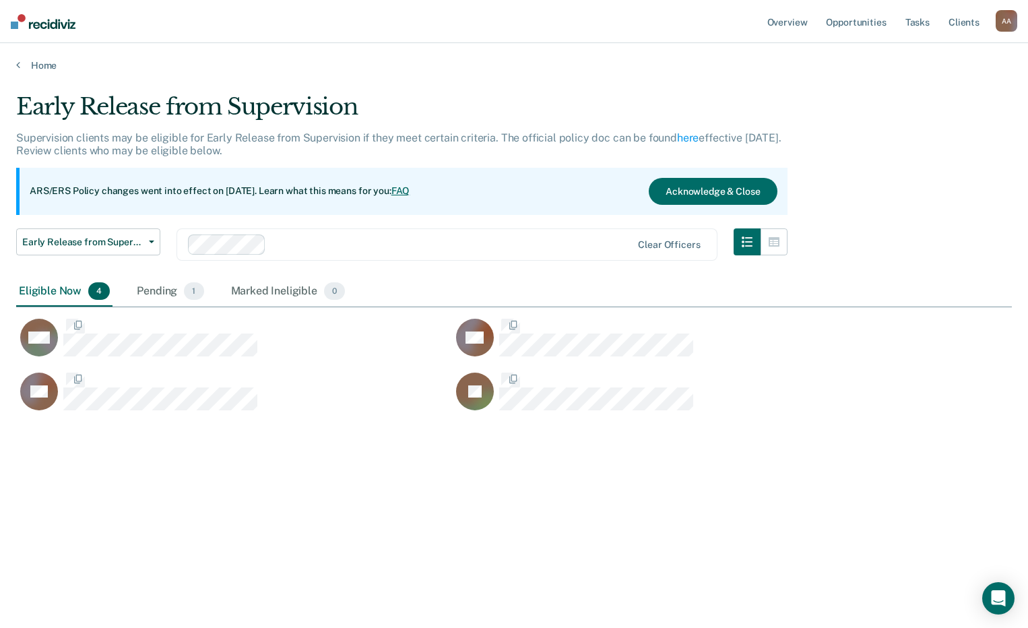
scroll to position [424, 985]
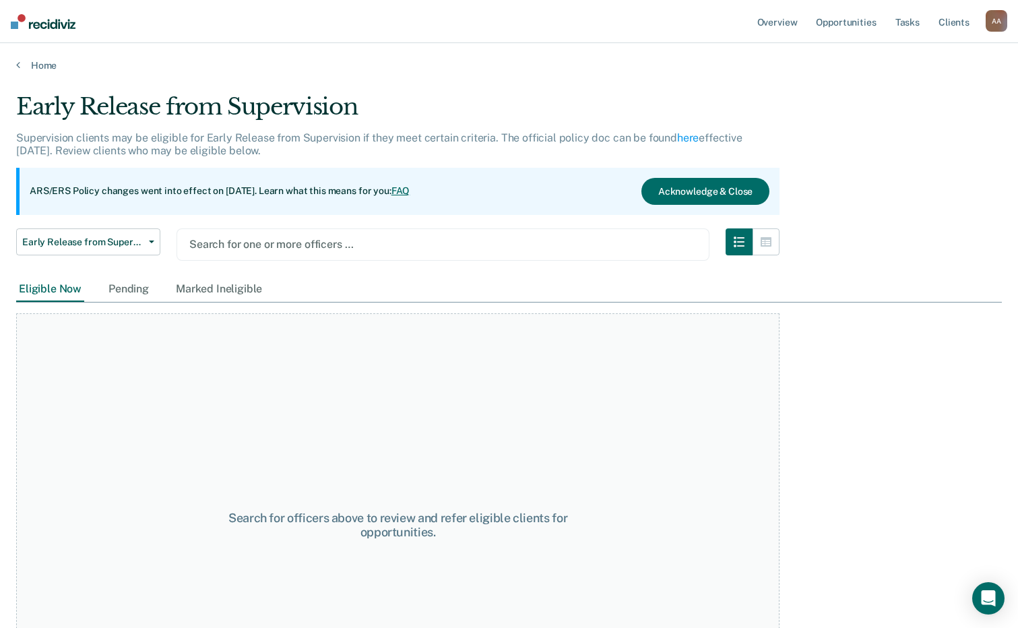
click at [273, 242] on div at bounding box center [442, 243] width 507 height 15
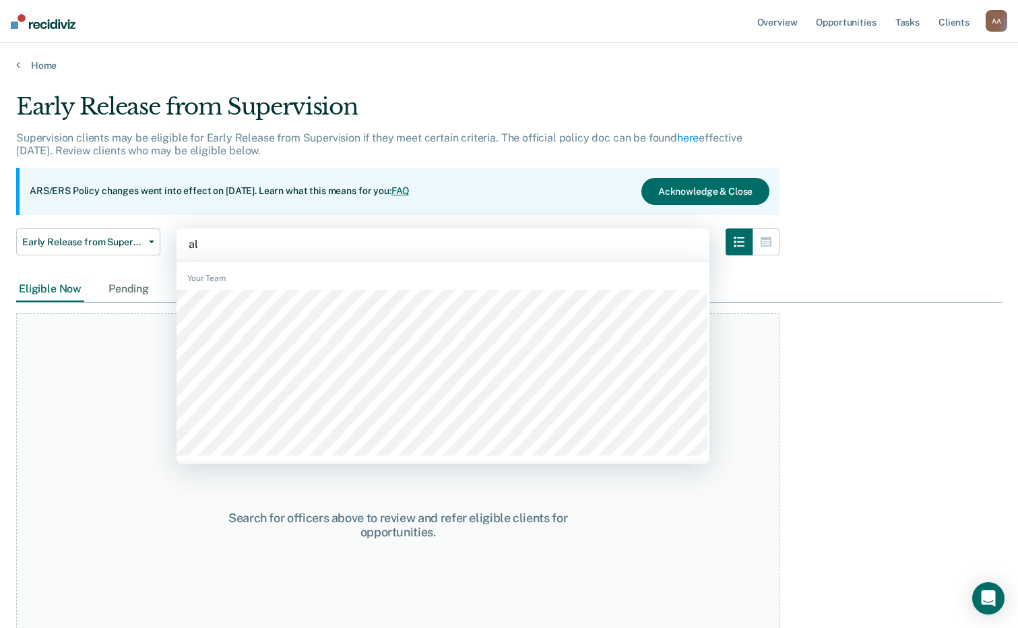
type input "alix"
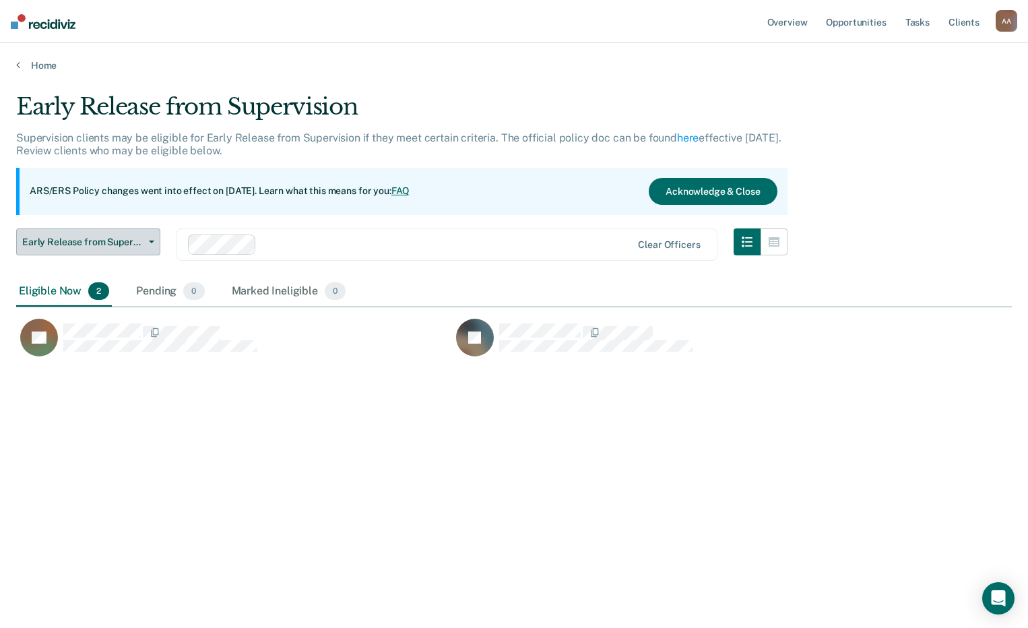
click at [127, 232] on button "Early Release from Supervision" at bounding box center [88, 241] width 144 height 27
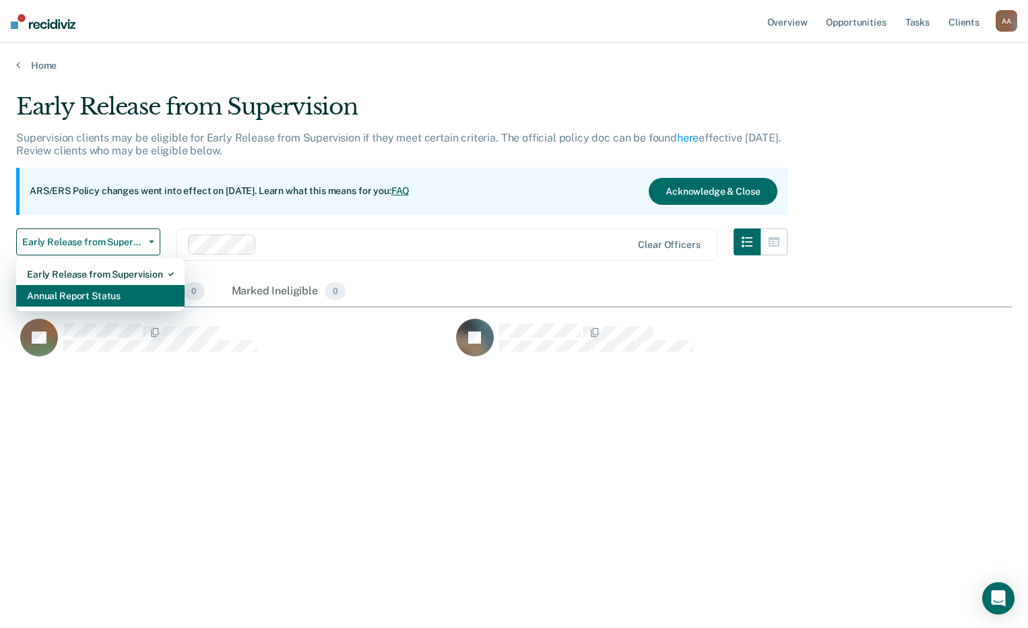
click at [124, 294] on div "Annual Report Status" at bounding box center [100, 296] width 147 height 22
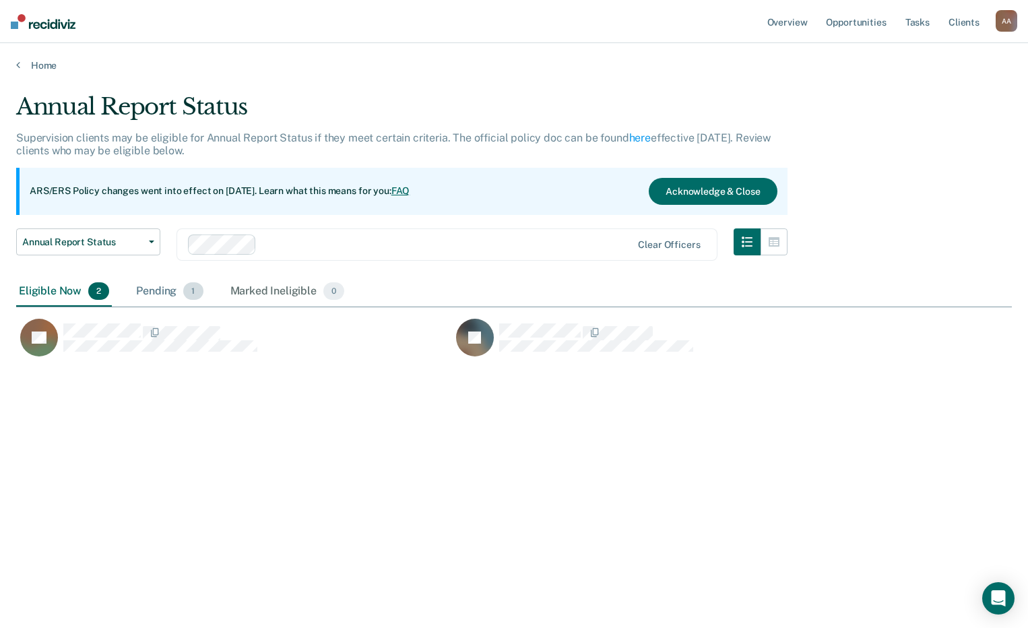
click at [141, 290] on div "Pending 1" at bounding box center [169, 292] width 72 height 30
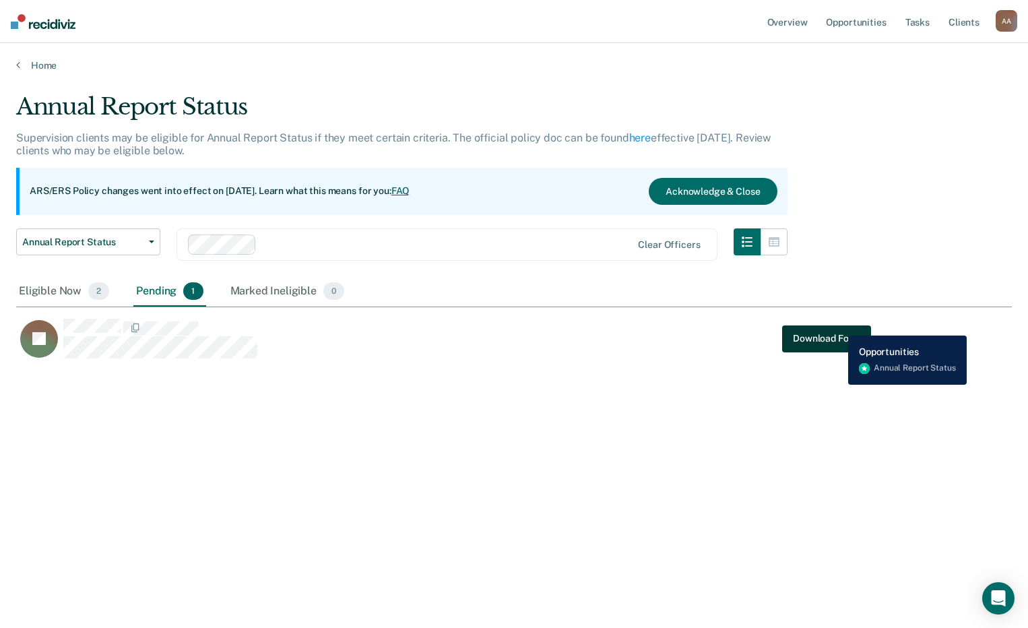
click at [837, 325] on button "Download Form" at bounding box center [826, 338] width 89 height 27
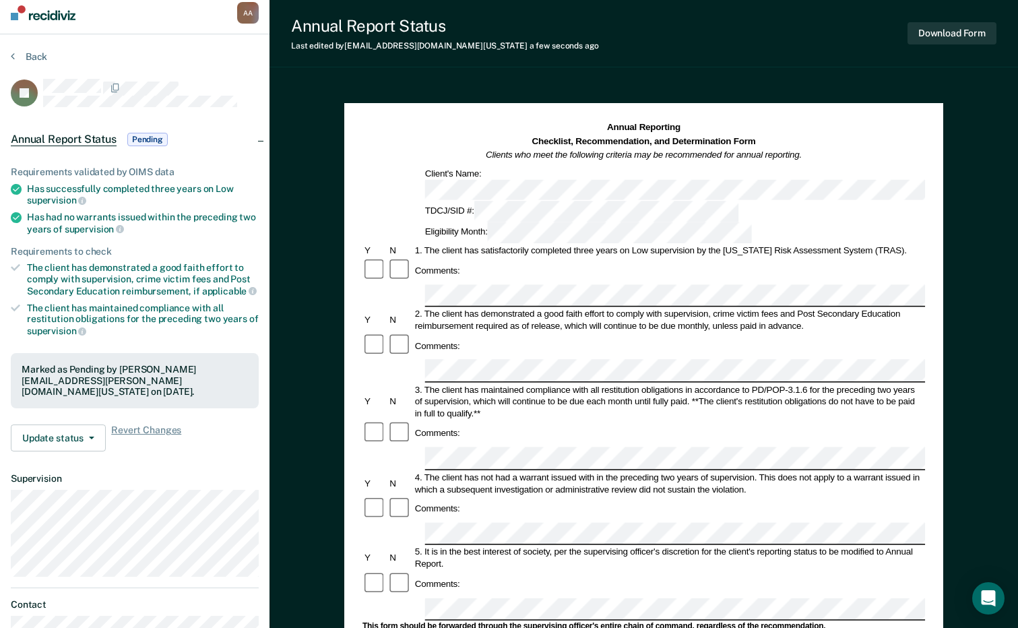
scroll to position [67, 0]
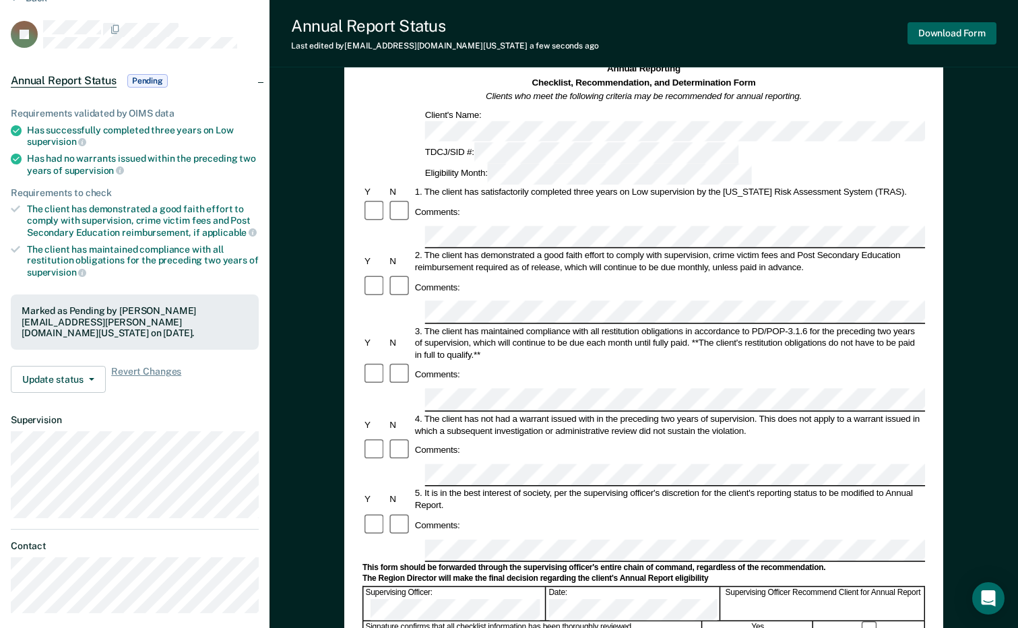
click at [965, 36] on button "Download Form" at bounding box center [951, 33] width 89 height 22
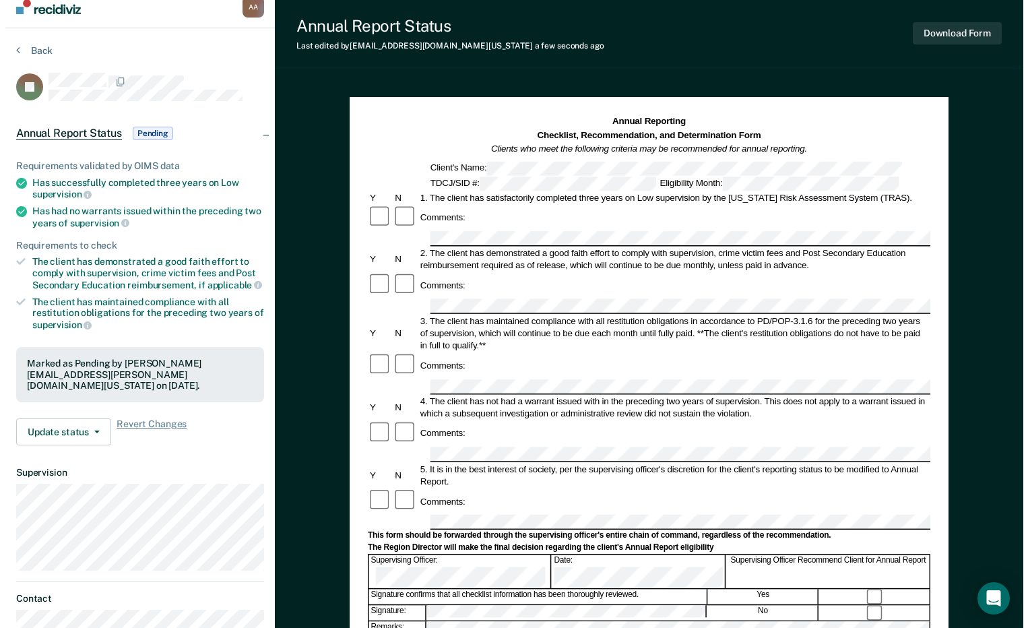
scroll to position [0, 0]
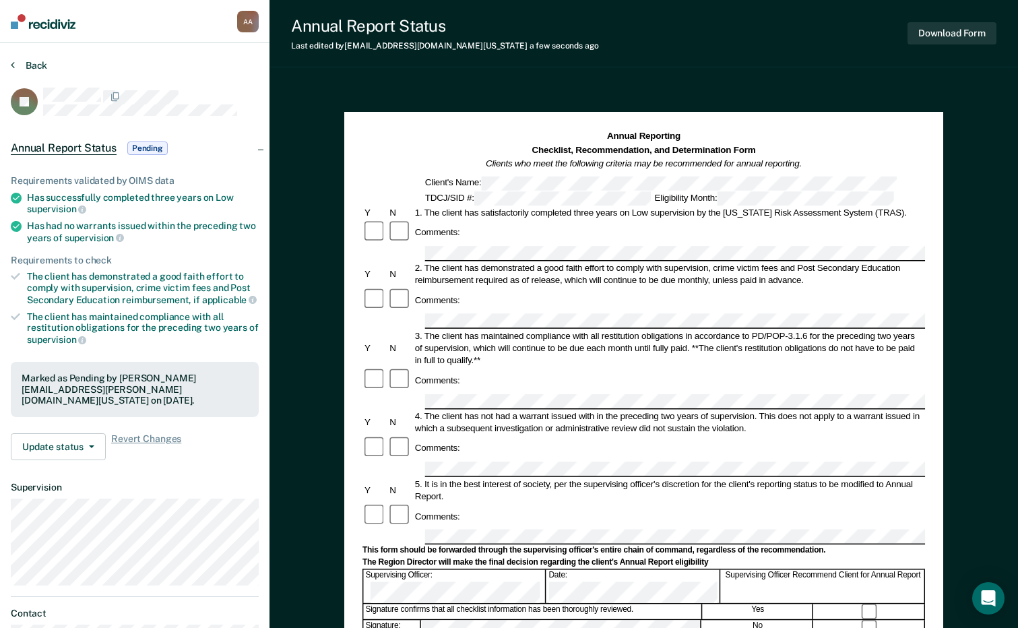
click at [28, 67] on button "Back" at bounding box center [29, 65] width 36 height 12
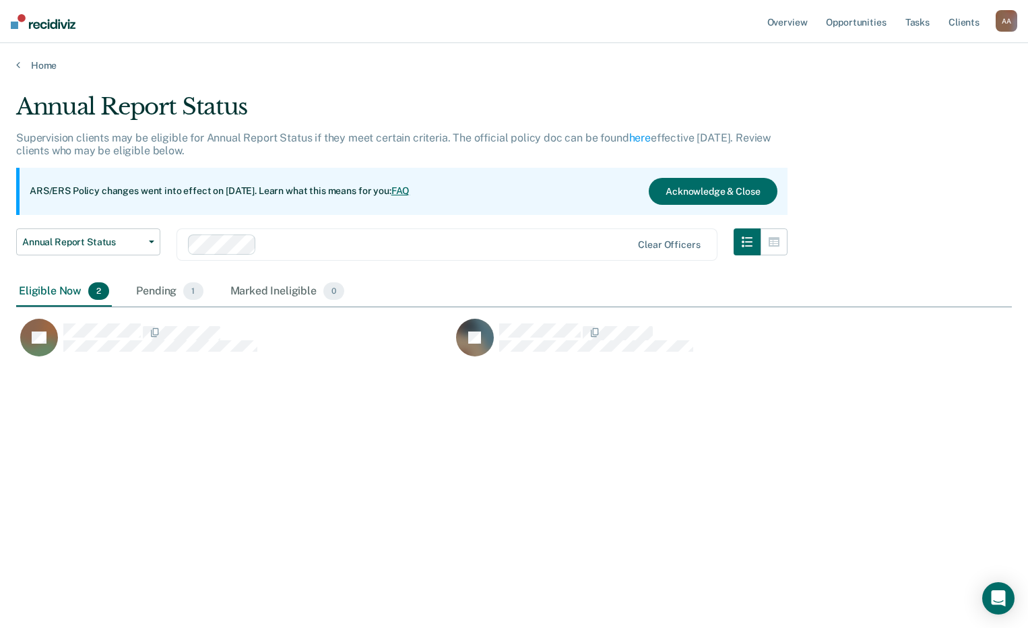
scroll to position [424, 985]
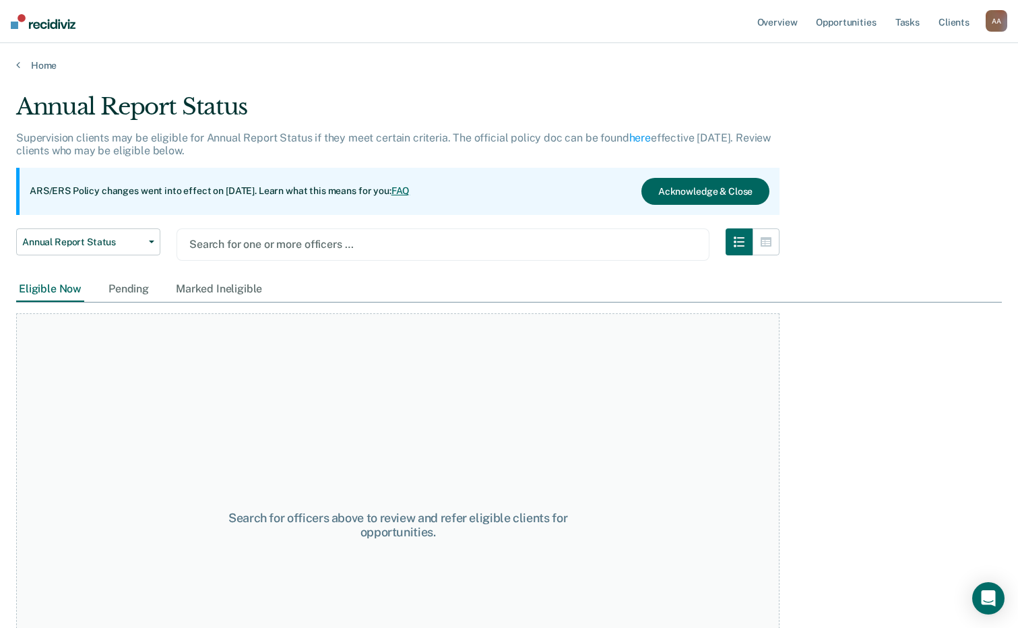
click at [706, 189] on button "Acknowledge & Close" at bounding box center [705, 191] width 128 height 27
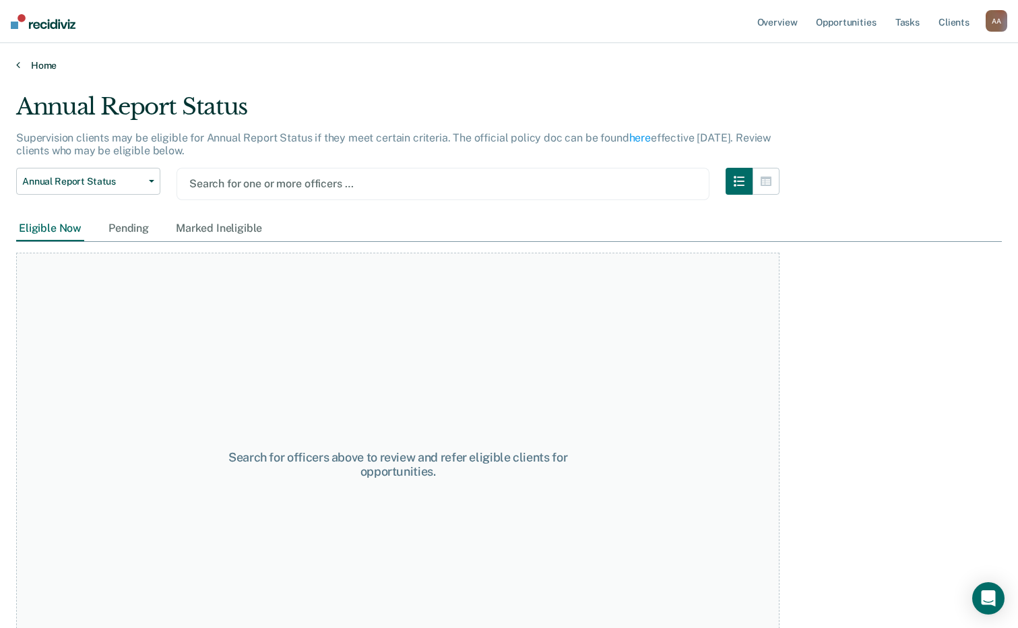
click at [28, 67] on link "Home" at bounding box center [508, 65] width 985 height 12
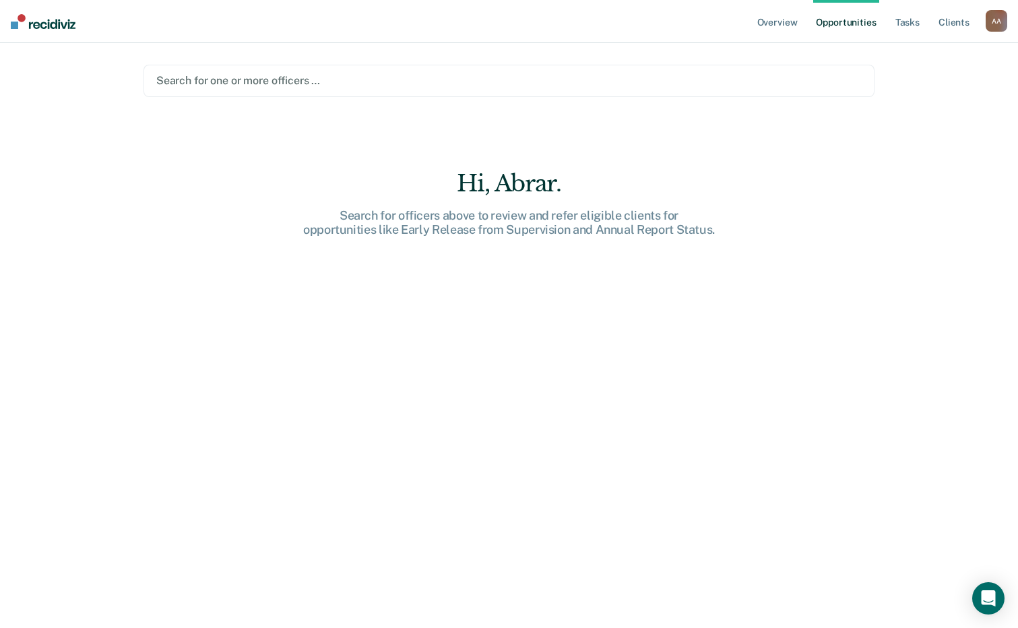
click at [254, 60] on main "Search for one or more officers … Hi, Abrar. Search for officers above to revie…" at bounding box center [508, 319] width 763 height 552
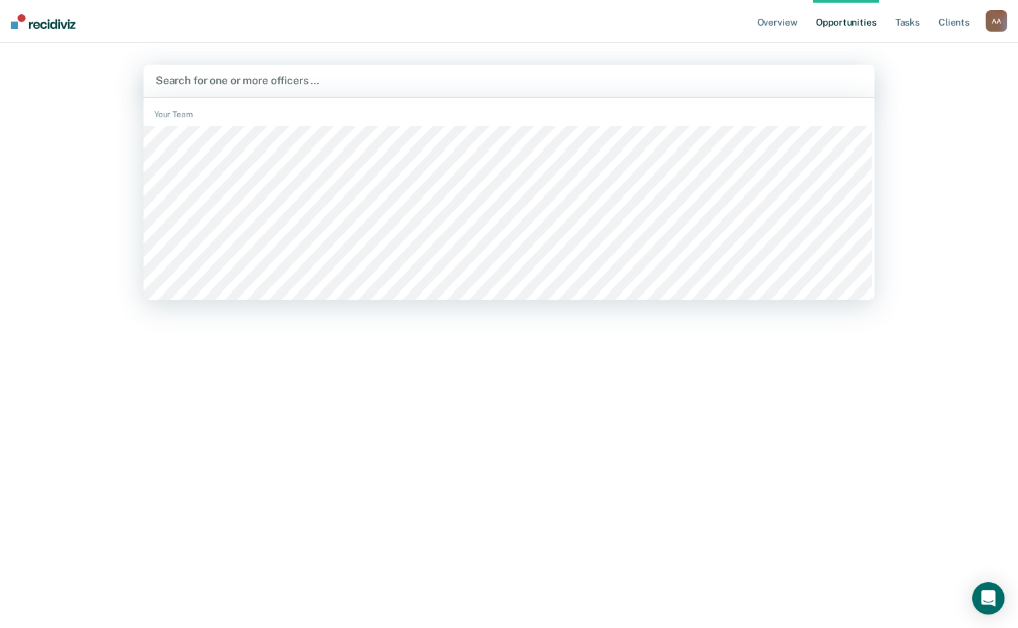
click at [278, 87] on div at bounding box center [509, 80] width 707 height 15
click at [335, 76] on div at bounding box center [509, 80] width 707 height 15
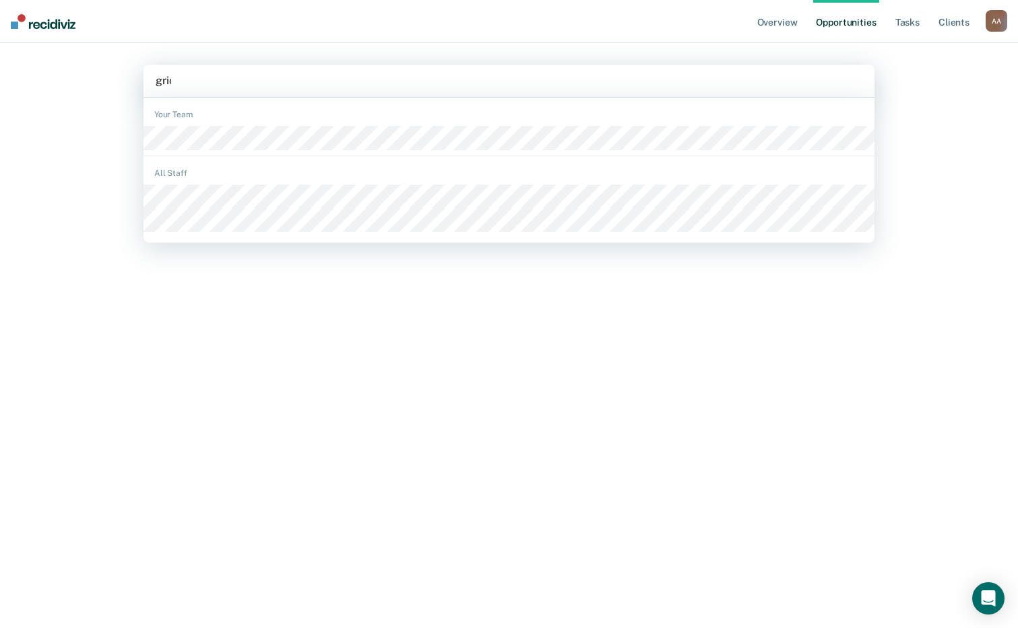
type input "[PERSON_NAME]"
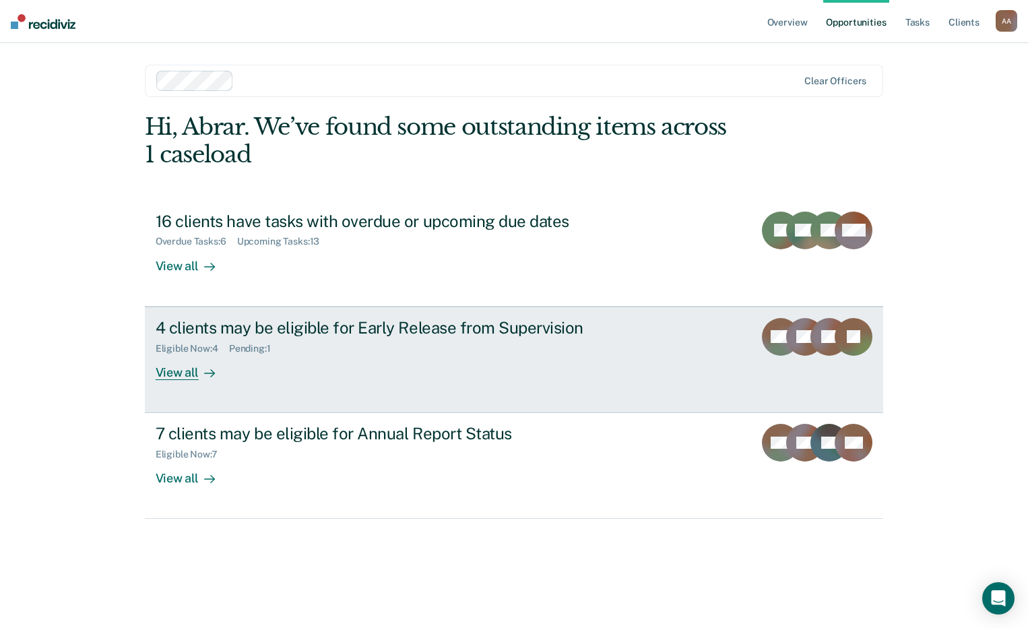
click at [179, 374] on div "View all" at bounding box center [193, 367] width 75 height 26
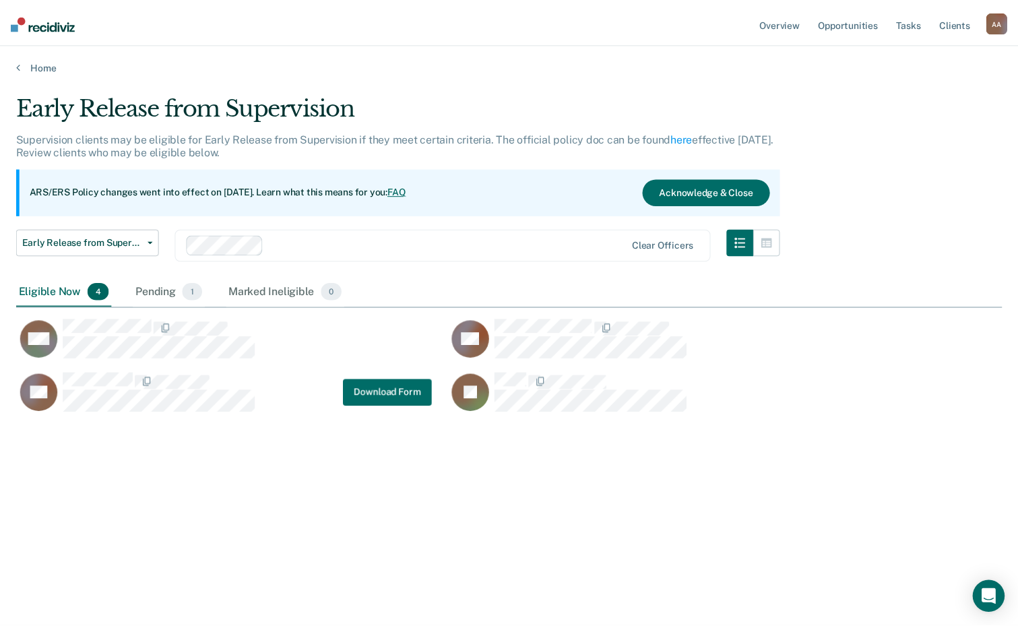
scroll to position [424, 985]
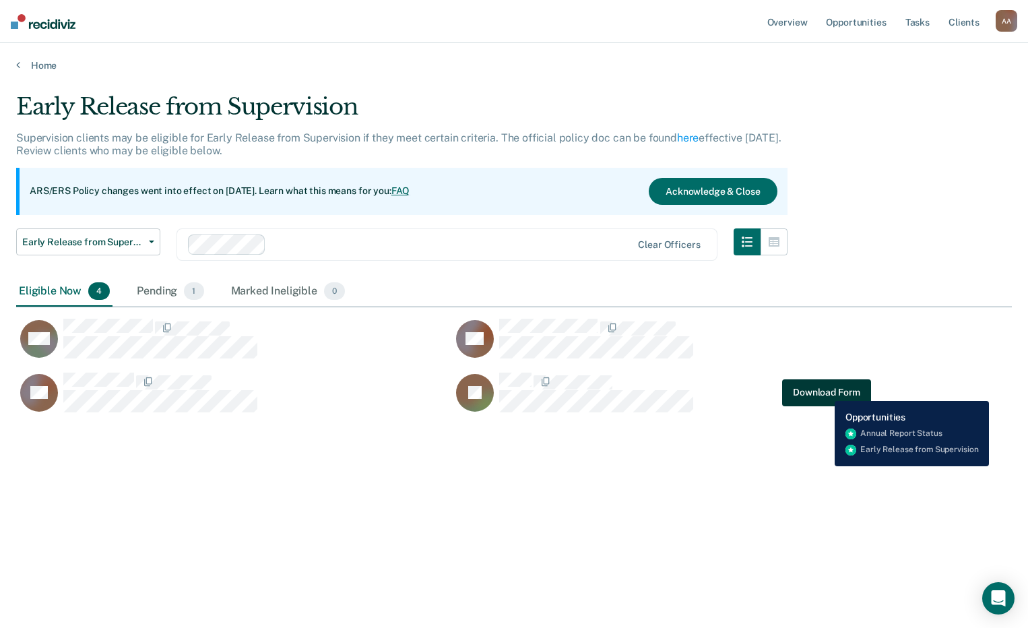
click at [824, 391] on button "Download Form" at bounding box center [826, 392] width 89 height 27
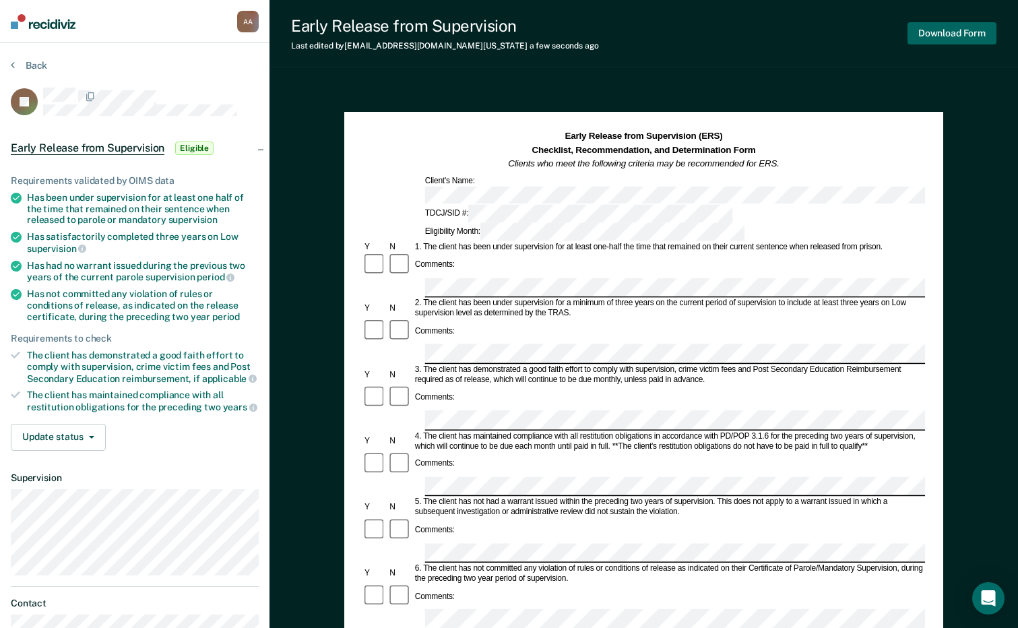
click at [964, 32] on button "Download Form" at bounding box center [951, 33] width 89 height 22
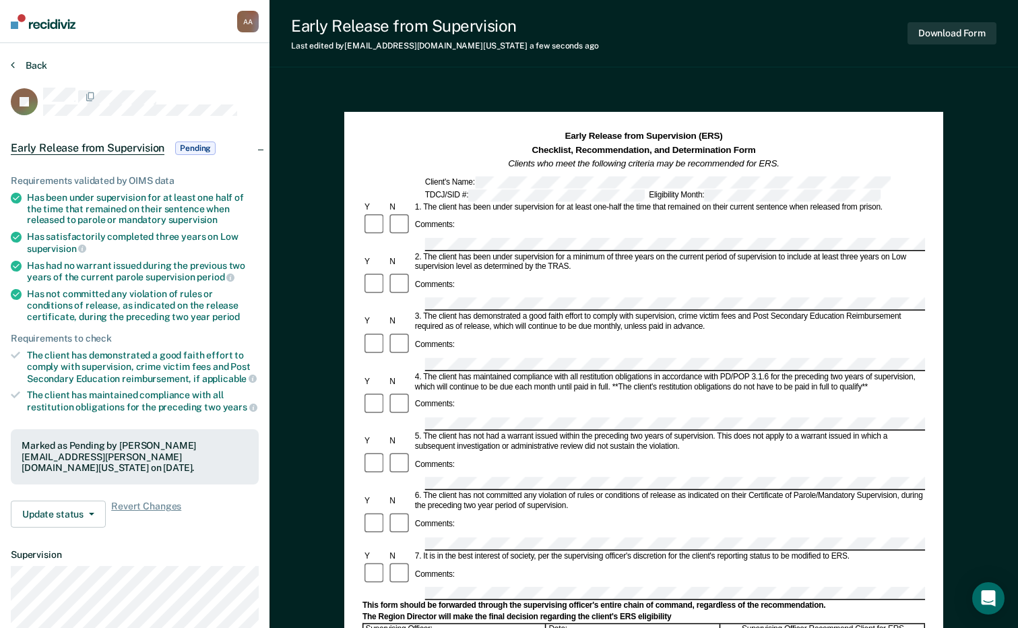
click at [34, 71] on button "Back" at bounding box center [29, 65] width 36 height 12
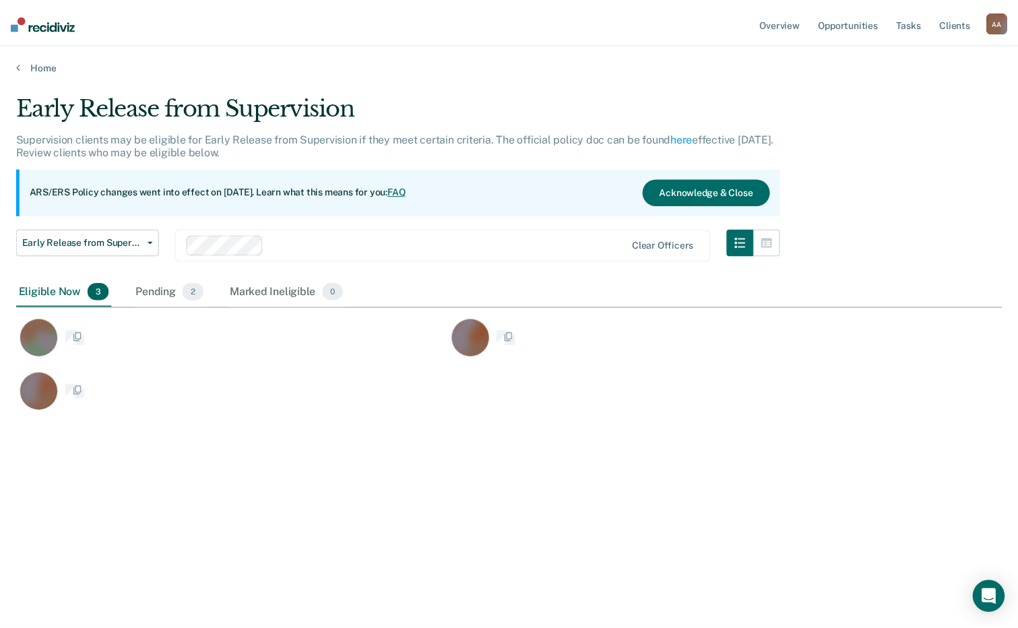
scroll to position [424, 985]
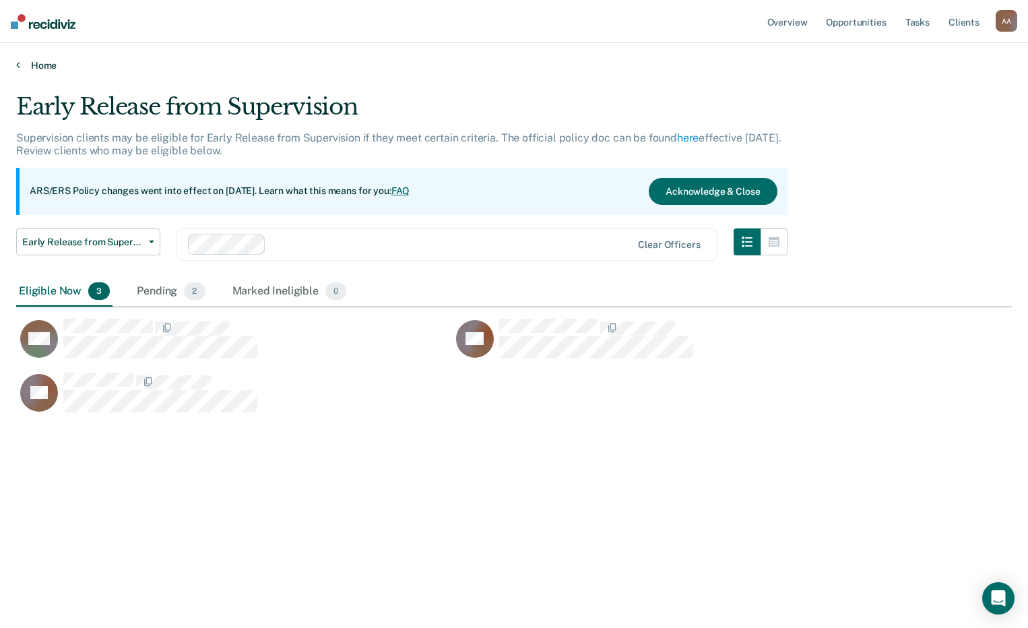
click at [30, 65] on link "Home" at bounding box center [514, 65] width 996 height 12
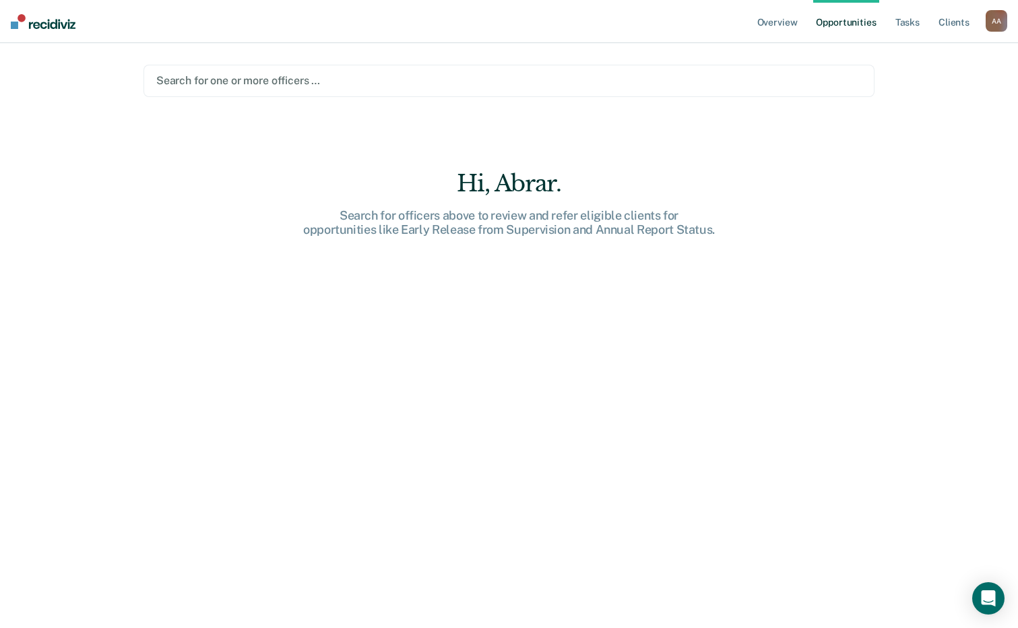
click at [263, 82] on div at bounding box center [508, 80] width 705 height 15
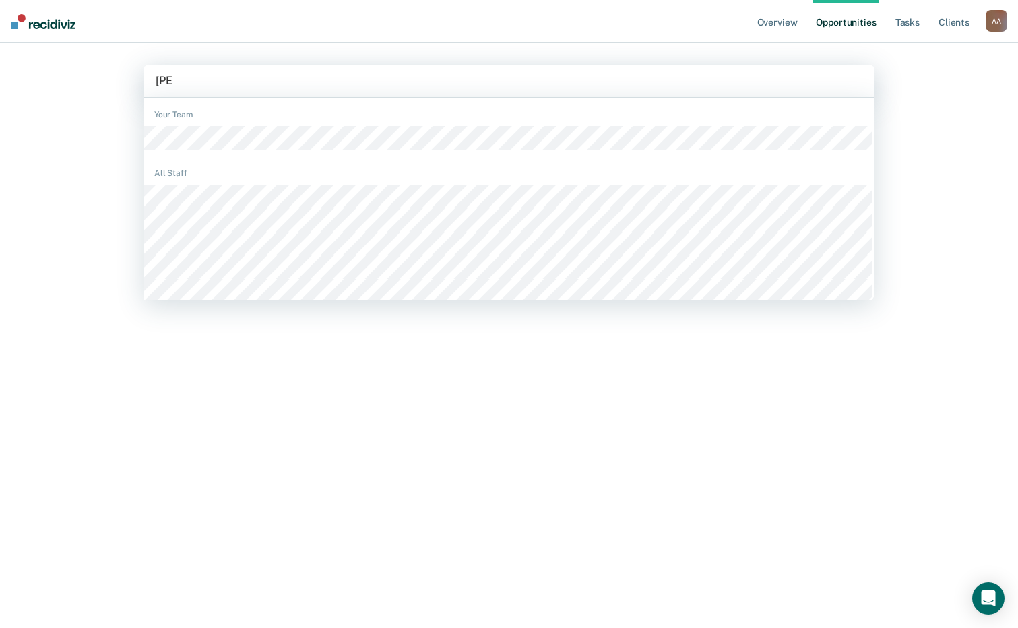
type input "[PERSON_NAME]"
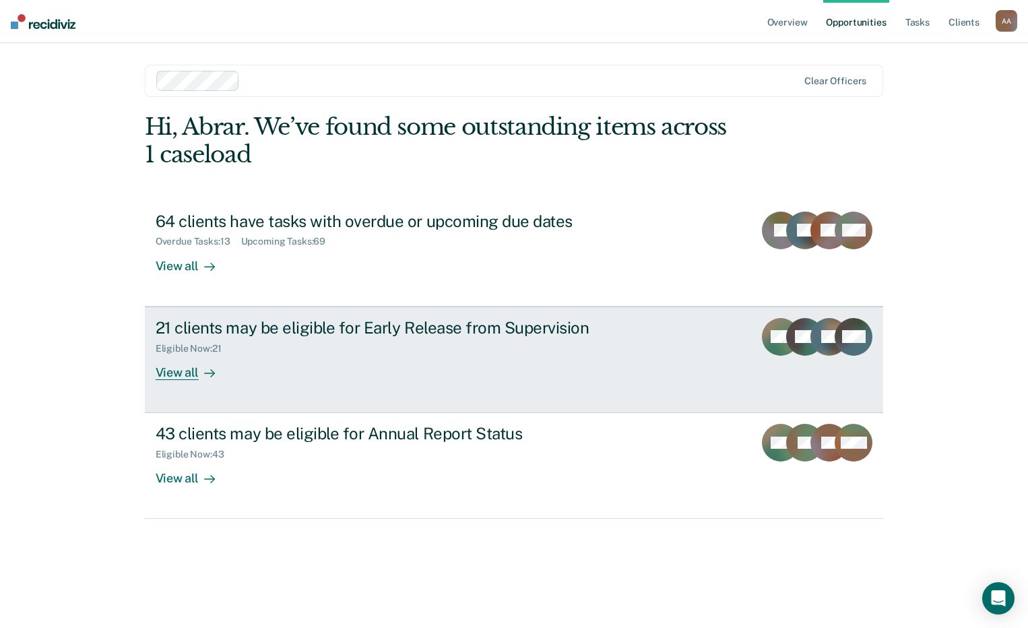
click at [191, 371] on div "View all" at bounding box center [193, 367] width 75 height 26
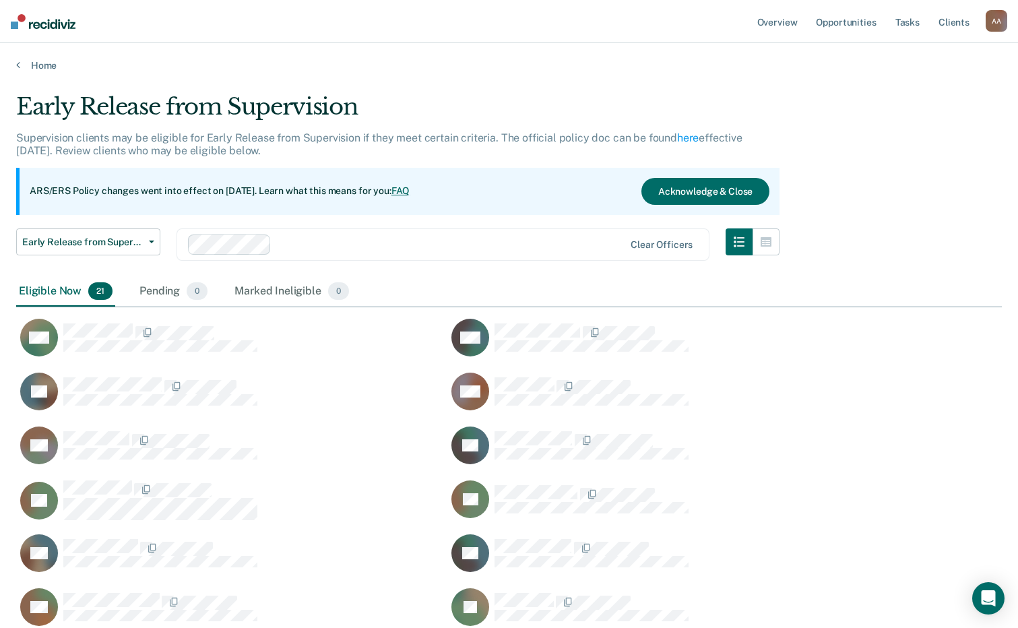
scroll to position [803, 975]
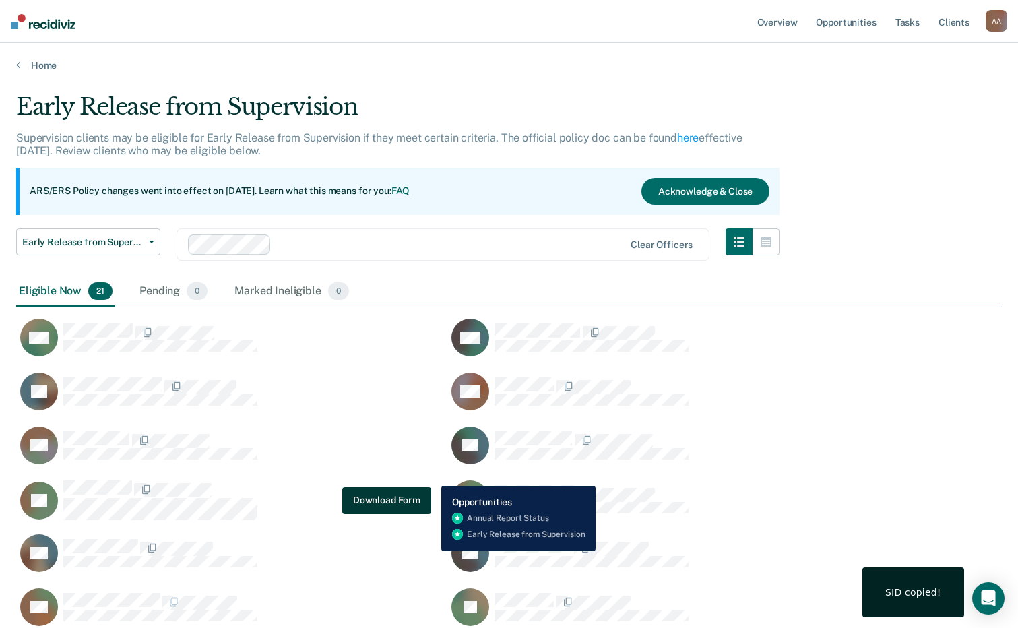
click at [405, 494] on button "Download Form" at bounding box center [386, 499] width 89 height 27
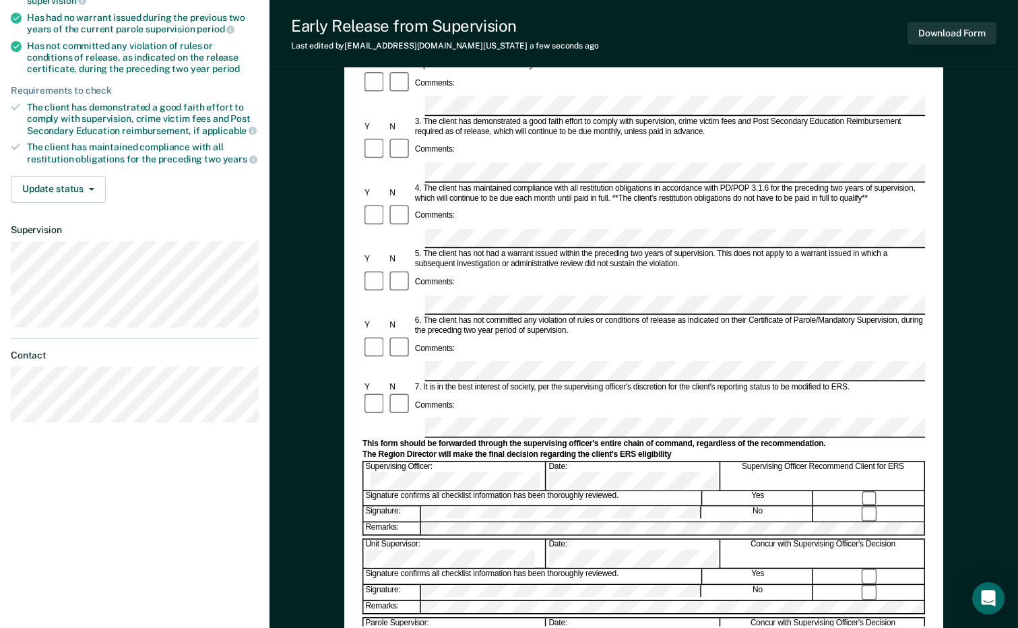
scroll to position [269, 0]
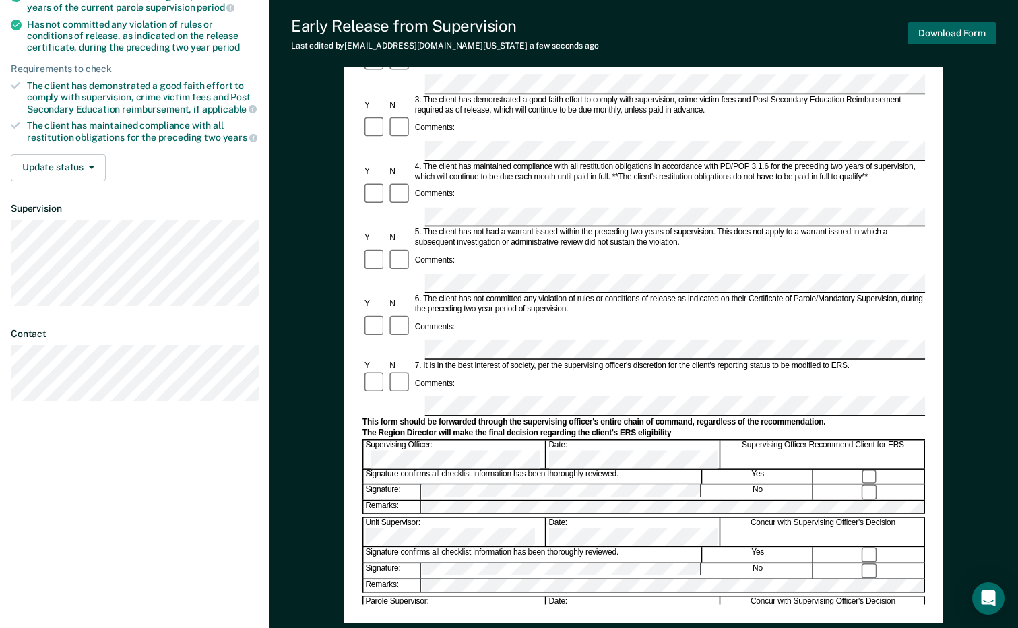
click at [956, 35] on button "Download Form" at bounding box center [951, 33] width 89 height 22
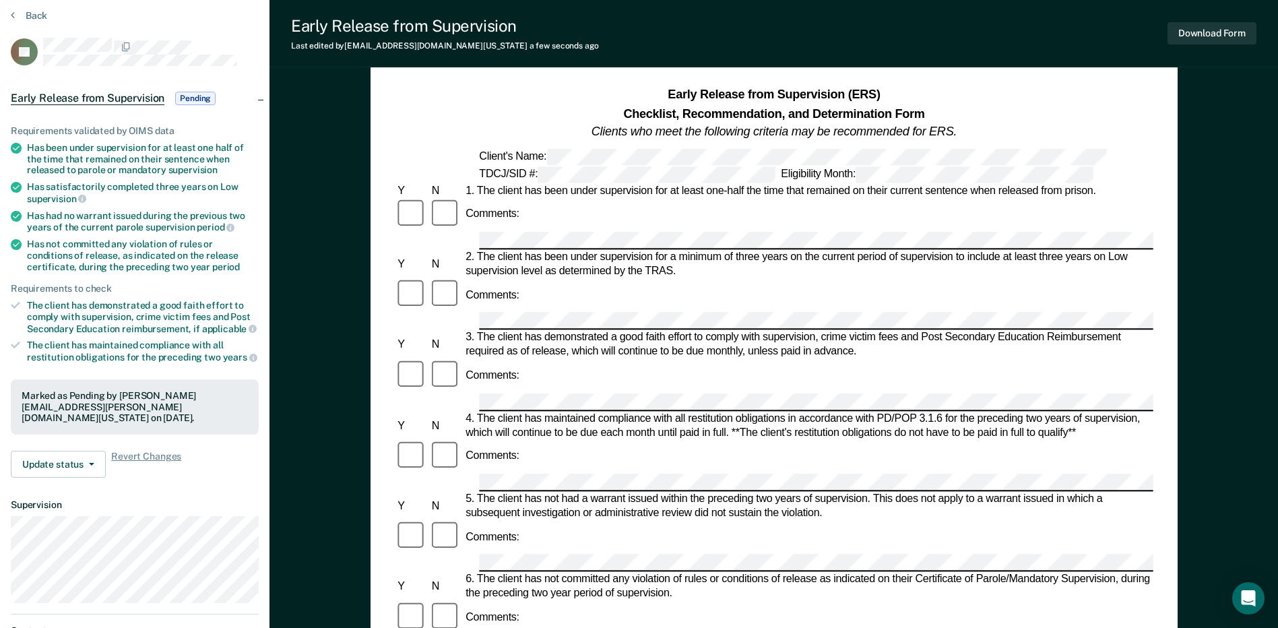
scroll to position [0, 0]
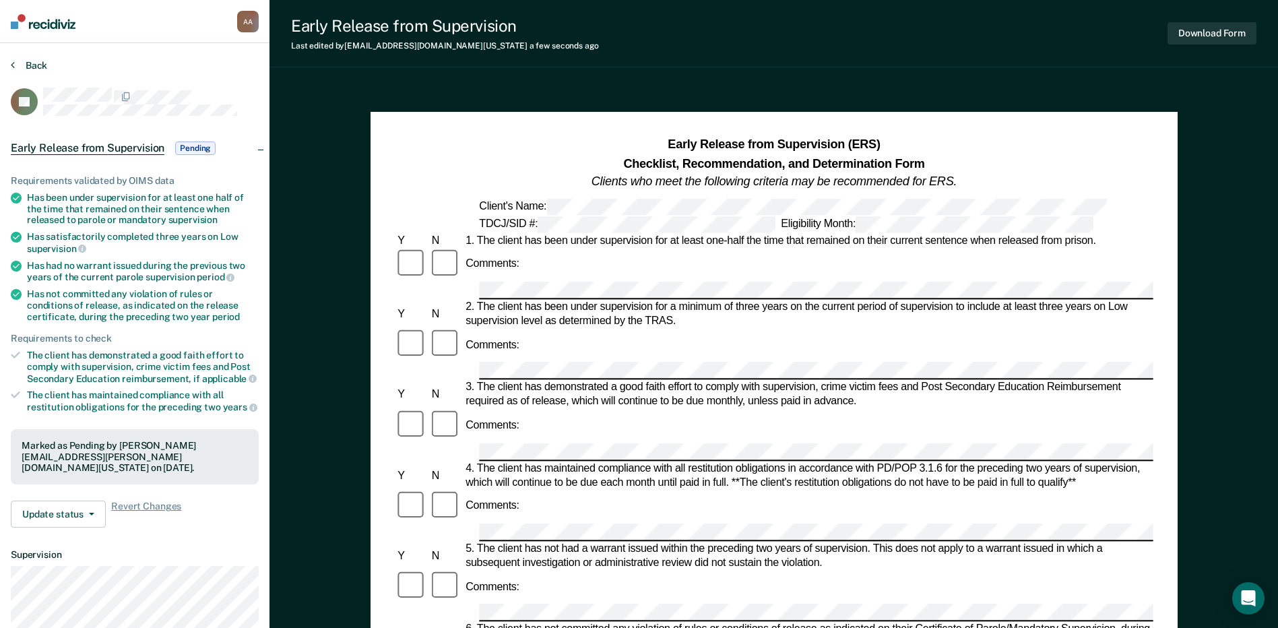
click at [13, 62] on icon at bounding box center [13, 64] width 4 height 11
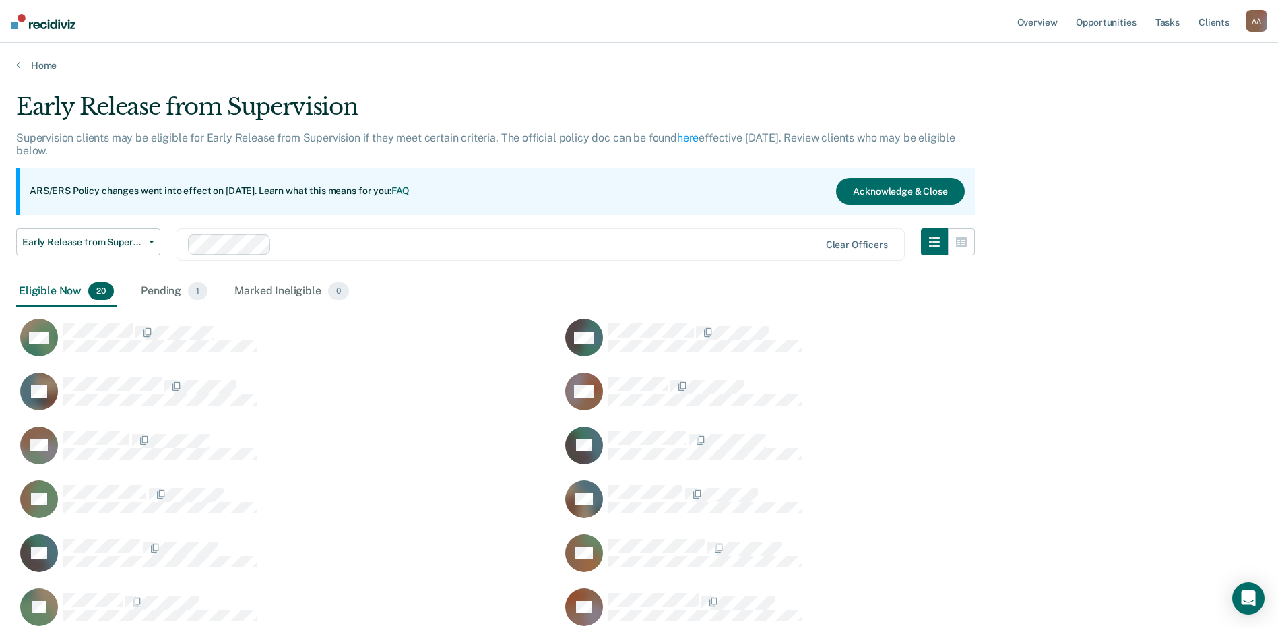
scroll to position [749, 1235]
click at [1057, 251] on div "Early Release from Supervision Supervision clients may be eligible for Early Re…" at bounding box center [638, 473] width 1245 height 760
click at [1054, 255] on div "Early Release from Supervision Supervision clients may be eligible for Early Re…" at bounding box center [638, 473] width 1245 height 760
click at [1057, 255] on div "Early Release from Supervision Supervision clients may be eligible for Early Re…" at bounding box center [638, 473] width 1245 height 760
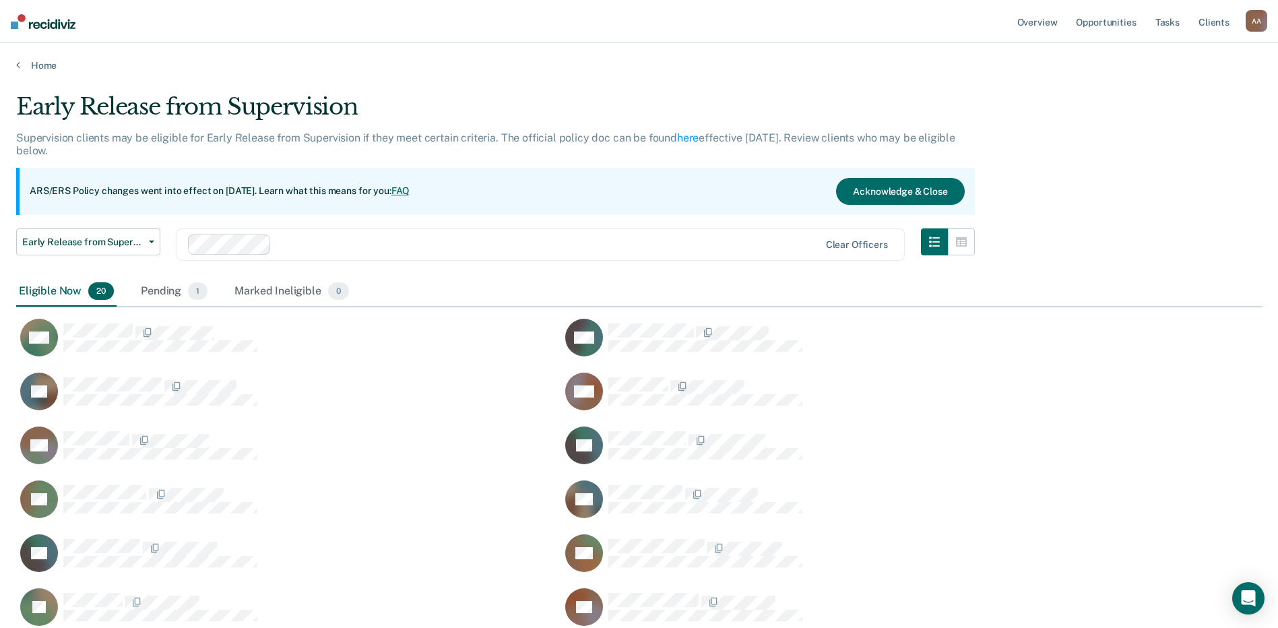
click at [989, 286] on div "Eligible Now 20 Pending 1 Marked Ineligible 0" at bounding box center [638, 292] width 1245 height 30
click at [1101, 274] on div "Early Release from Supervision Supervision clients may be eligible for Early Re…" at bounding box center [638, 473] width 1245 height 760
click at [1093, 264] on div "Early Release from Supervision Supervision clients may be eligible for Early Re…" at bounding box center [638, 473] width 1245 height 760
click at [127, 240] on span "Early Release from Supervision" at bounding box center [82, 241] width 121 height 11
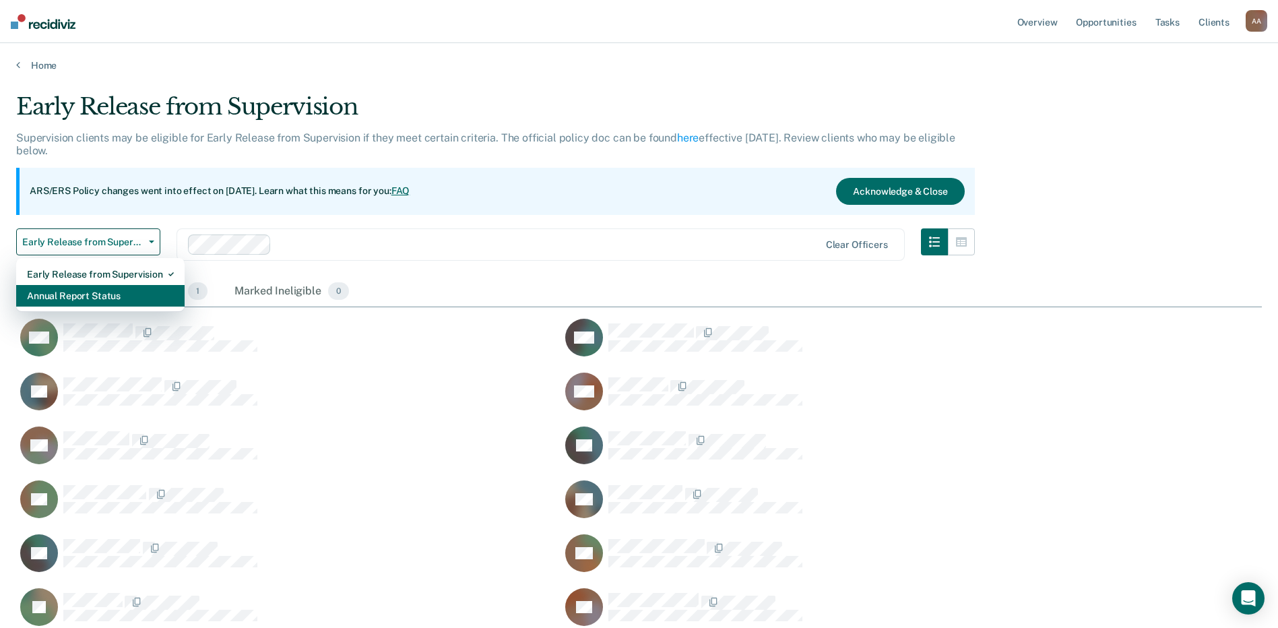
click at [128, 294] on div "Annual Report Status" at bounding box center [100, 296] width 147 height 22
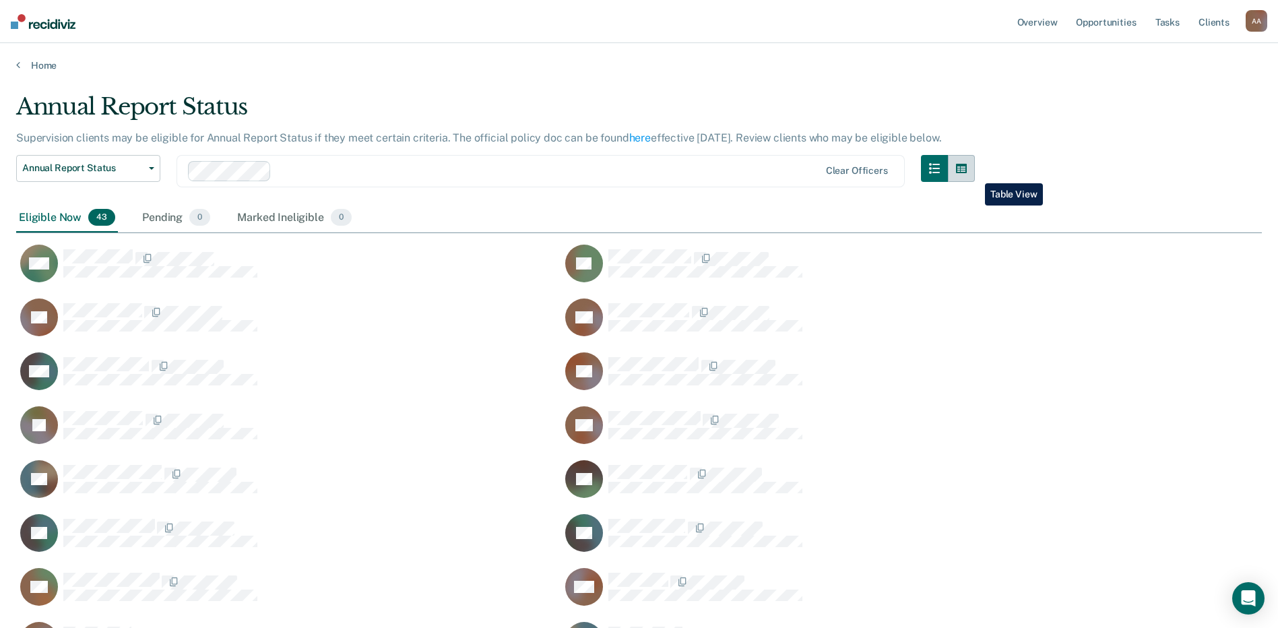
click at [975, 173] on button "button" at bounding box center [961, 168] width 27 height 27
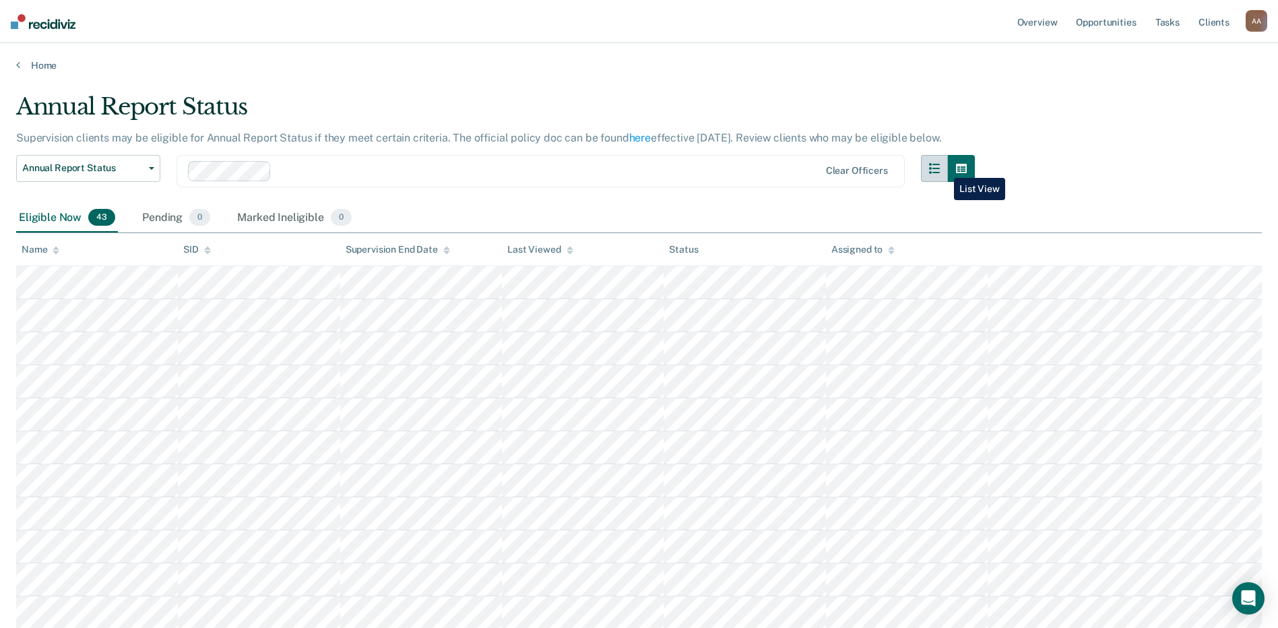
click at [940, 168] on icon "button" at bounding box center [934, 168] width 11 height 11
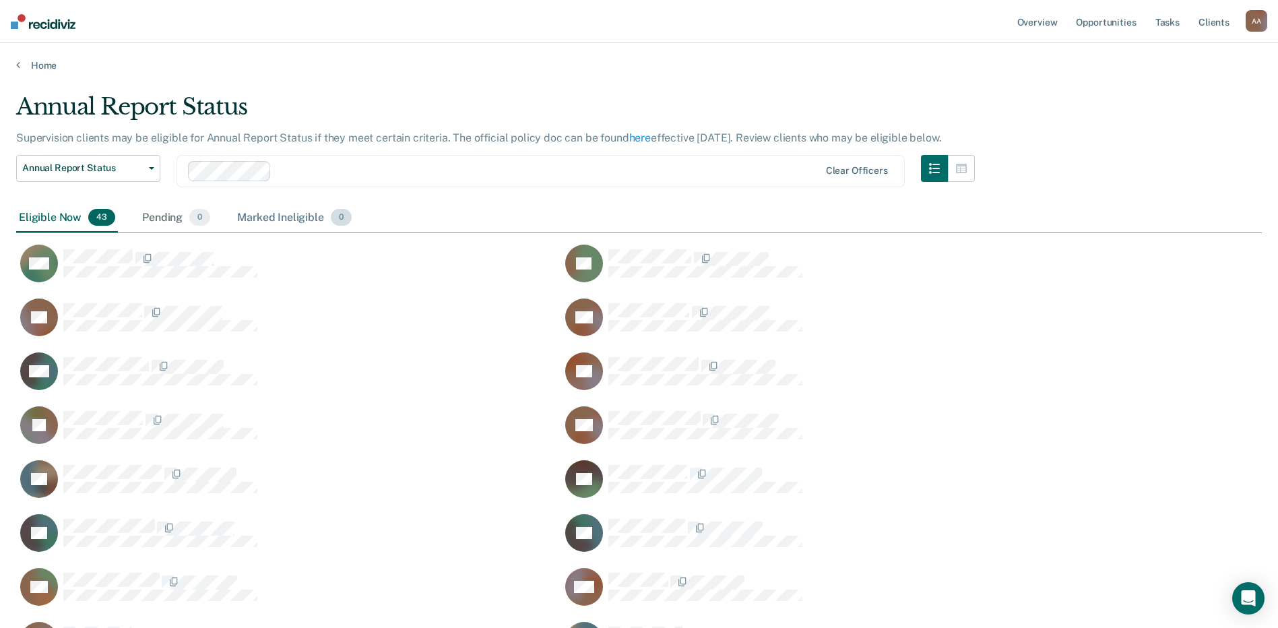
click at [267, 224] on div "Marked Ineligible 0" at bounding box center [294, 218] width 120 height 30
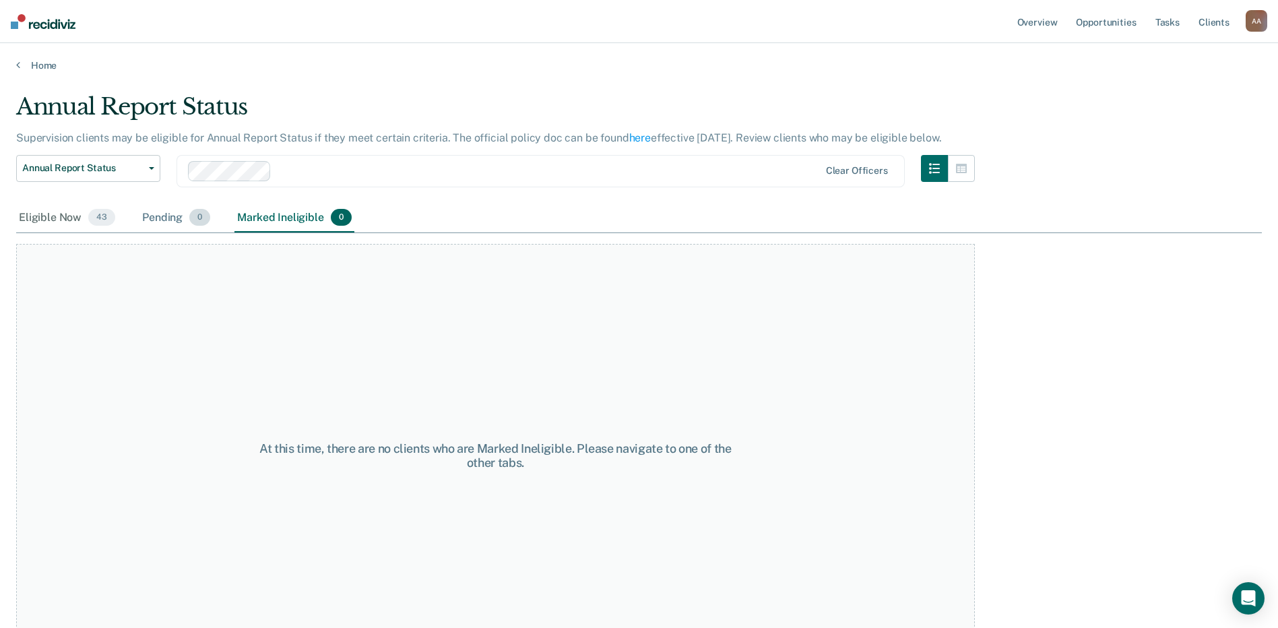
click at [150, 225] on div "Pending 0" at bounding box center [175, 218] width 73 height 30
click at [71, 223] on div "Eligible Now 43" at bounding box center [67, 218] width 102 height 30
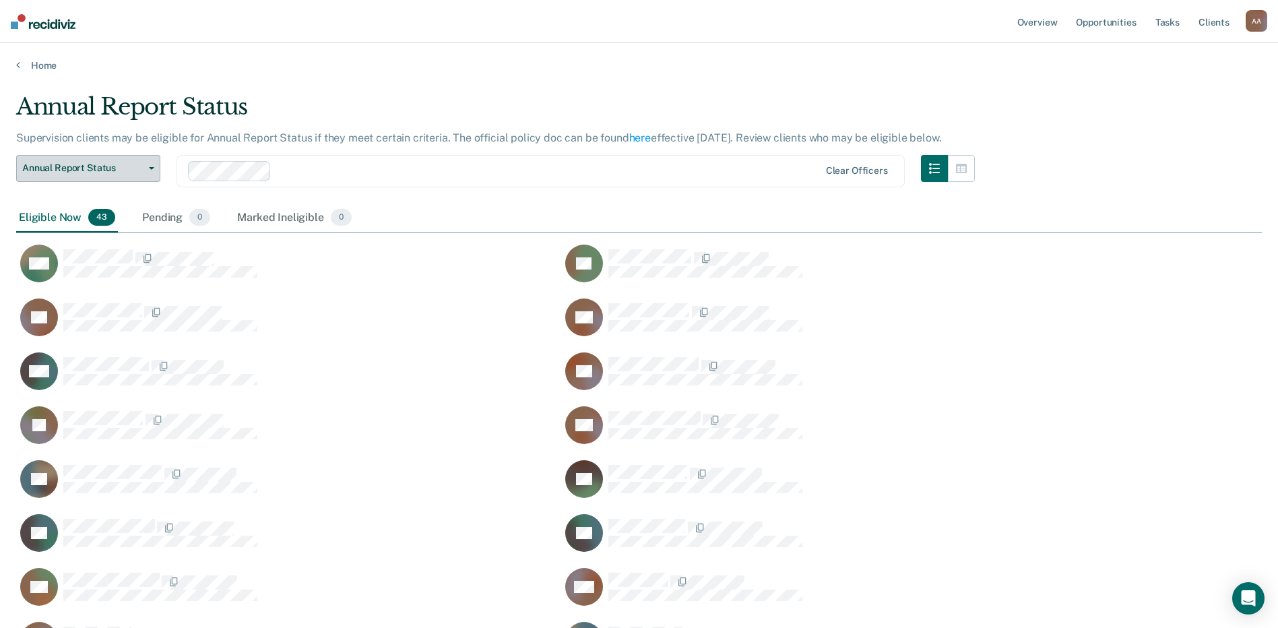
click at [151, 172] on button "Annual Report Status" at bounding box center [88, 168] width 144 height 27
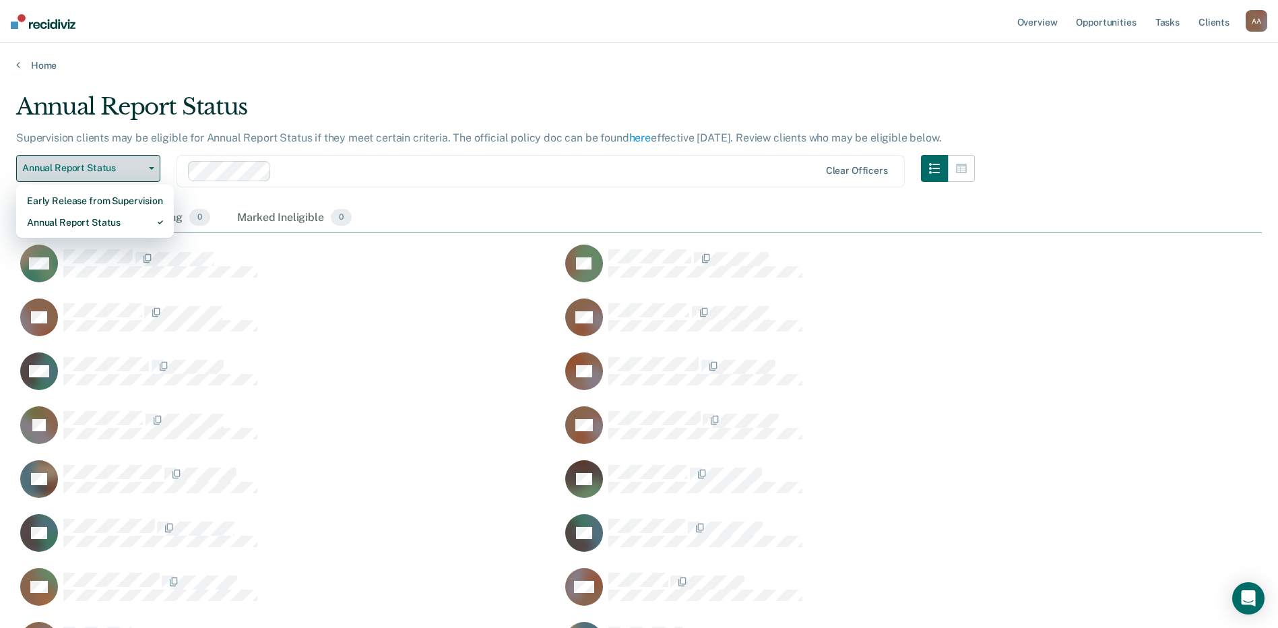
click at [151, 172] on button "Annual Report Status" at bounding box center [88, 168] width 144 height 27
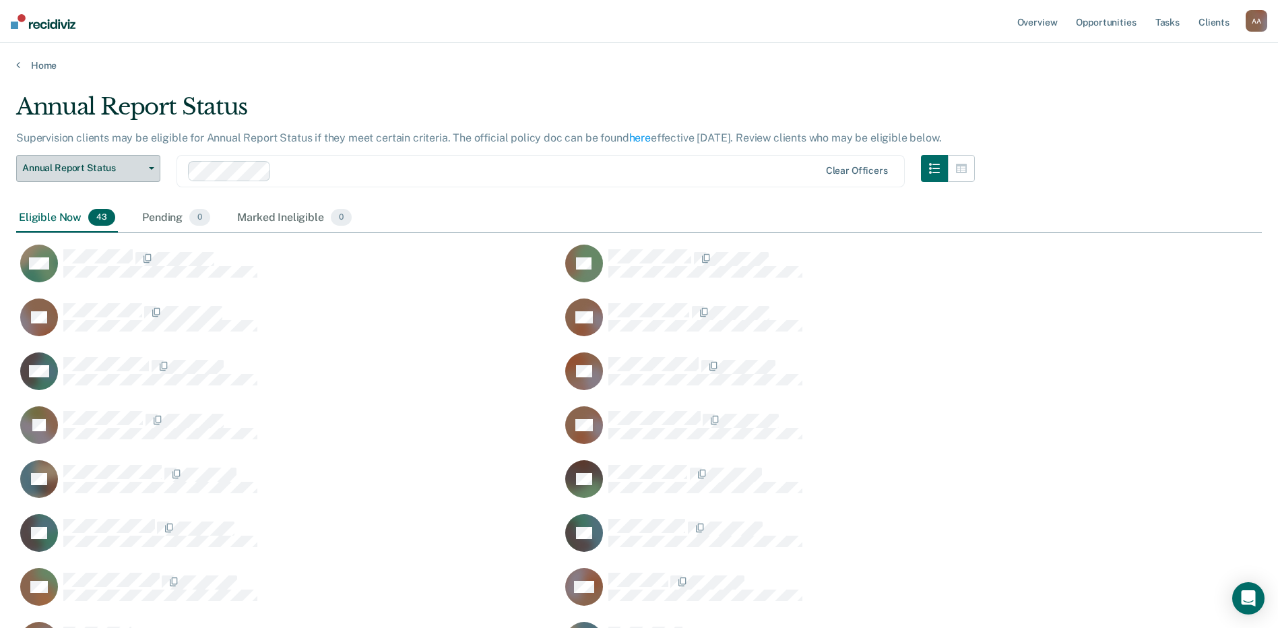
click at [151, 172] on button "Annual Report Status" at bounding box center [88, 168] width 144 height 27
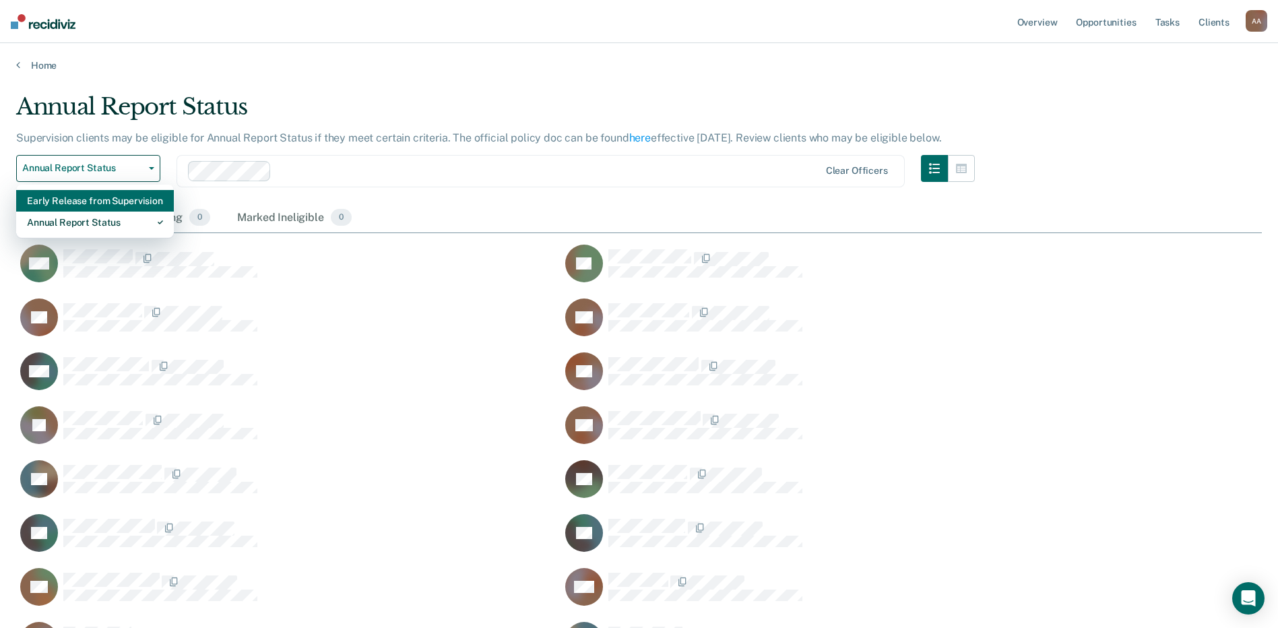
click at [123, 205] on div "Early Release from Supervision" at bounding box center [95, 201] width 136 height 22
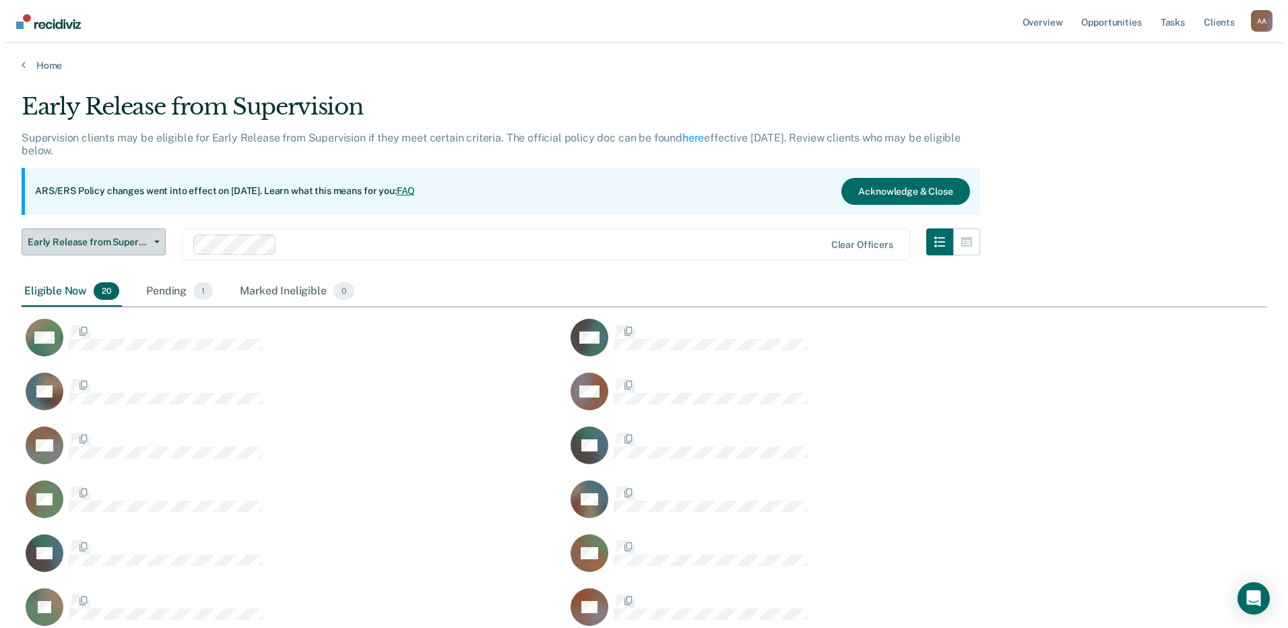
scroll to position [749, 1235]
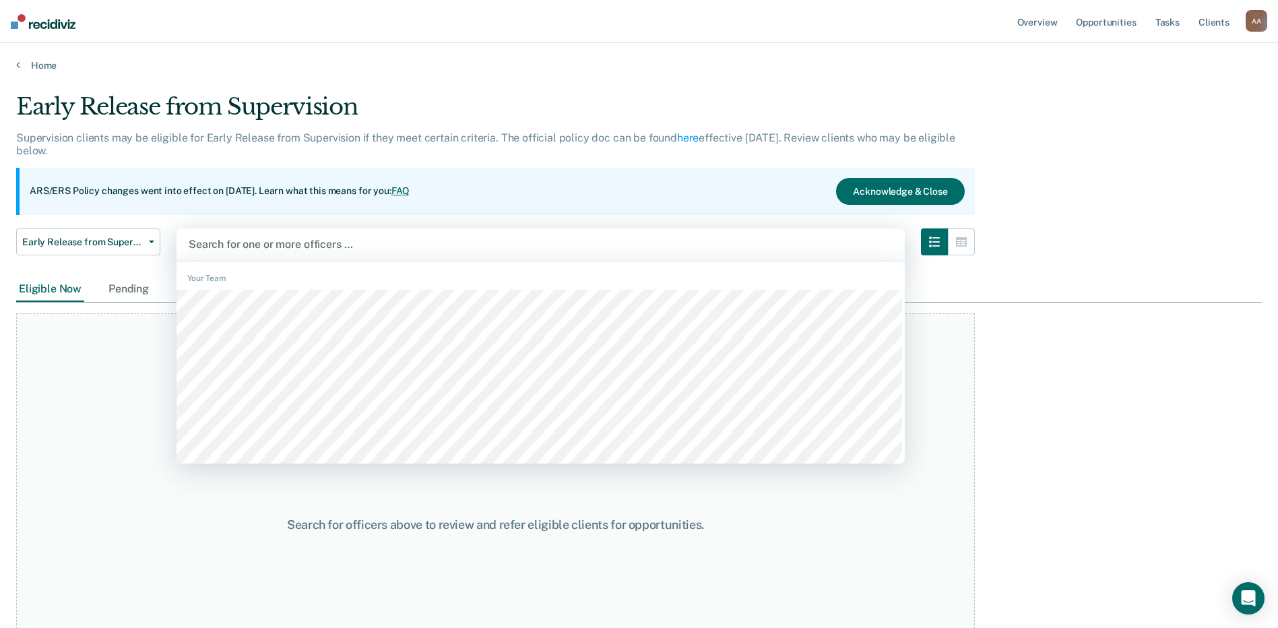
click at [333, 240] on div at bounding box center [541, 243] width 704 height 15
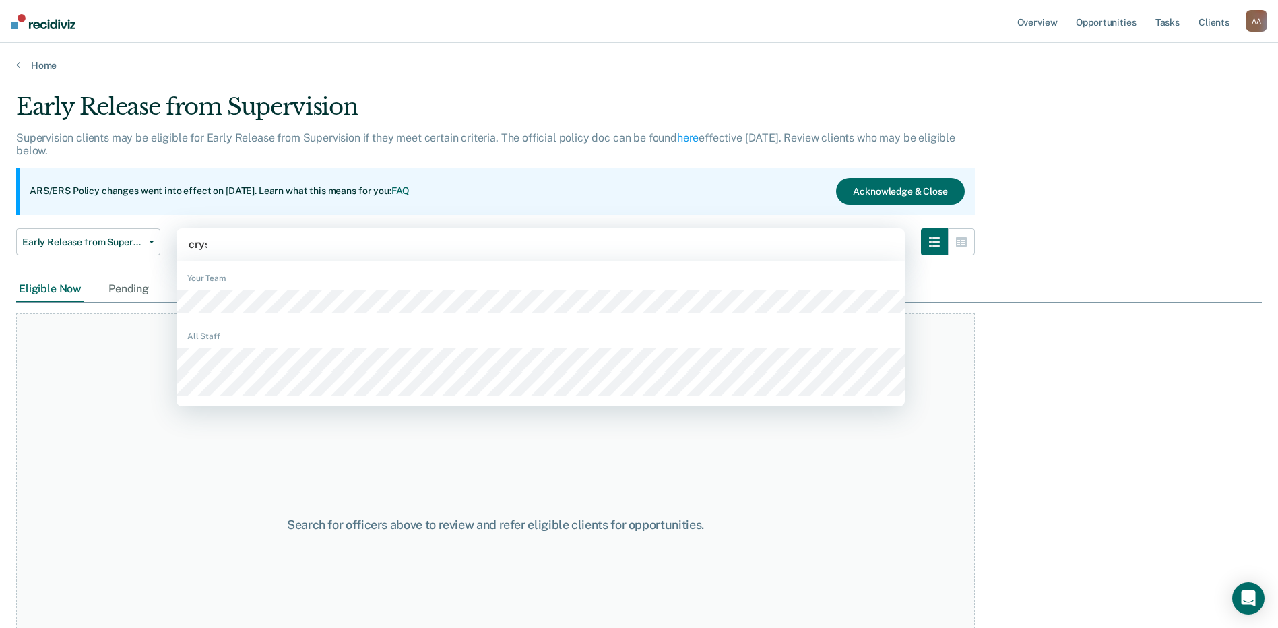
type input "cryst"
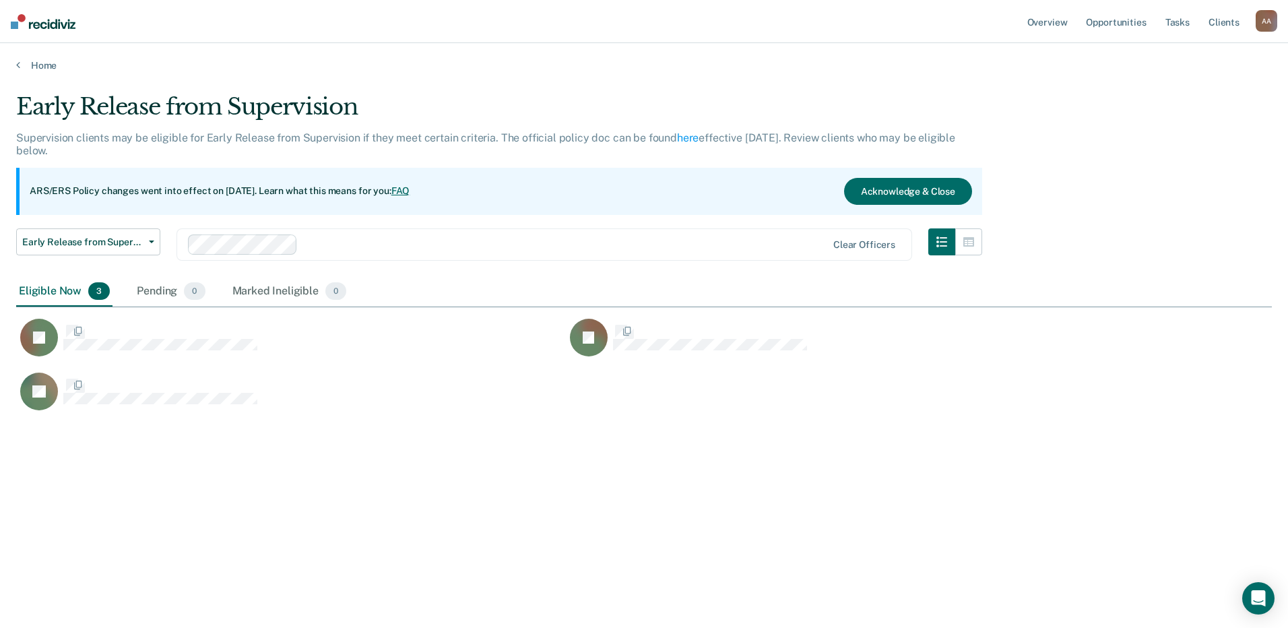
scroll to position [424, 1245]
click at [400, 287] on div "Eligible Now 3 Pending 0 Marked Ineligible 0" at bounding box center [644, 292] width 1256 height 30
click at [269, 288] on div "Marked Ineligible 0" at bounding box center [290, 292] width 120 height 30
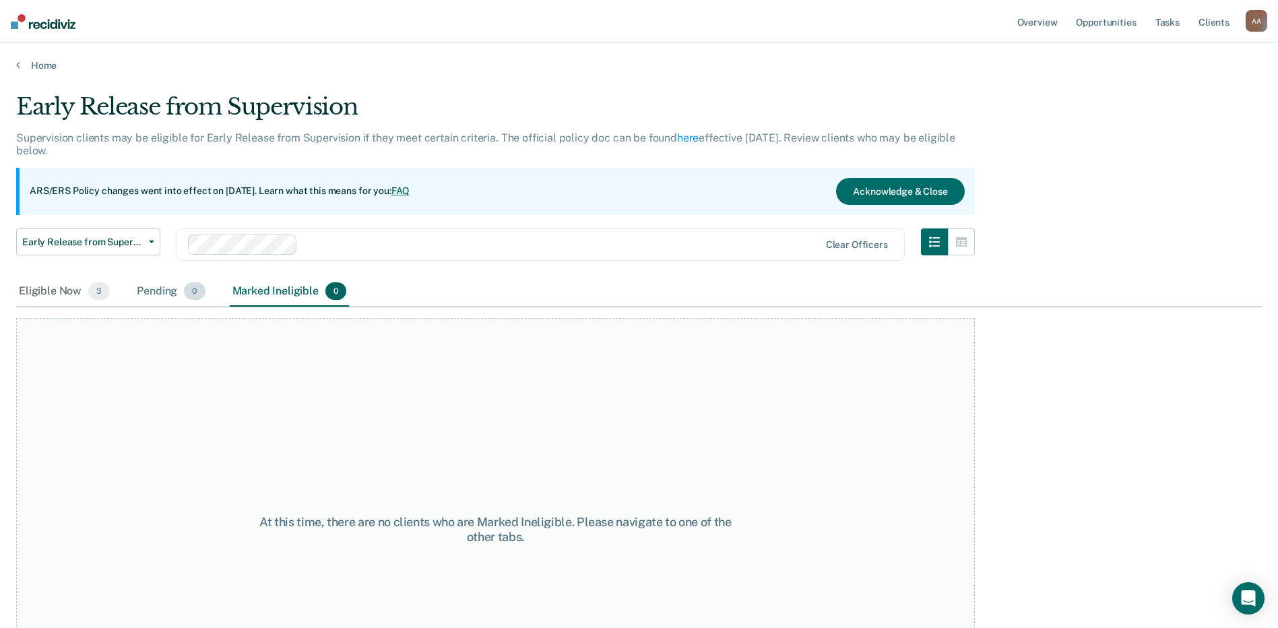
click at [171, 296] on div "Pending 0" at bounding box center [170, 292] width 73 height 30
click at [77, 294] on div "Eligible Now 3" at bounding box center [64, 292] width 96 height 30
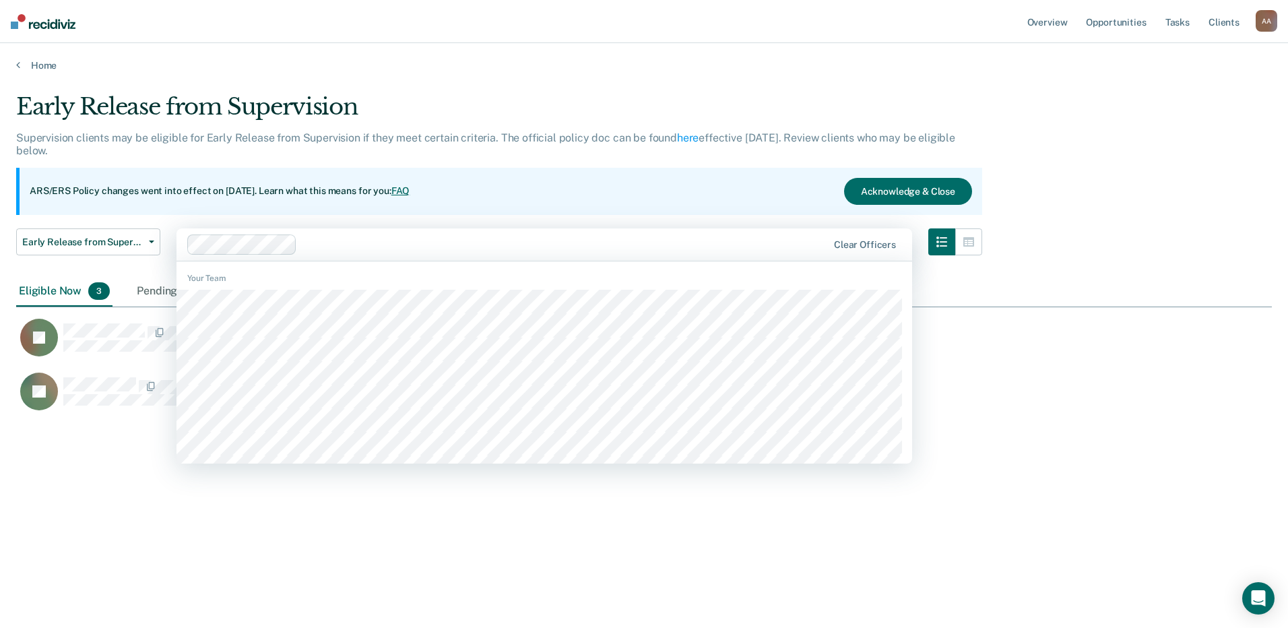
click at [368, 243] on div at bounding box center [564, 243] width 525 height 15
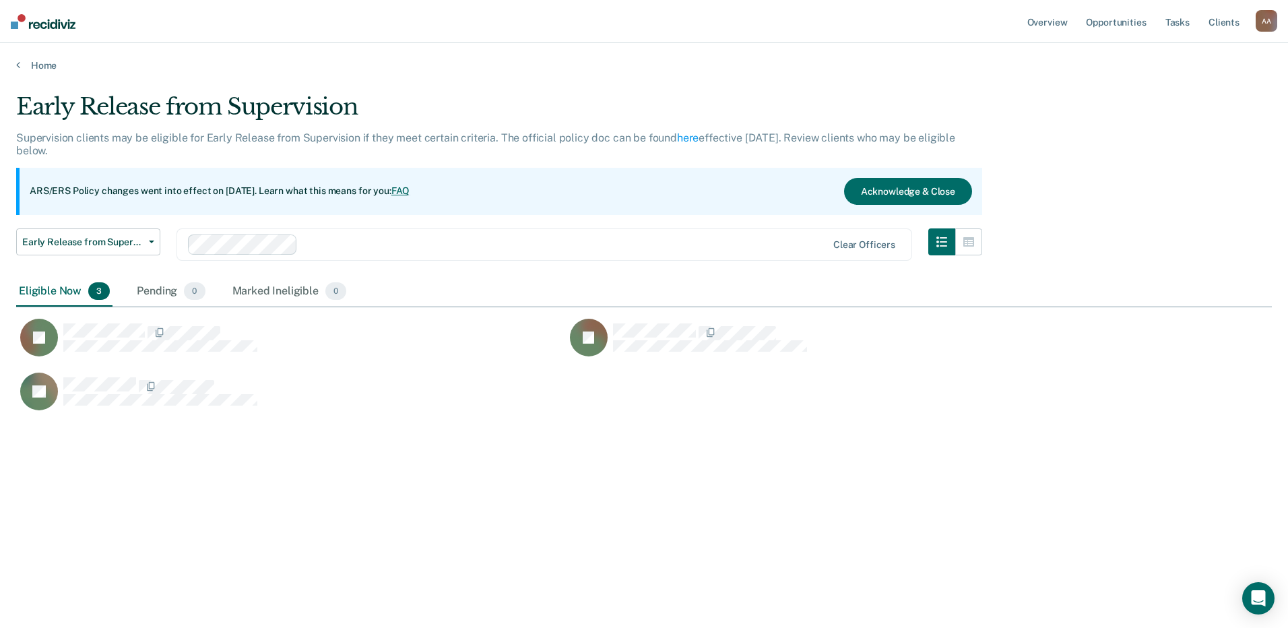
click at [358, 237] on div at bounding box center [564, 243] width 523 height 15
